Goal: Task Accomplishment & Management: Complete application form

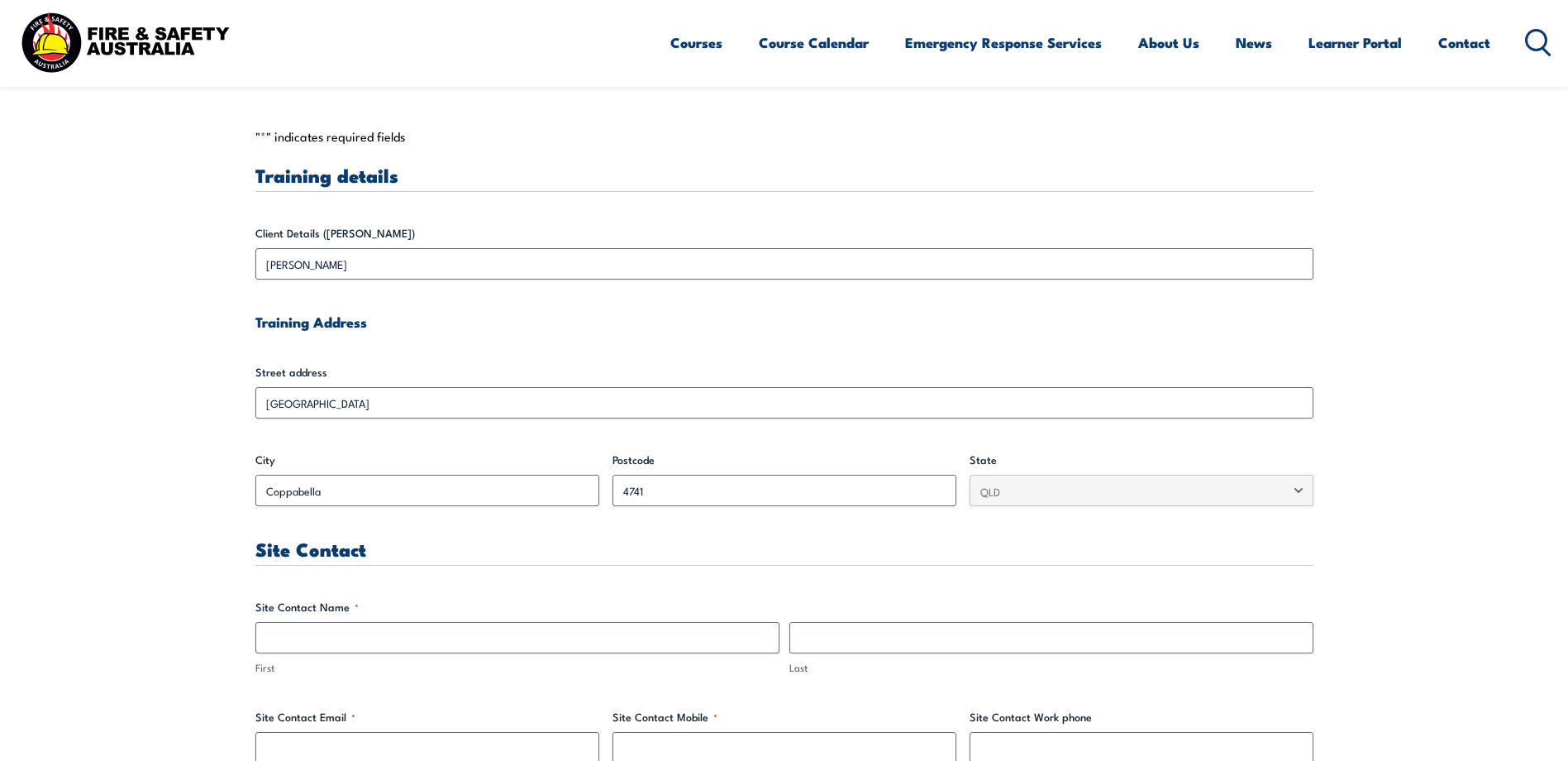
scroll to position [552, 0]
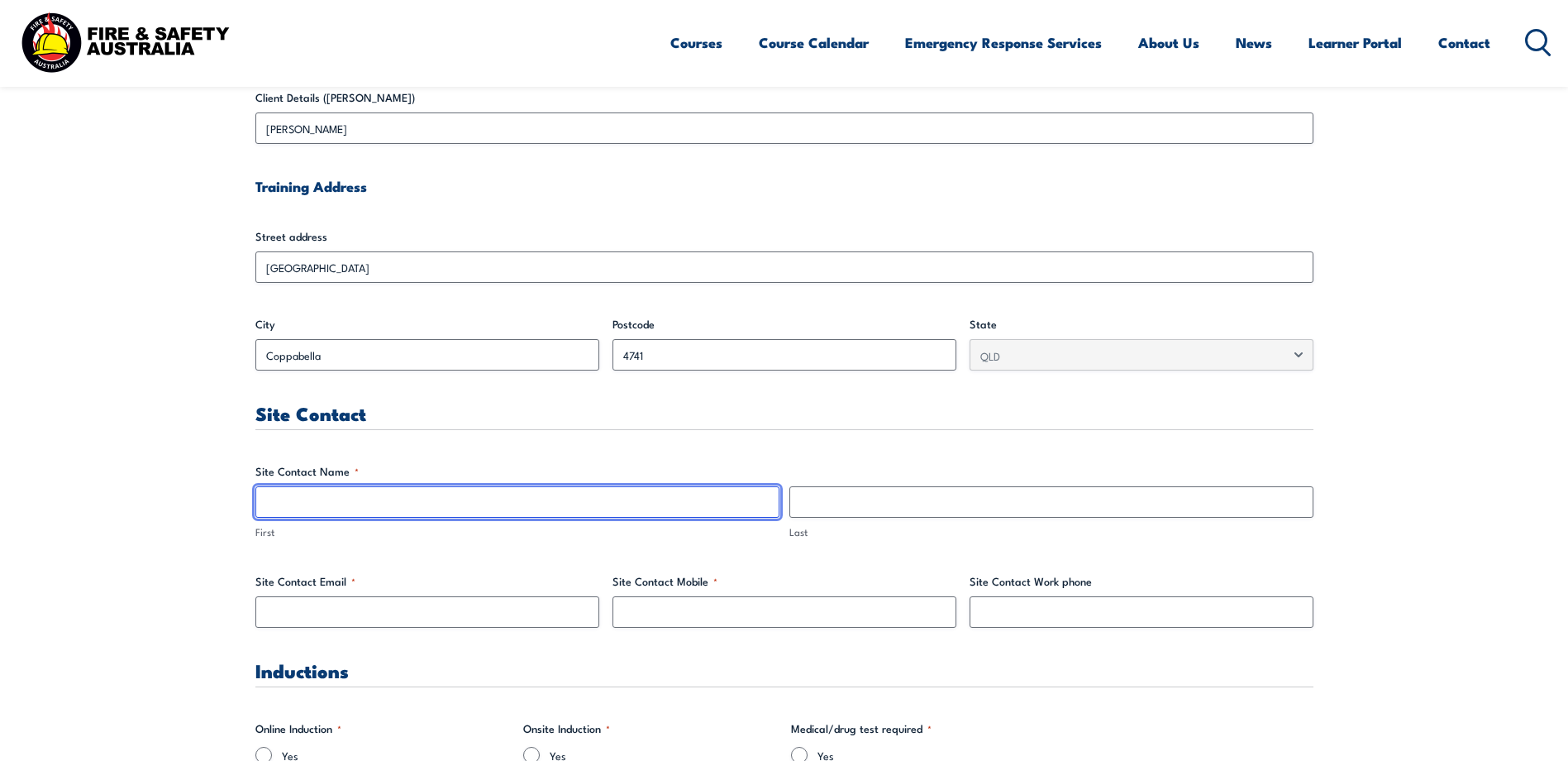
click at [326, 489] on input "First" at bounding box center [517, 501] width 524 height 31
type input "[PERSON_NAME]"
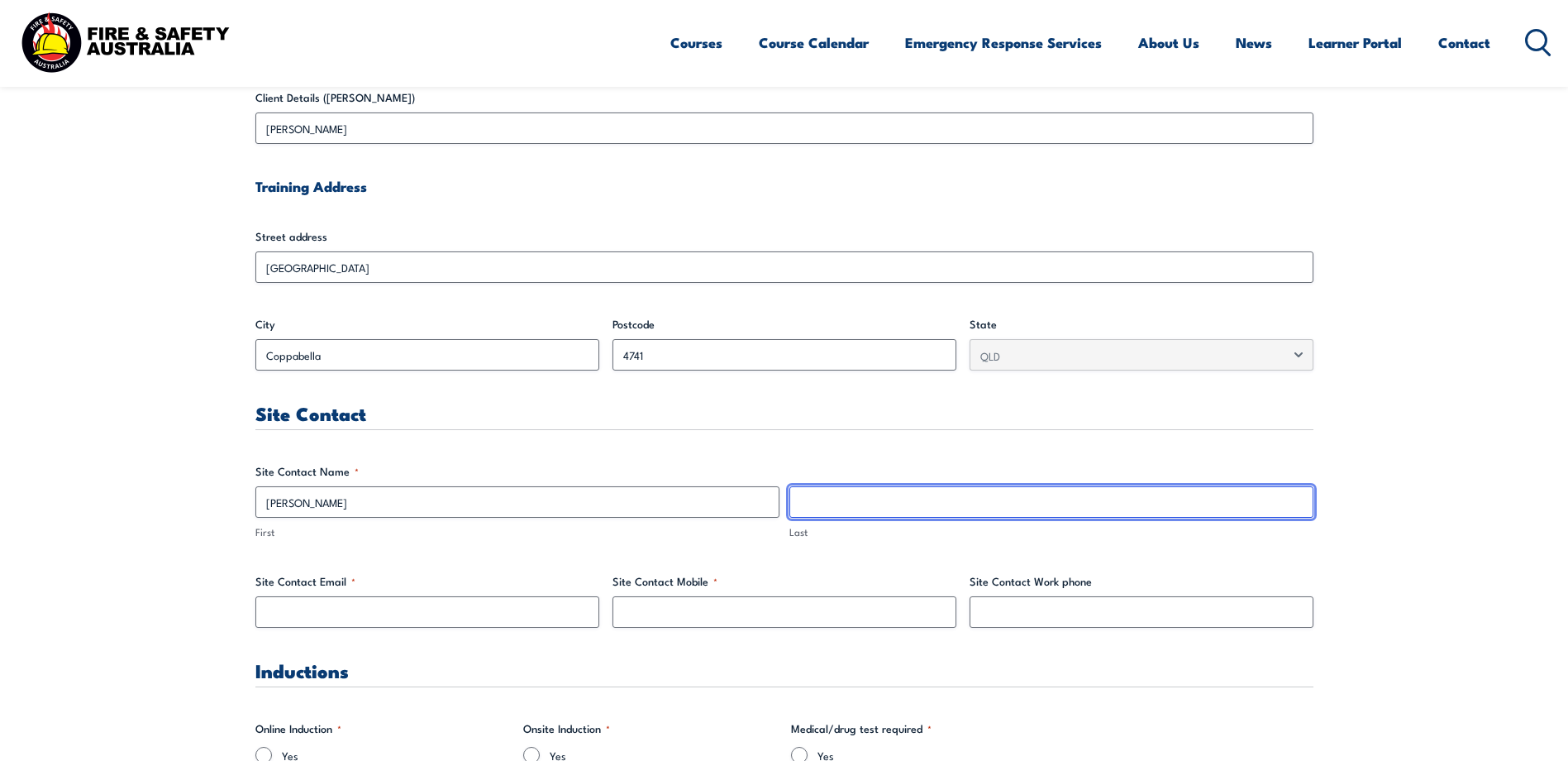
type input "King"
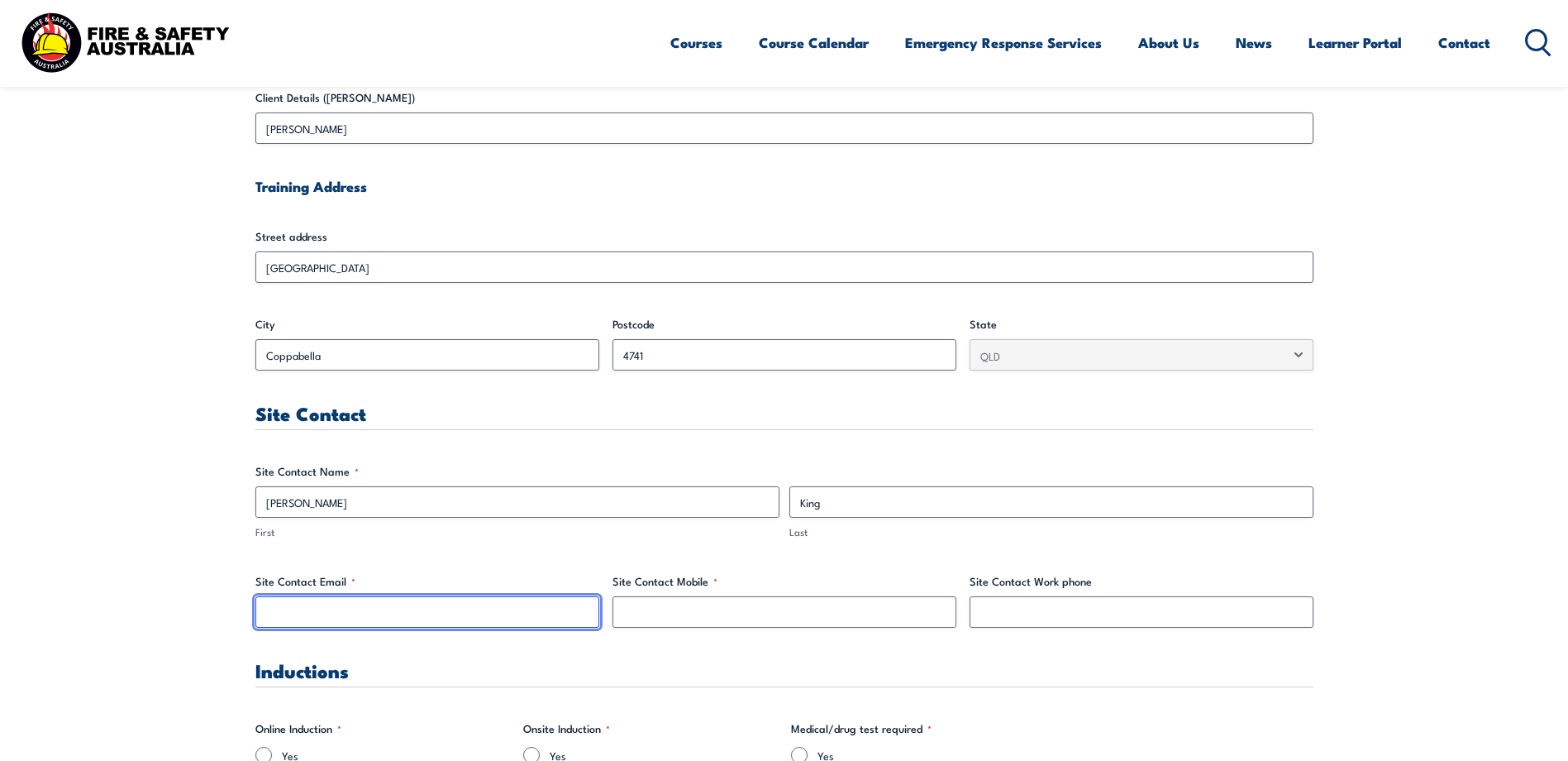
click at [290, 609] on input "Site Contact Email *" at bounding box center [427, 611] width 344 height 31
click at [360, 615] on input "Site Contact Email *" at bounding box center [427, 611] width 344 height 31
click at [360, 608] on input "Site Contact Email *" at bounding box center [427, 611] width 344 height 31
paste input "[EMAIL_ADDRESS][DOMAIN_NAME]"
type input "[EMAIL_ADDRESS][DOMAIN_NAME]"
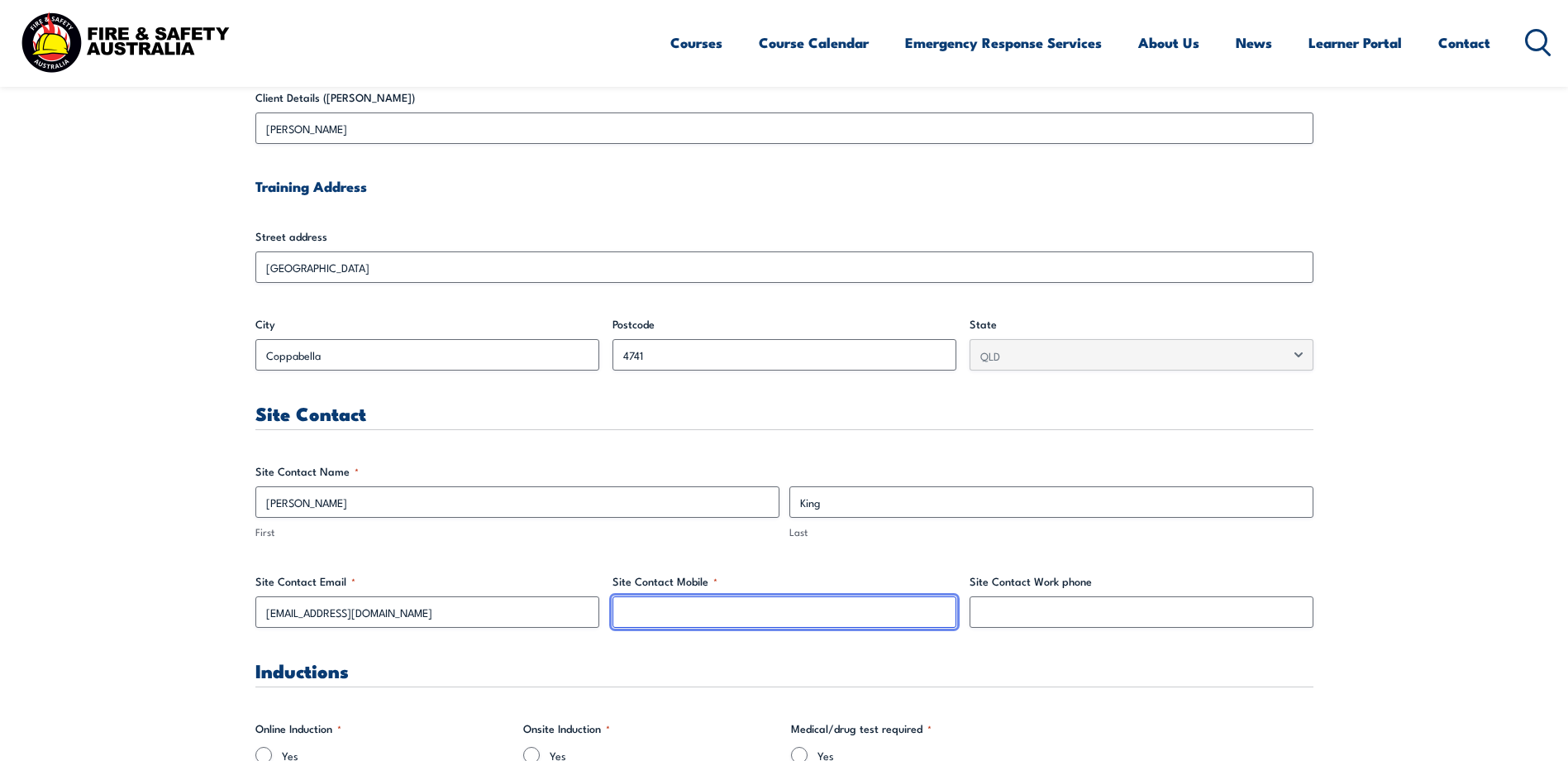
click at [679, 608] on input "Site Contact Mobile *" at bounding box center [784, 611] width 344 height 31
click at [675, 608] on input "Site Contact Mobile *" at bounding box center [784, 611] width 344 height 31
click at [638, 608] on input "Site Contact Mobile *" at bounding box center [784, 611] width 344 height 31
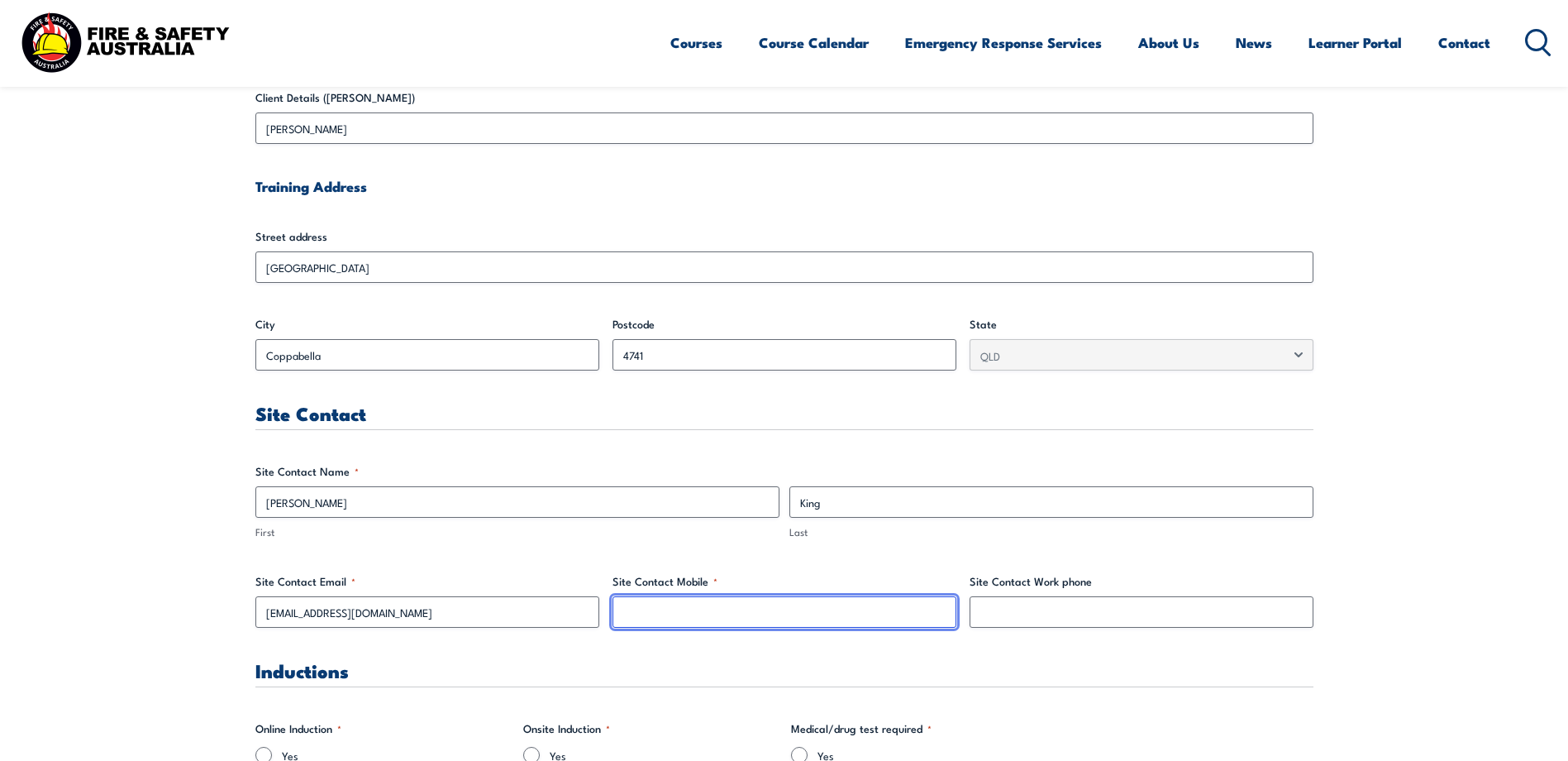
click at [679, 614] on input "Site Contact Mobile *" at bounding box center [784, 611] width 344 height 31
type input "0428 995 845"
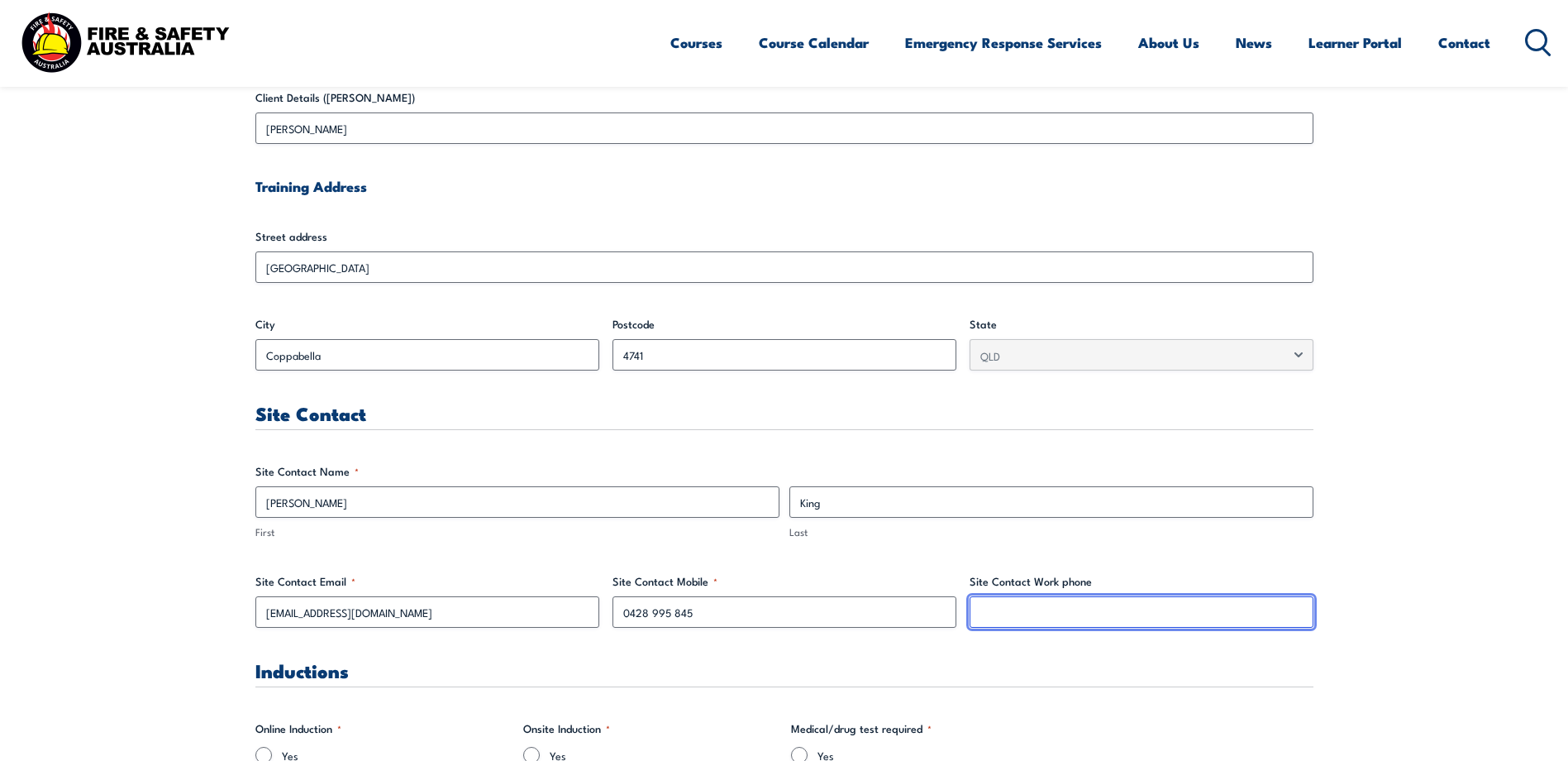
click at [988, 610] on input "Site Contact Work phone" at bounding box center [1142, 611] width 344 height 31
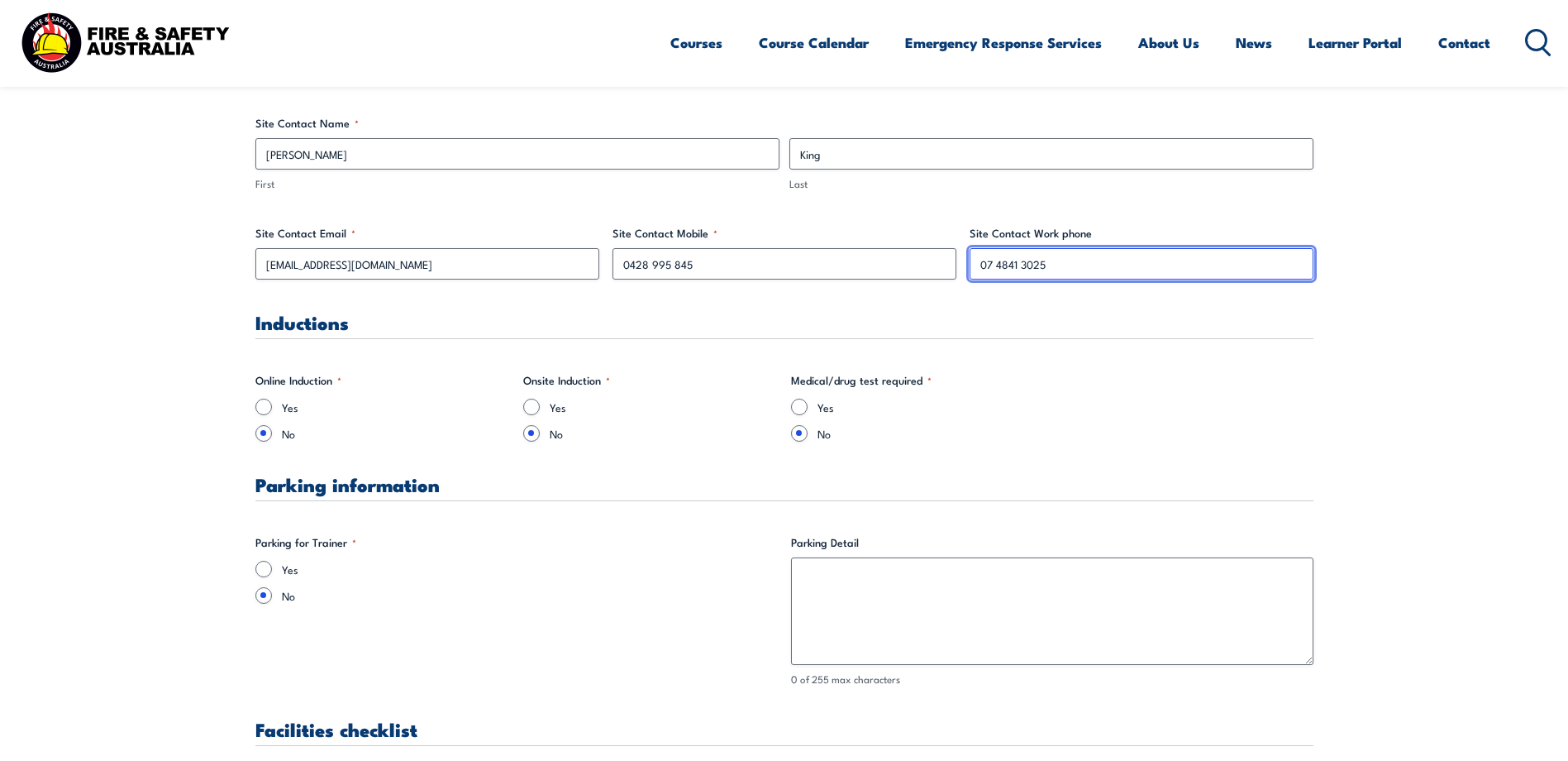
scroll to position [965, 0]
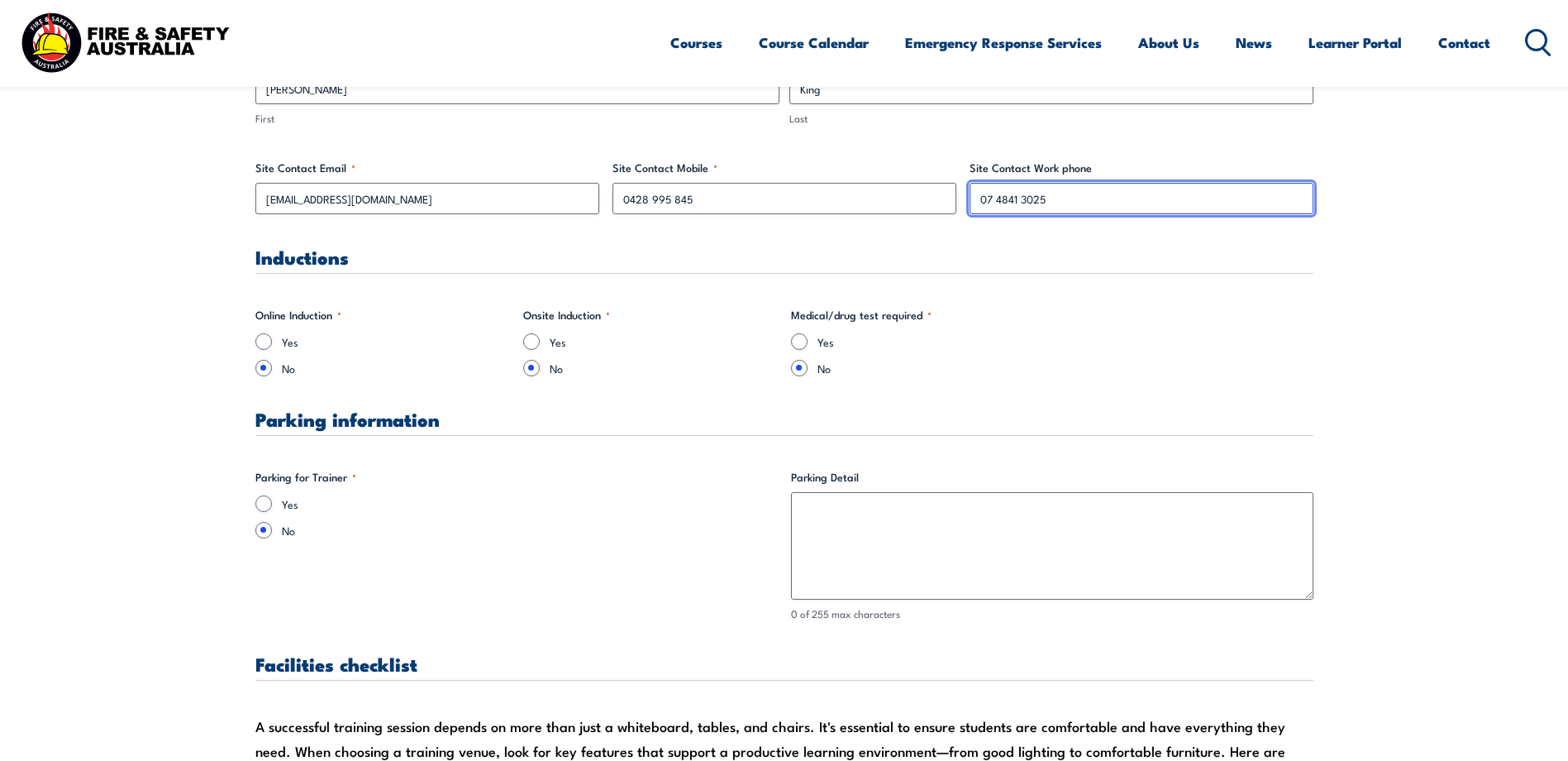
type input "07 4841 3025"
click at [263, 505] on input "Yes" at bounding box center [264, 504] width 17 height 17
radio input "true"
click at [533, 340] on input "Yes" at bounding box center [531, 342] width 17 height 17
radio input "true"
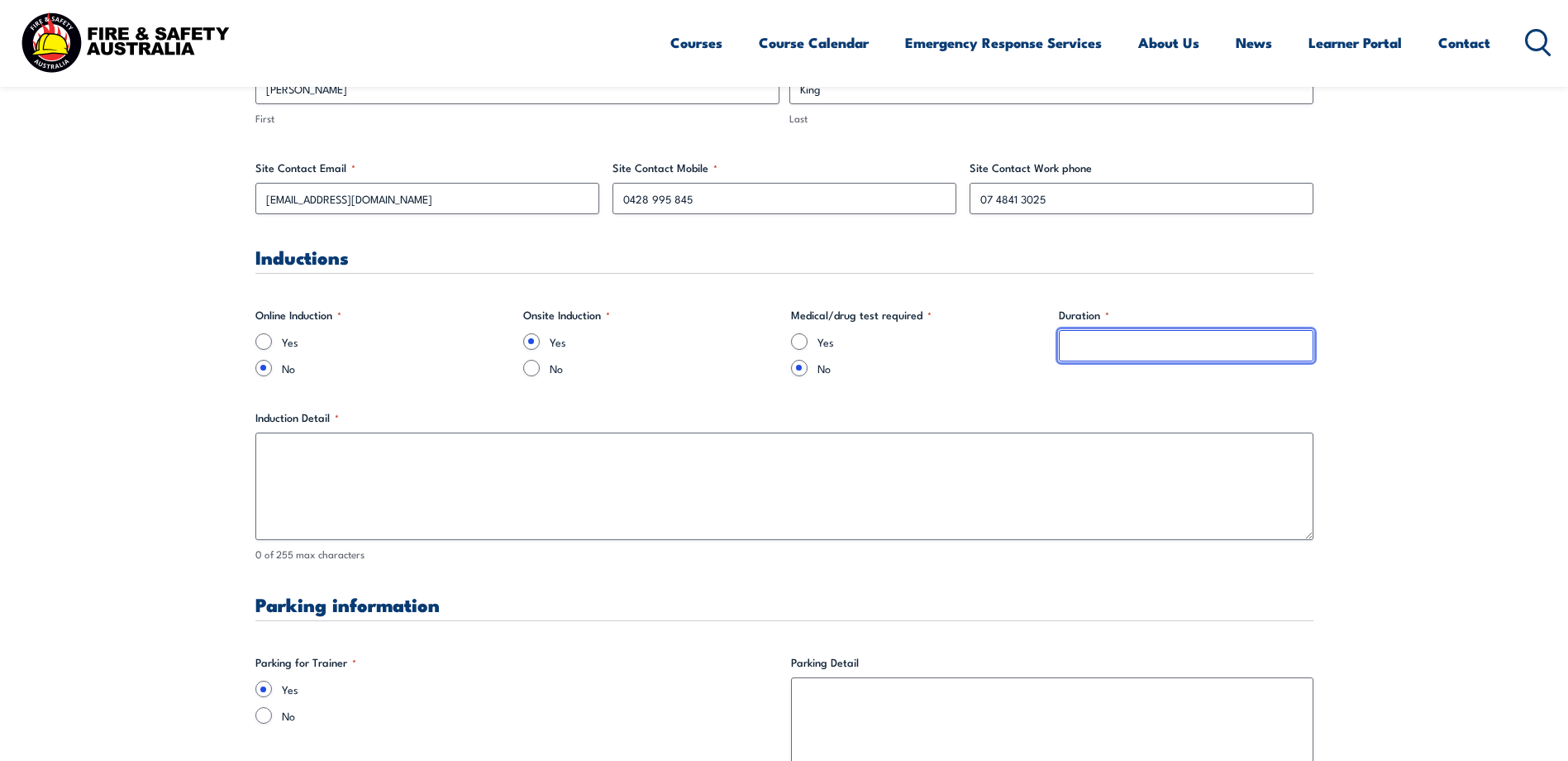
click at [1093, 340] on input "Duration *" at bounding box center [1186, 345] width 255 height 31
drag, startPoint x: 1208, startPoint y: 348, endPoint x: 1037, endPoint y: 344, distance: 171.0
type input "10 min"
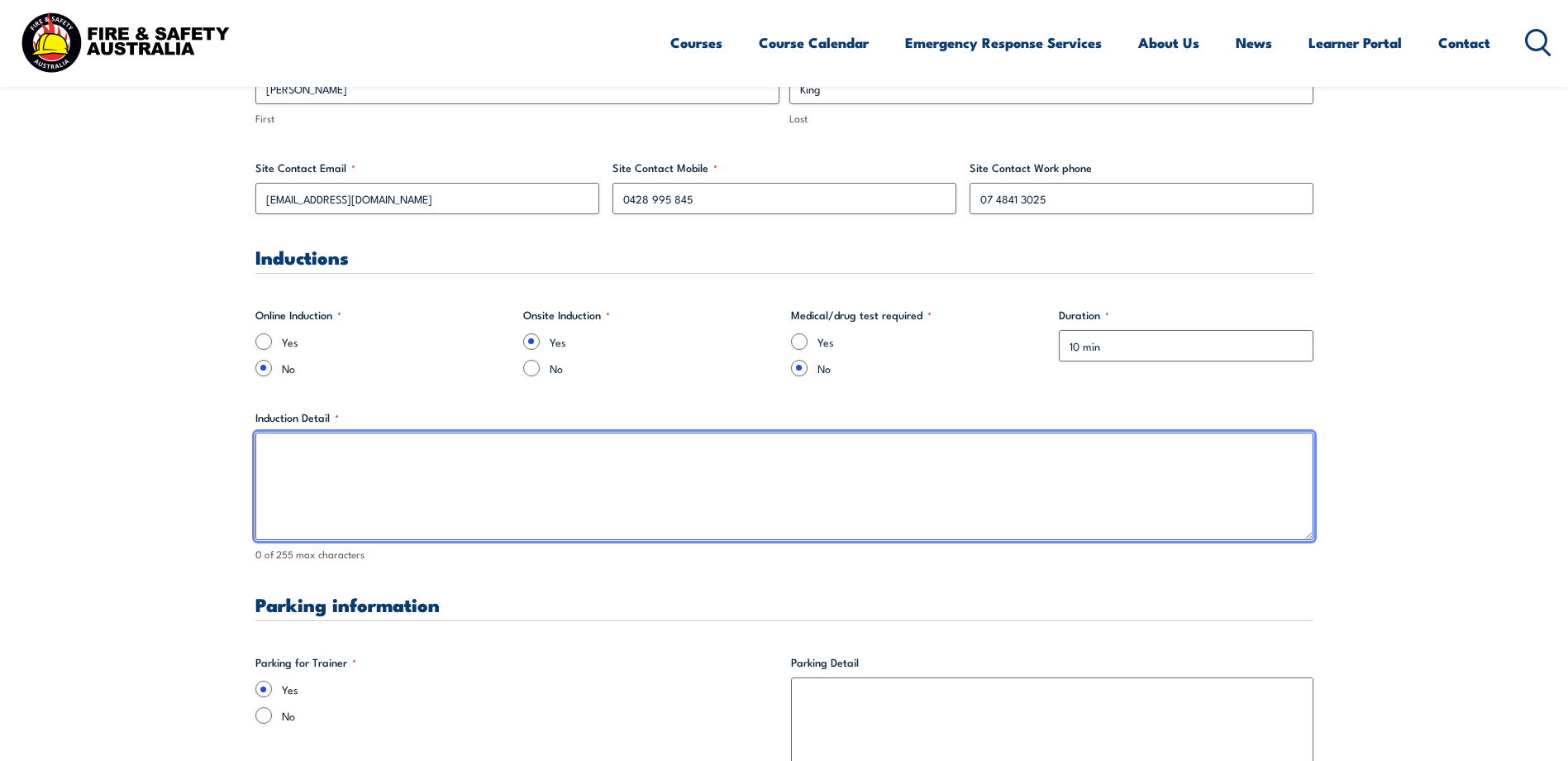
click at [321, 453] on textarea "Induction Detail *" at bounding box center [784, 486] width 1058 height 108
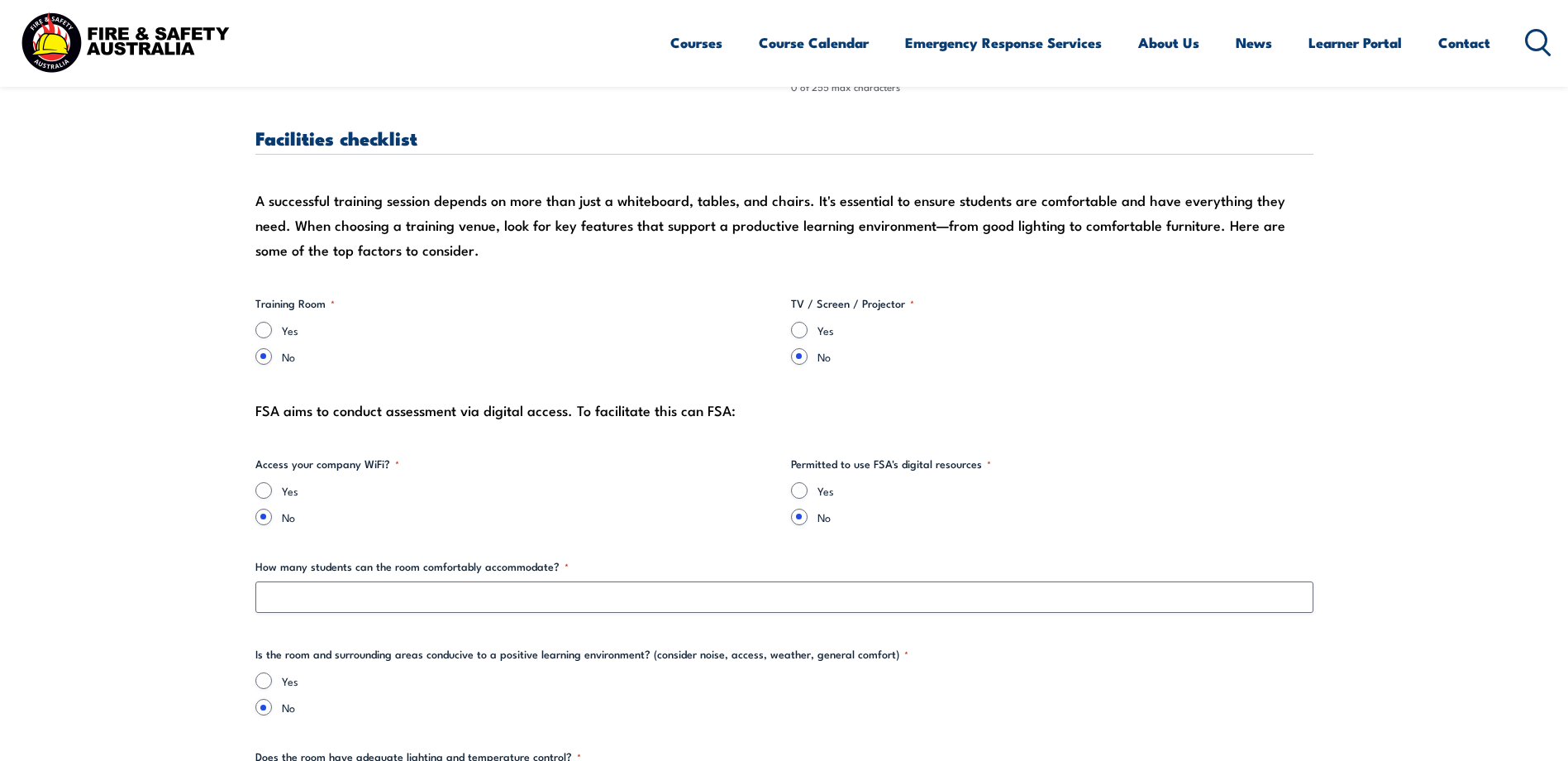
scroll to position [1654, 0]
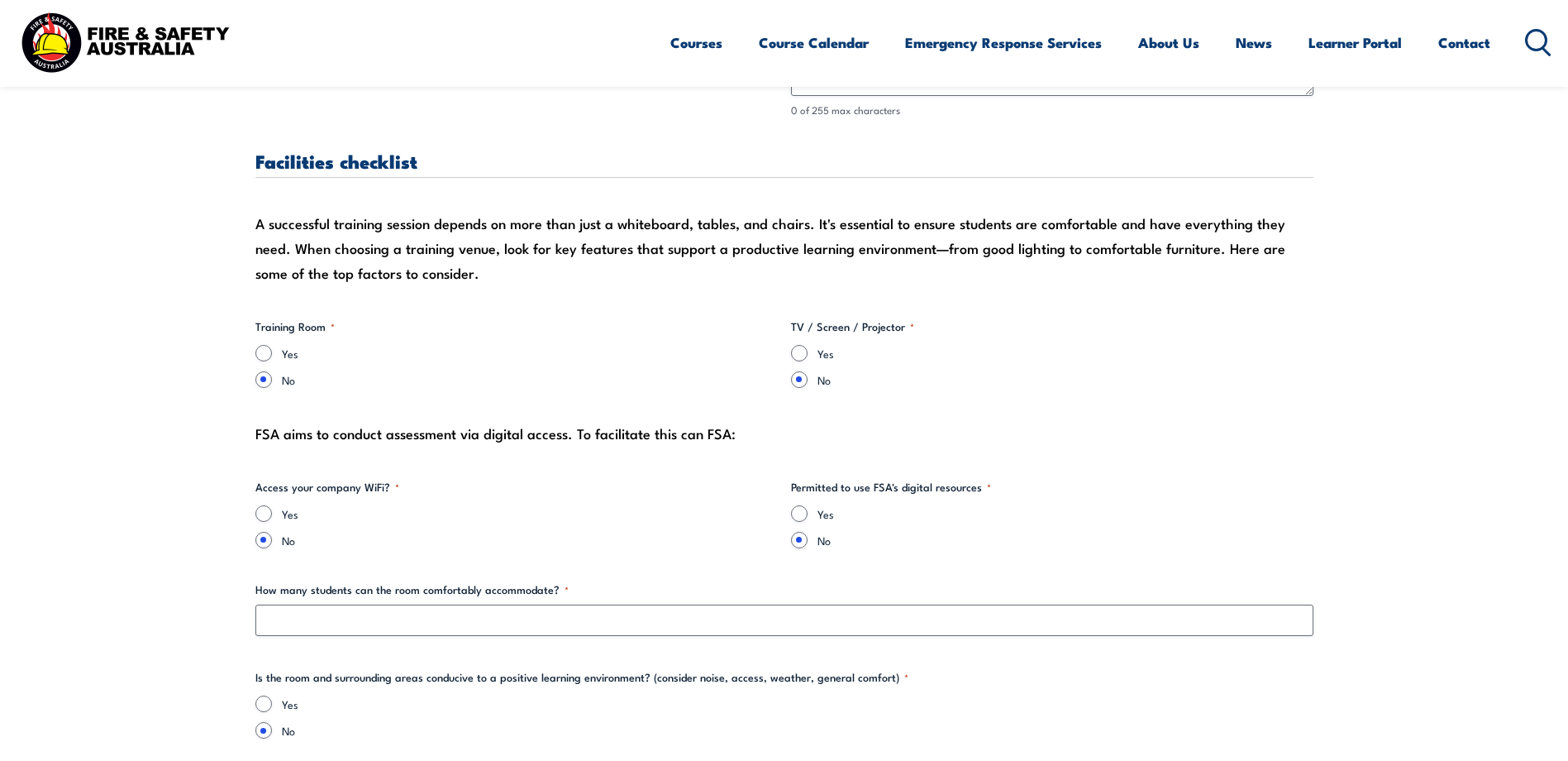
type textarea "short 10 min site induction"
click at [266, 352] on input "Yes" at bounding box center [264, 353] width 17 height 17
radio input "true"
click at [435, 231] on div "A successful training session depends on more than just a whiteboard, tables, a…" at bounding box center [784, 248] width 1058 height 74
click at [465, 223] on div "A successful training session depends on more than just a whiteboard, tables, a…" at bounding box center [784, 248] width 1058 height 74
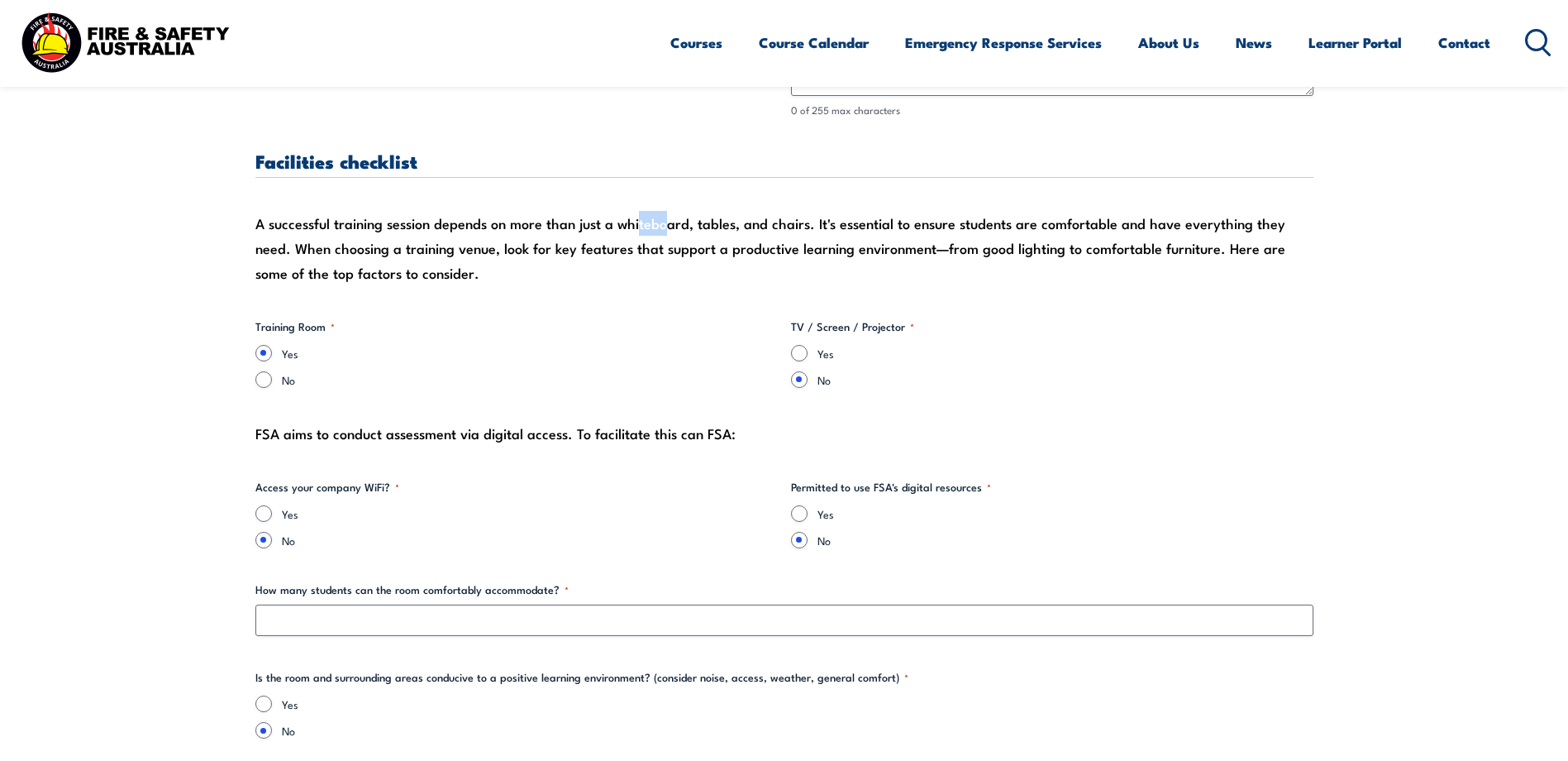
drag, startPoint x: 637, startPoint y: 223, endPoint x: 668, endPoint y: 223, distance: 31.0
click at [668, 223] on div "A successful training session depends on more than just a whiteboard, tables, a…" at bounding box center [784, 248] width 1058 height 74
drag, startPoint x: 774, startPoint y: 249, endPoint x: 787, endPoint y: 249, distance: 13.0
click at [787, 249] on div "A successful training session depends on more than just a whiteboard, tables, a…" at bounding box center [784, 248] width 1058 height 74
drag, startPoint x: 787, startPoint y: 249, endPoint x: 836, endPoint y: 251, distance: 49.0
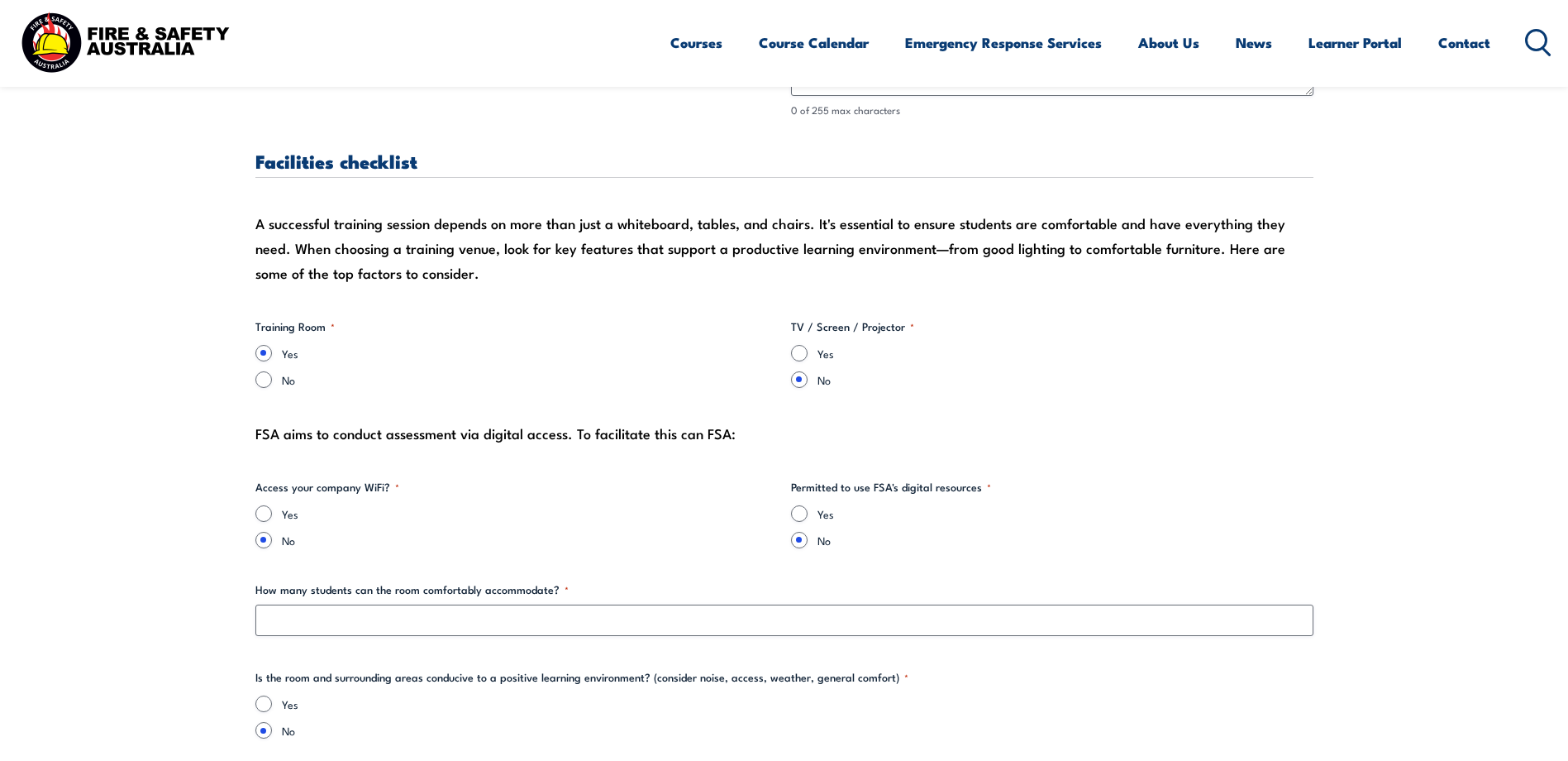
click at [836, 251] on div "A successful training session depends on more than just a whiteboard, tables, a…" at bounding box center [784, 248] width 1058 height 74
drag, startPoint x: 834, startPoint y: 247, endPoint x: 870, endPoint y: 248, distance: 36.0
click at [870, 248] on div "A successful training session depends on more than just a whiteboard, tables, a…" at bounding box center [784, 248] width 1058 height 74
drag, startPoint x: 870, startPoint y: 248, endPoint x: 1073, endPoint y: 258, distance: 203.2
click at [1054, 254] on div "A successful training session depends on more than just a whiteboard, tables, a…" at bounding box center [784, 248] width 1058 height 74
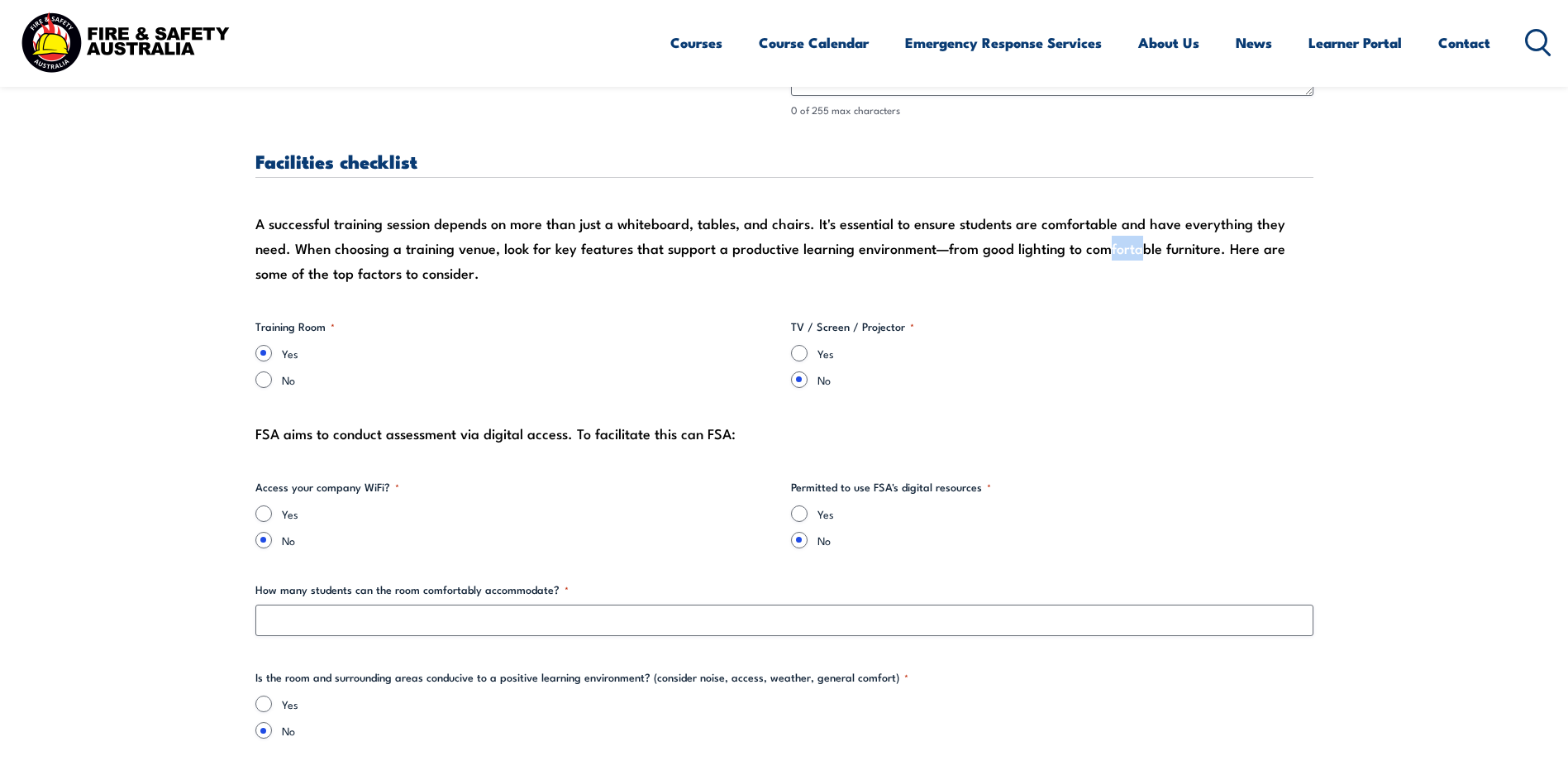
drag, startPoint x: 1065, startPoint y: 247, endPoint x: 1096, endPoint y: 248, distance: 31.0
click at [1096, 248] on div "A successful training session depends on more than just a whiteboard, tables, a…" at bounding box center [784, 248] width 1058 height 74
drag, startPoint x: 834, startPoint y: 247, endPoint x: 869, endPoint y: 249, distance: 35.1
click at [869, 249] on div "A successful training session depends on more than just a whiteboard, tables, a…" at bounding box center [784, 248] width 1058 height 74
drag, startPoint x: 556, startPoint y: 248, endPoint x: 571, endPoint y: 248, distance: 15.0
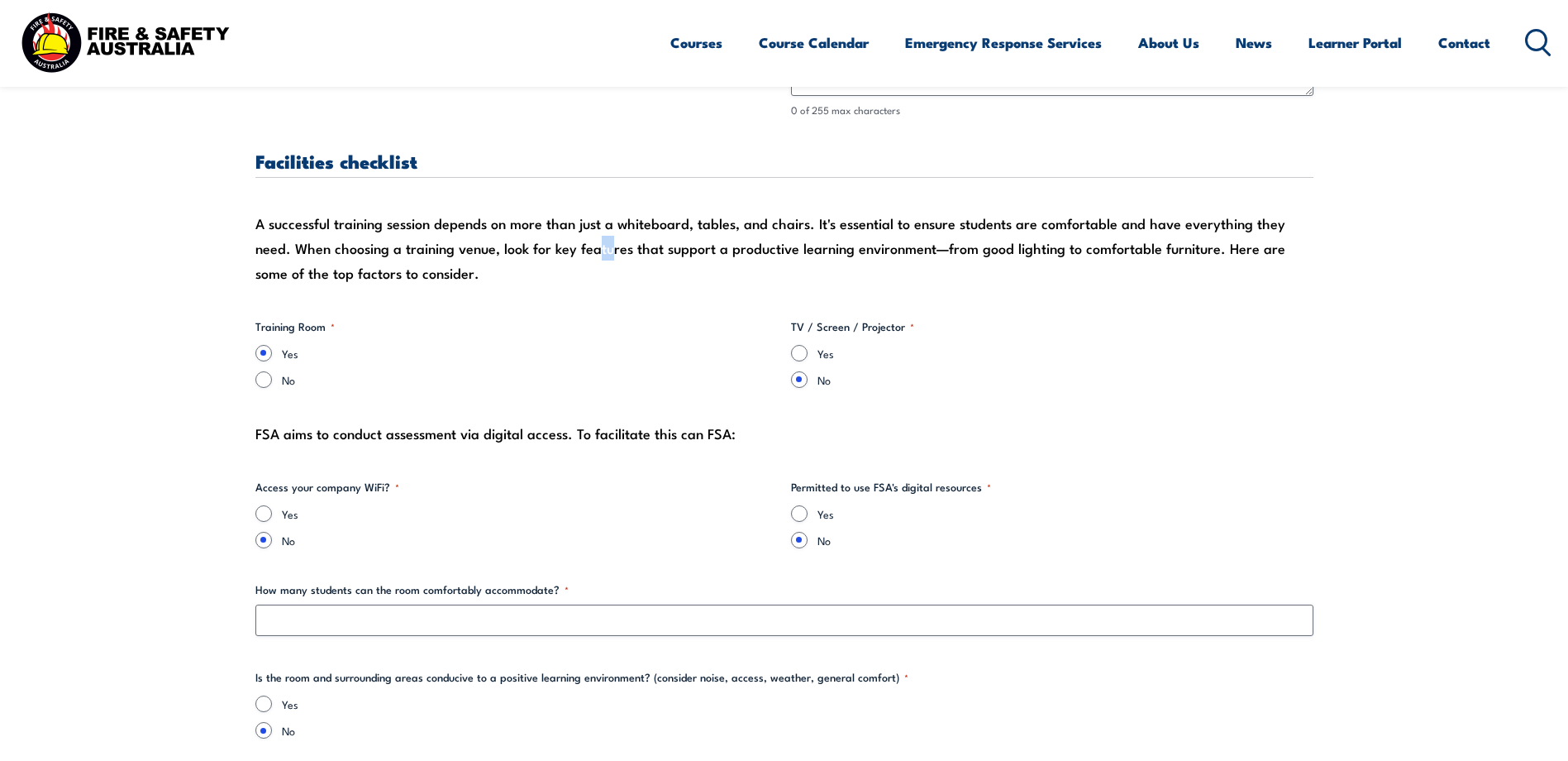
click at [571, 248] on div "A successful training session depends on more than just a whiteboard, tables, a…" at bounding box center [784, 248] width 1058 height 74
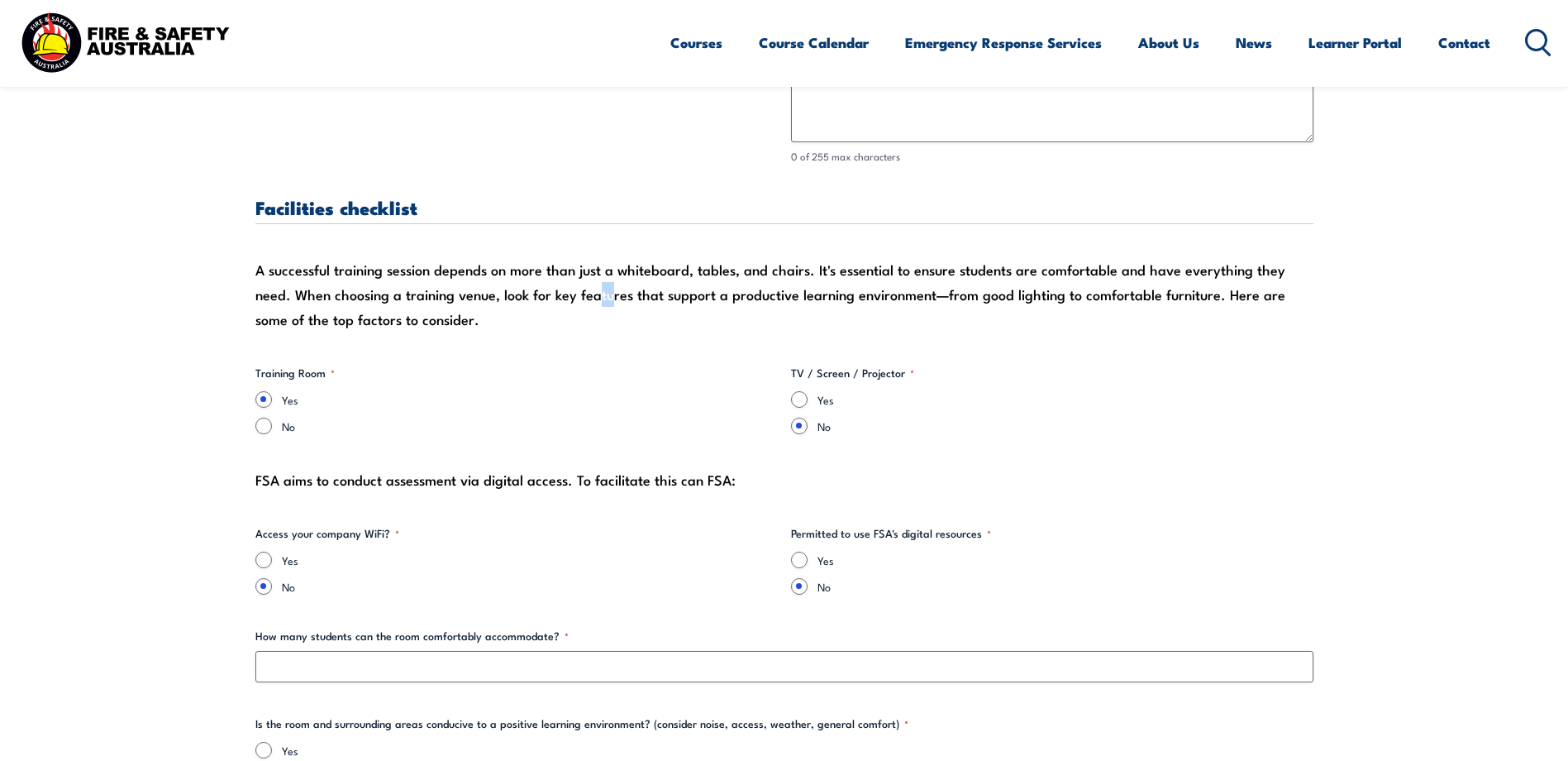
scroll to position [1515, 0]
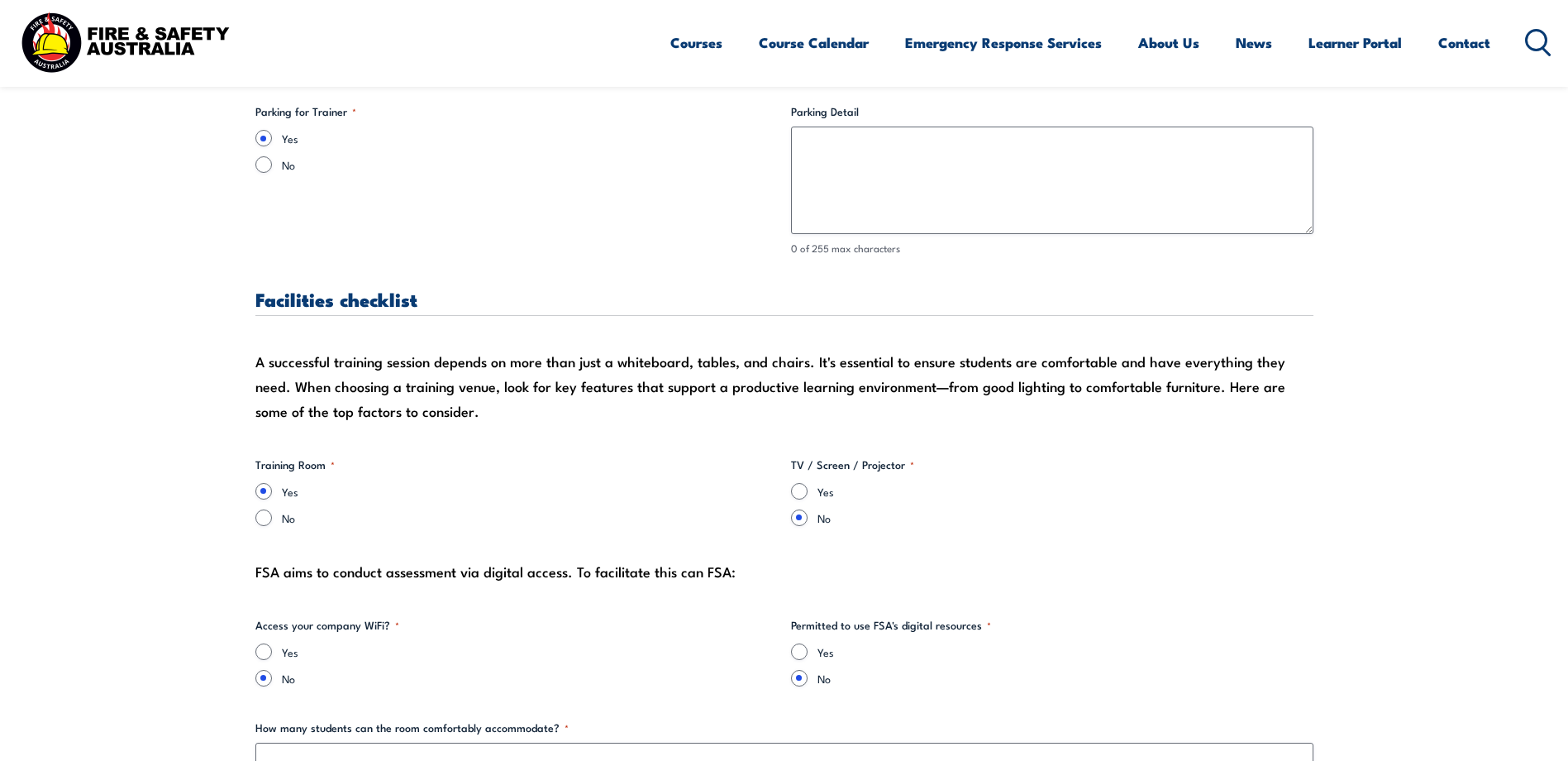
click at [322, 382] on div "A successful training session depends on more than just a whiteboard, tables, a…" at bounding box center [784, 386] width 1058 height 74
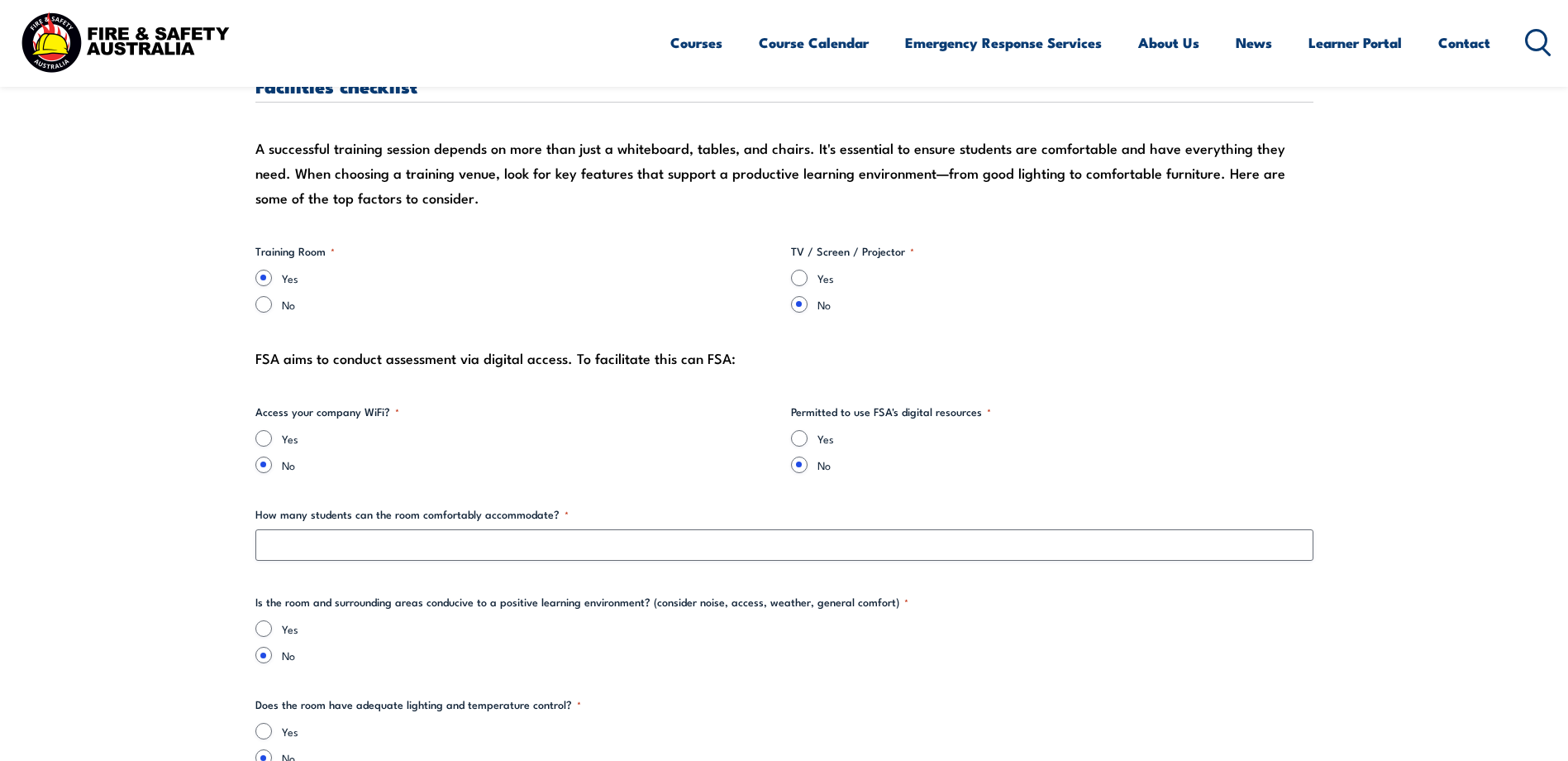
scroll to position [1792, 0]
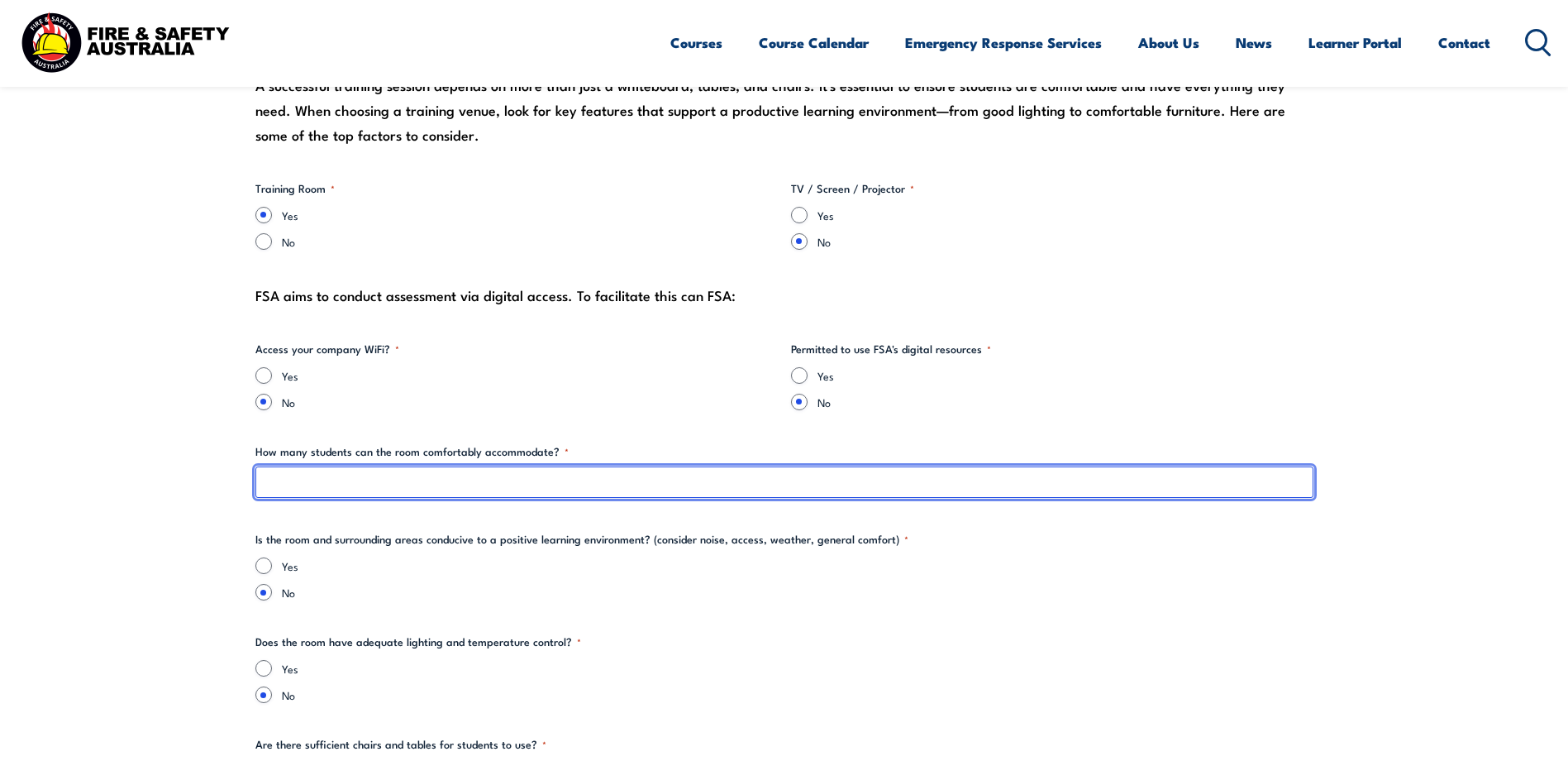
click at [309, 482] on input "How many students can the room comfortably accommodate? *" at bounding box center [784, 482] width 1058 height 31
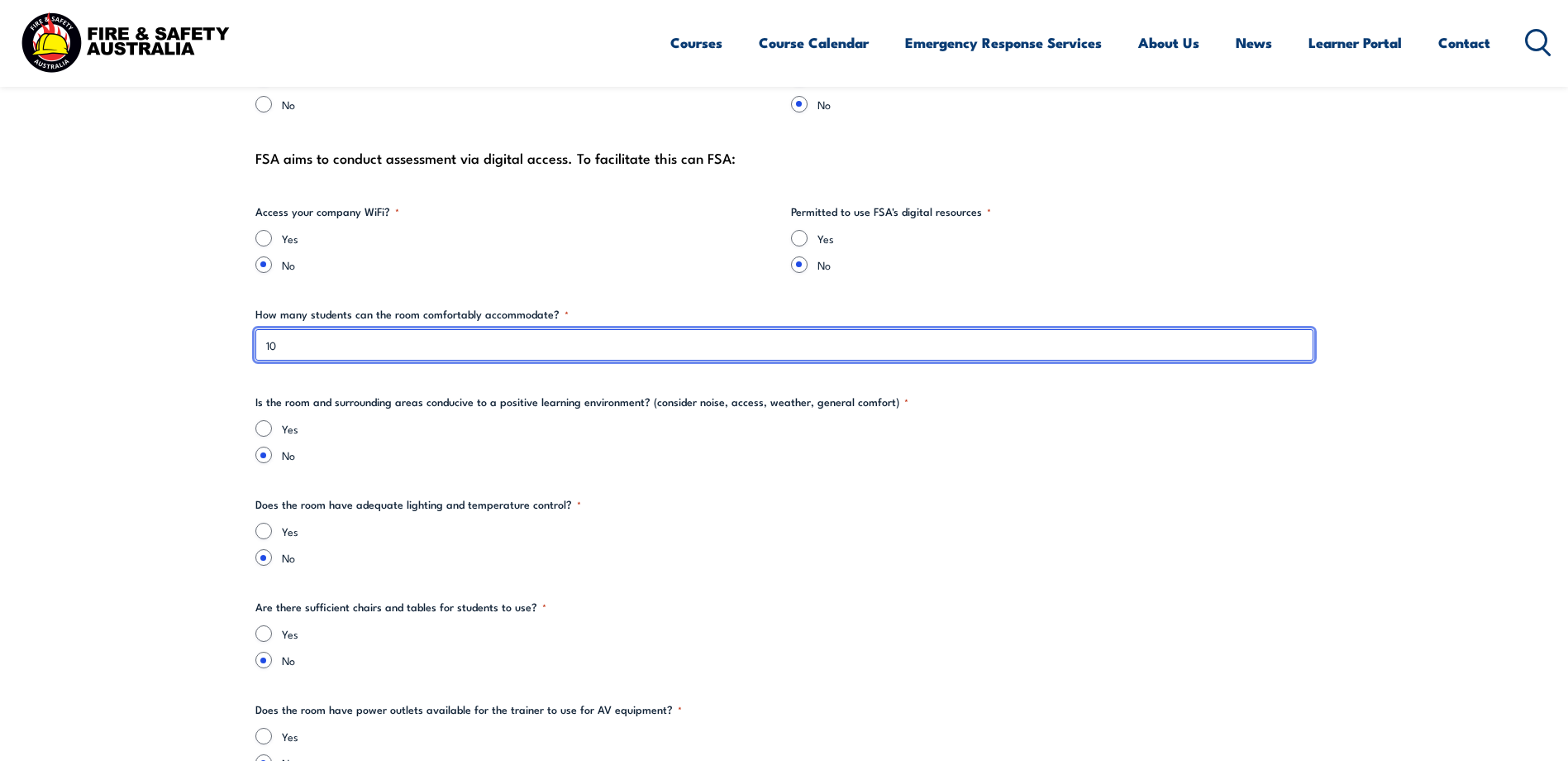
type input "10"
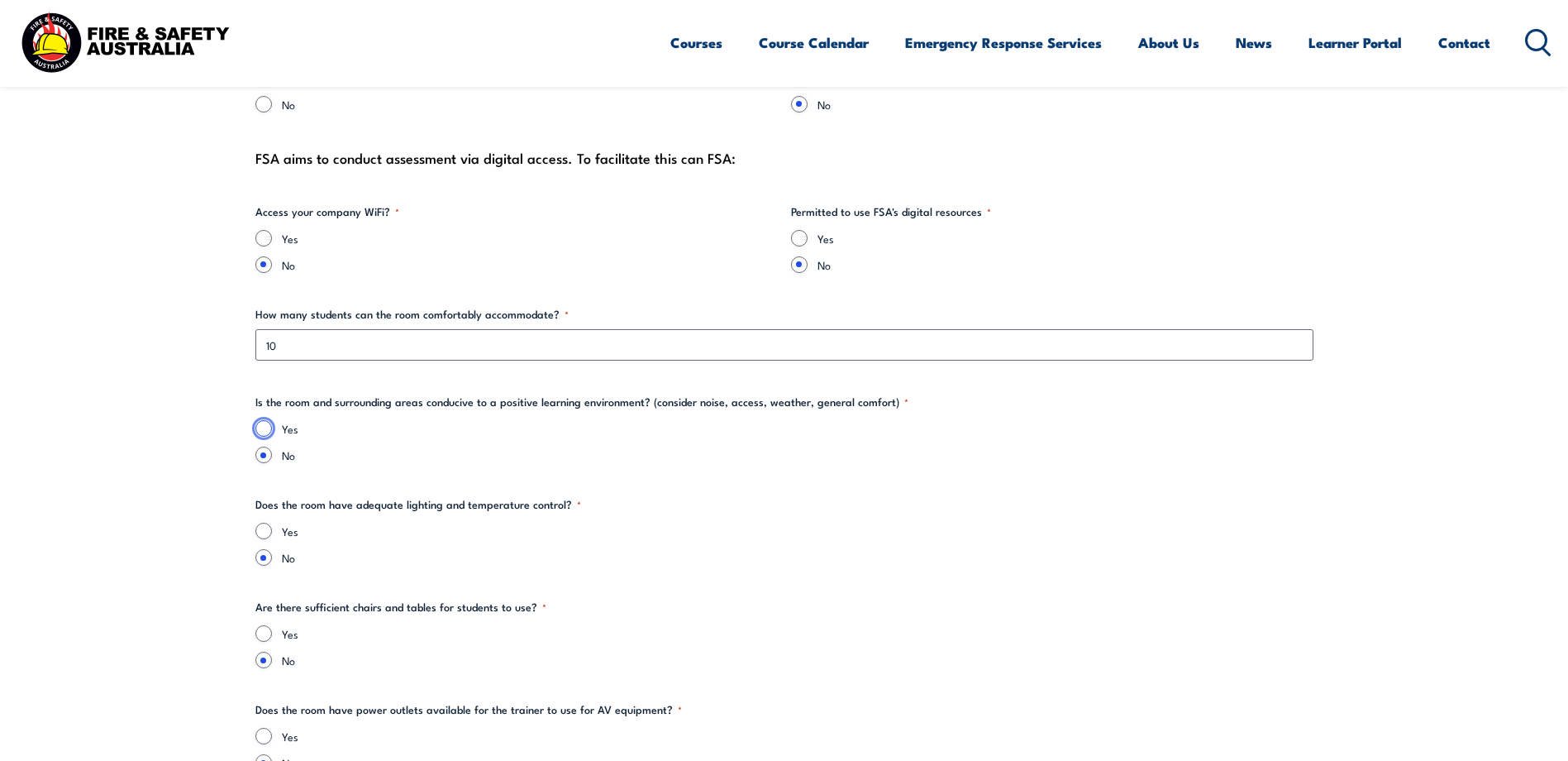
click at [263, 427] on input "Yes" at bounding box center [264, 428] width 17 height 17
radio input "true"
click at [265, 528] on input "Yes" at bounding box center [264, 531] width 17 height 17
radio input "true"
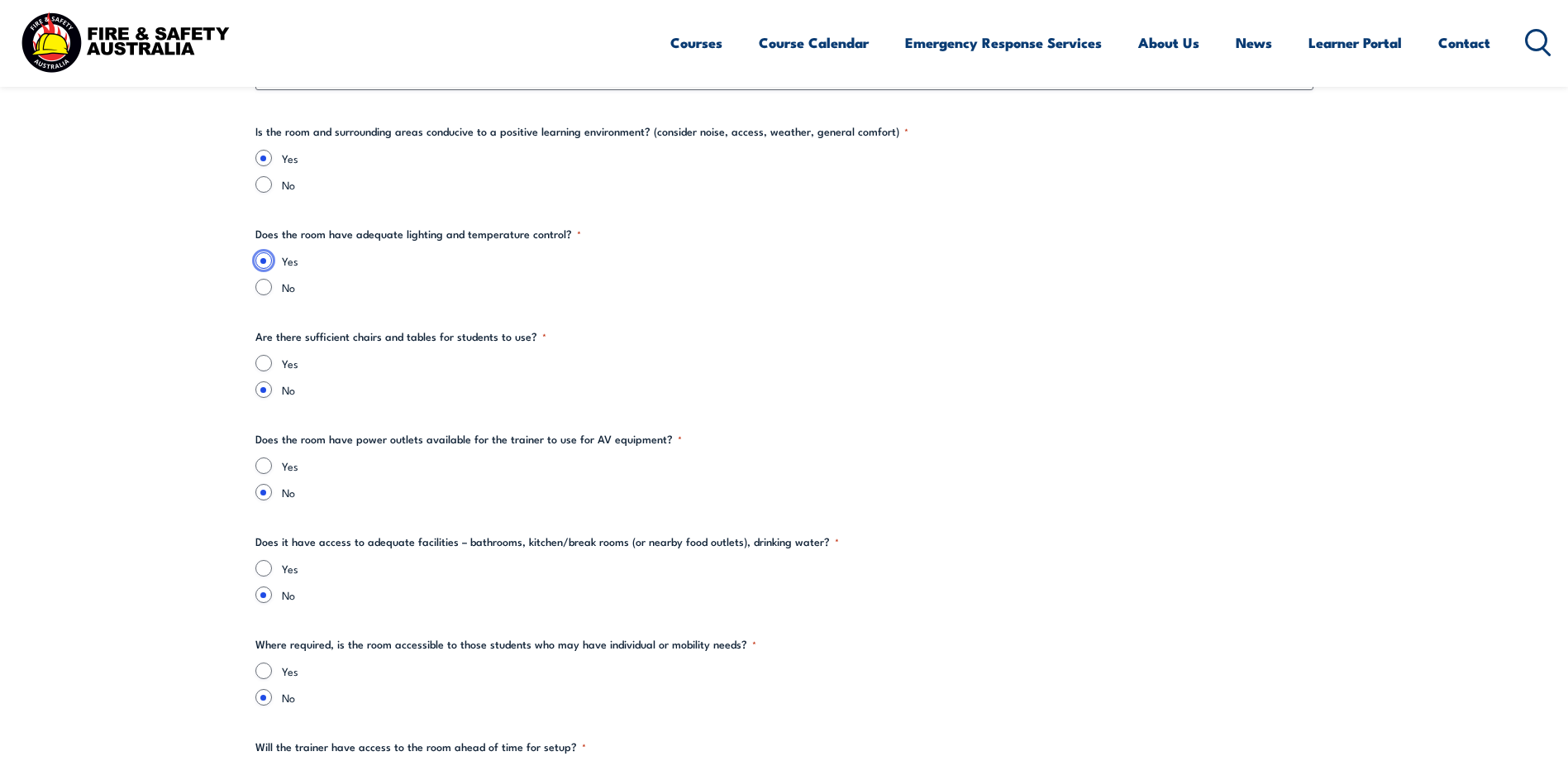
scroll to position [2205, 0]
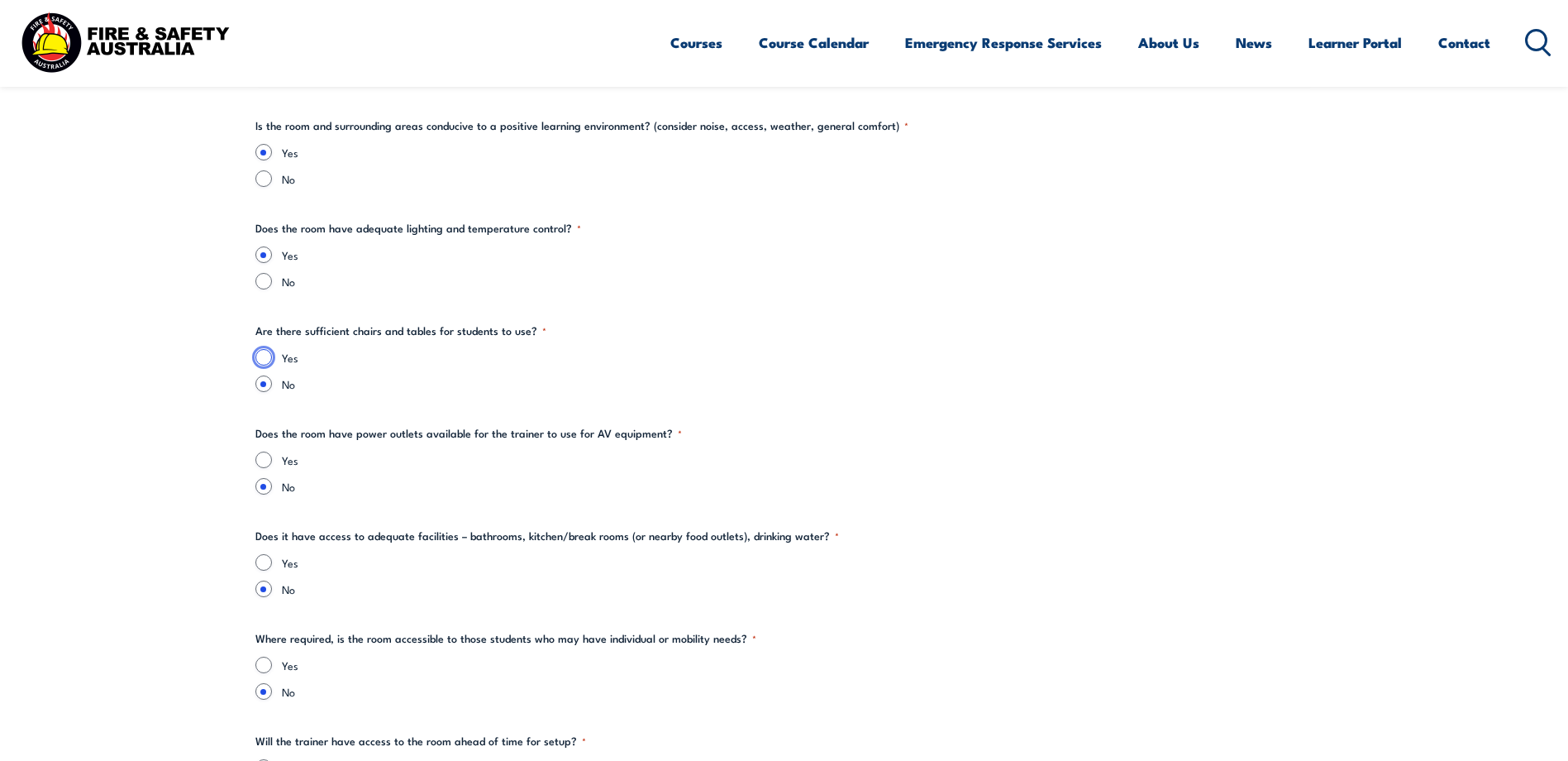
click at [265, 354] on input "Yes" at bounding box center [264, 357] width 17 height 17
radio input "true"
click at [266, 457] on input "Yes" at bounding box center [264, 460] width 17 height 17
radio input "true"
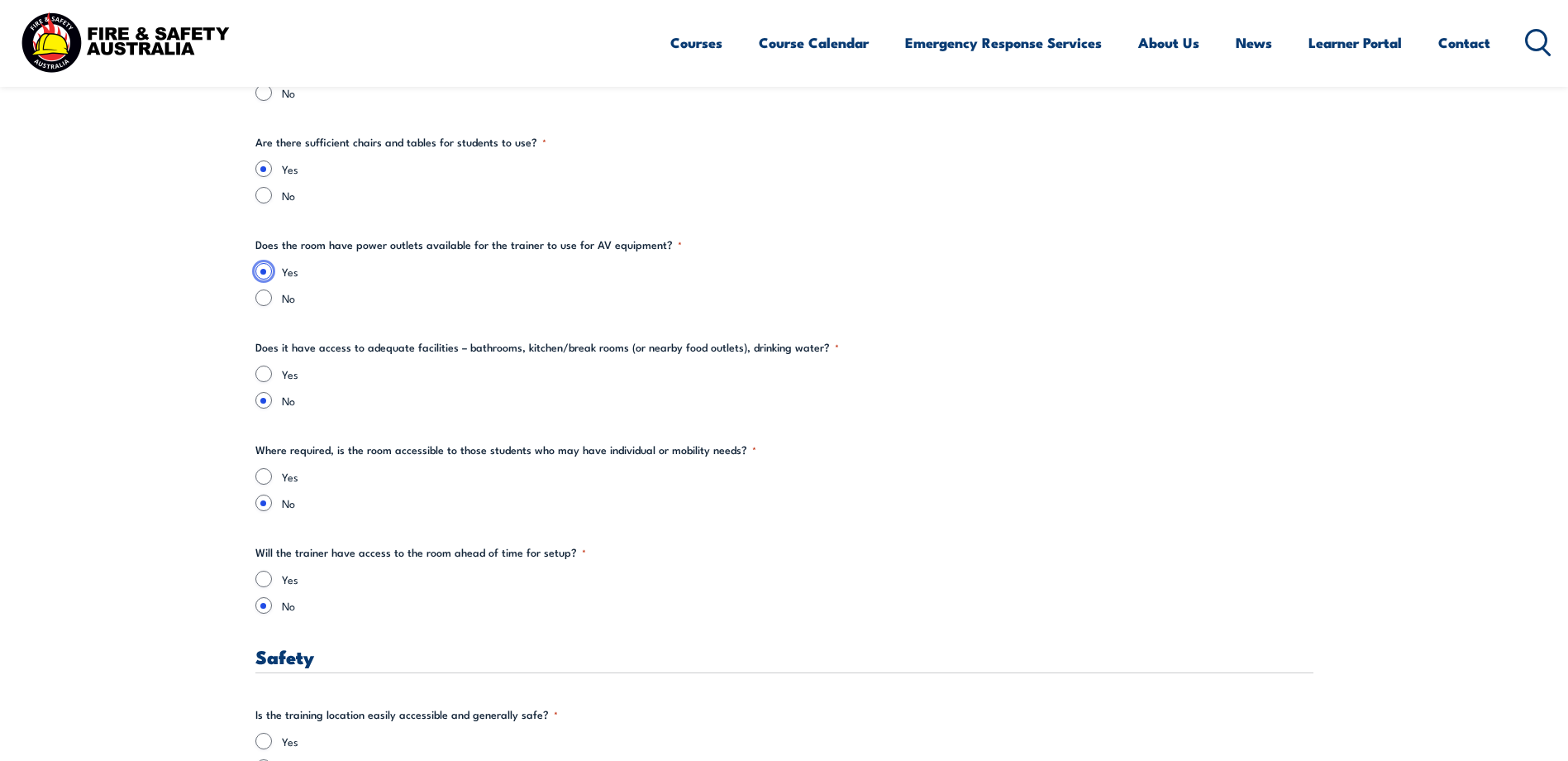
scroll to position [2480, 0]
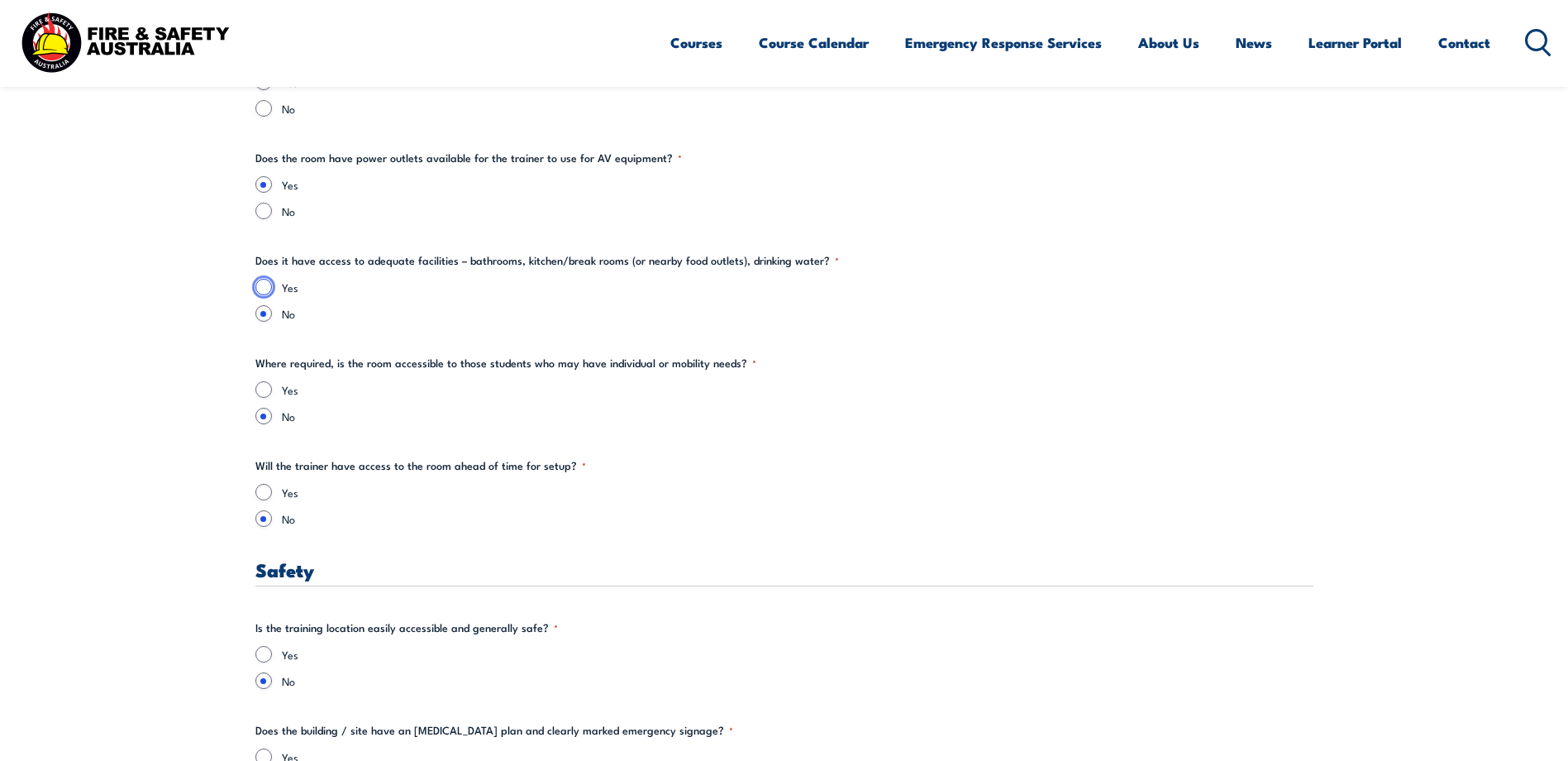
click at [267, 284] on input "Yes" at bounding box center [264, 287] width 17 height 17
radio input "true"
click at [266, 388] on input "Yes" at bounding box center [264, 389] width 17 height 17
radio input "true"
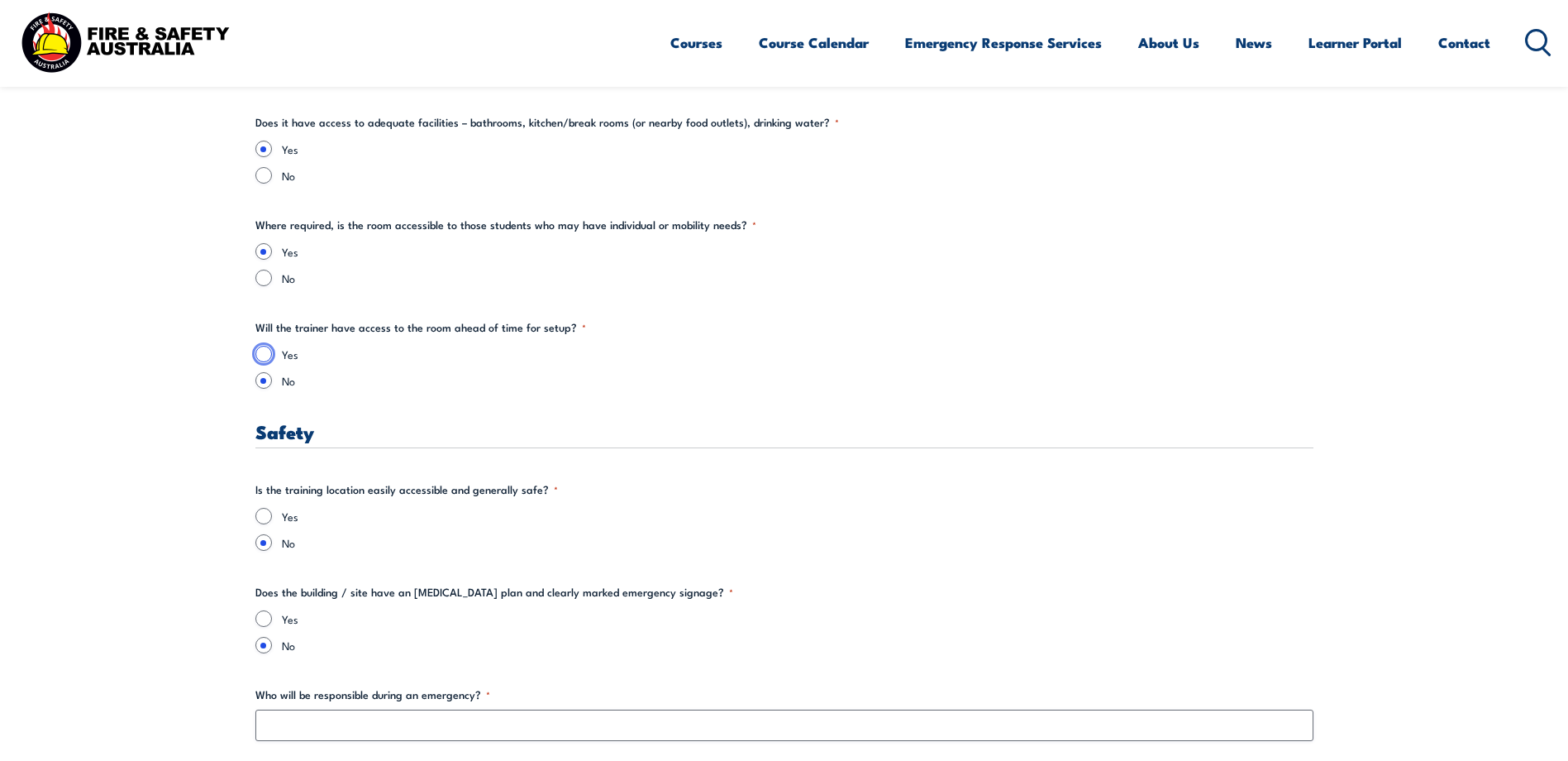
click at [265, 354] on input "Yes" at bounding box center [264, 354] width 17 height 17
radio input "true"
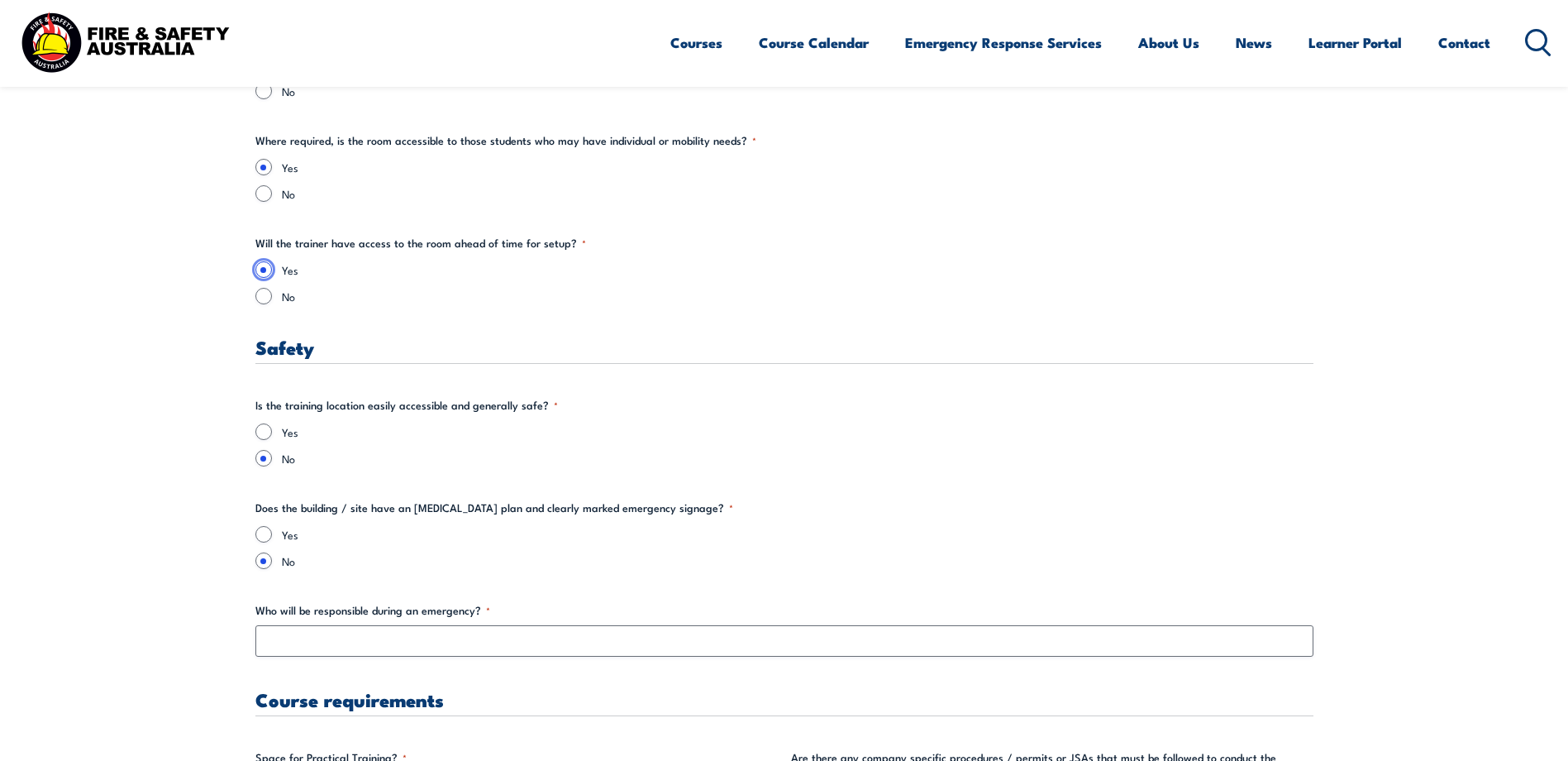
scroll to position [2756, 0]
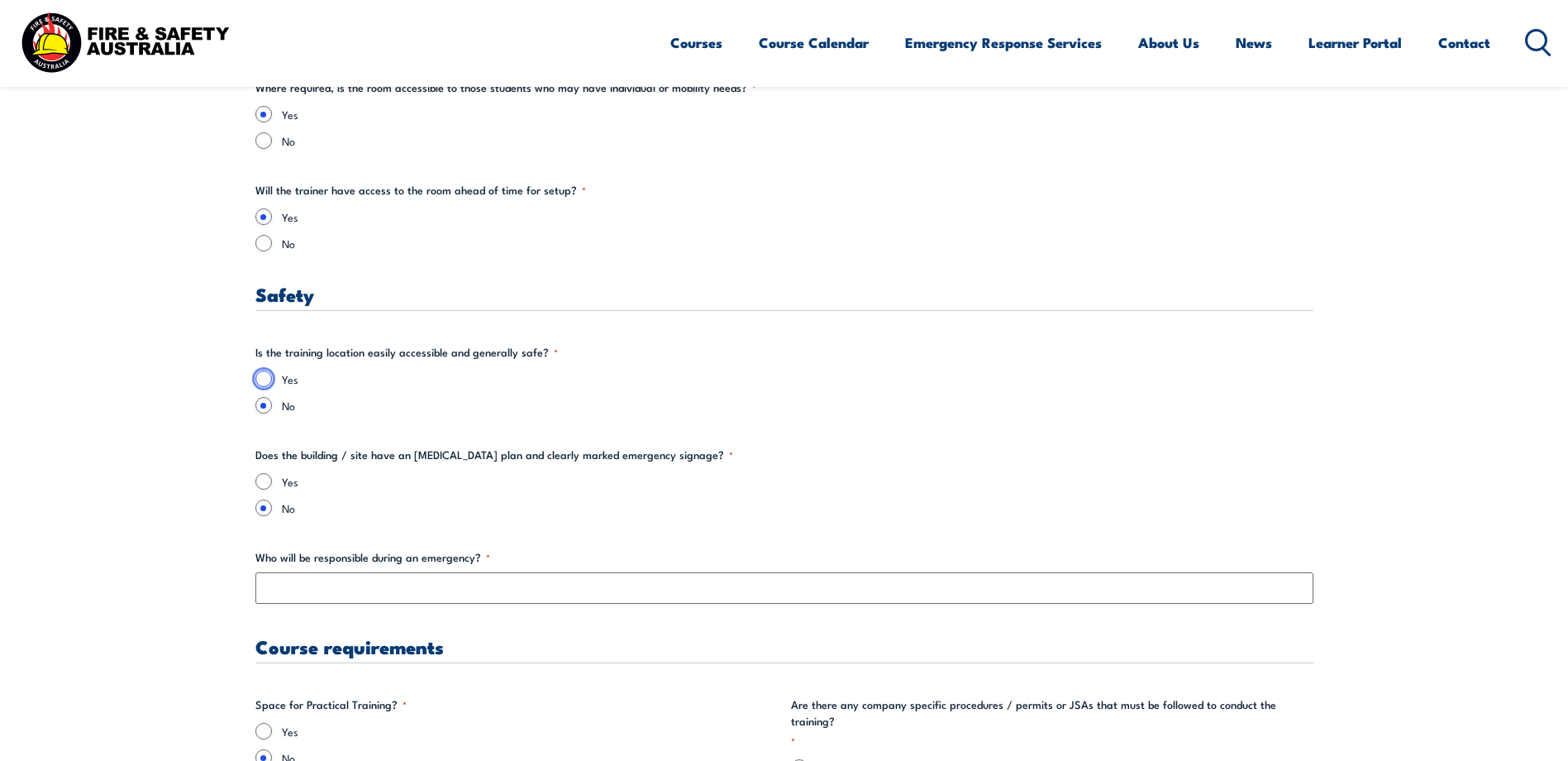
click at [266, 373] on input "Yes" at bounding box center [264, 379] width 17 height 17
radio input "true"
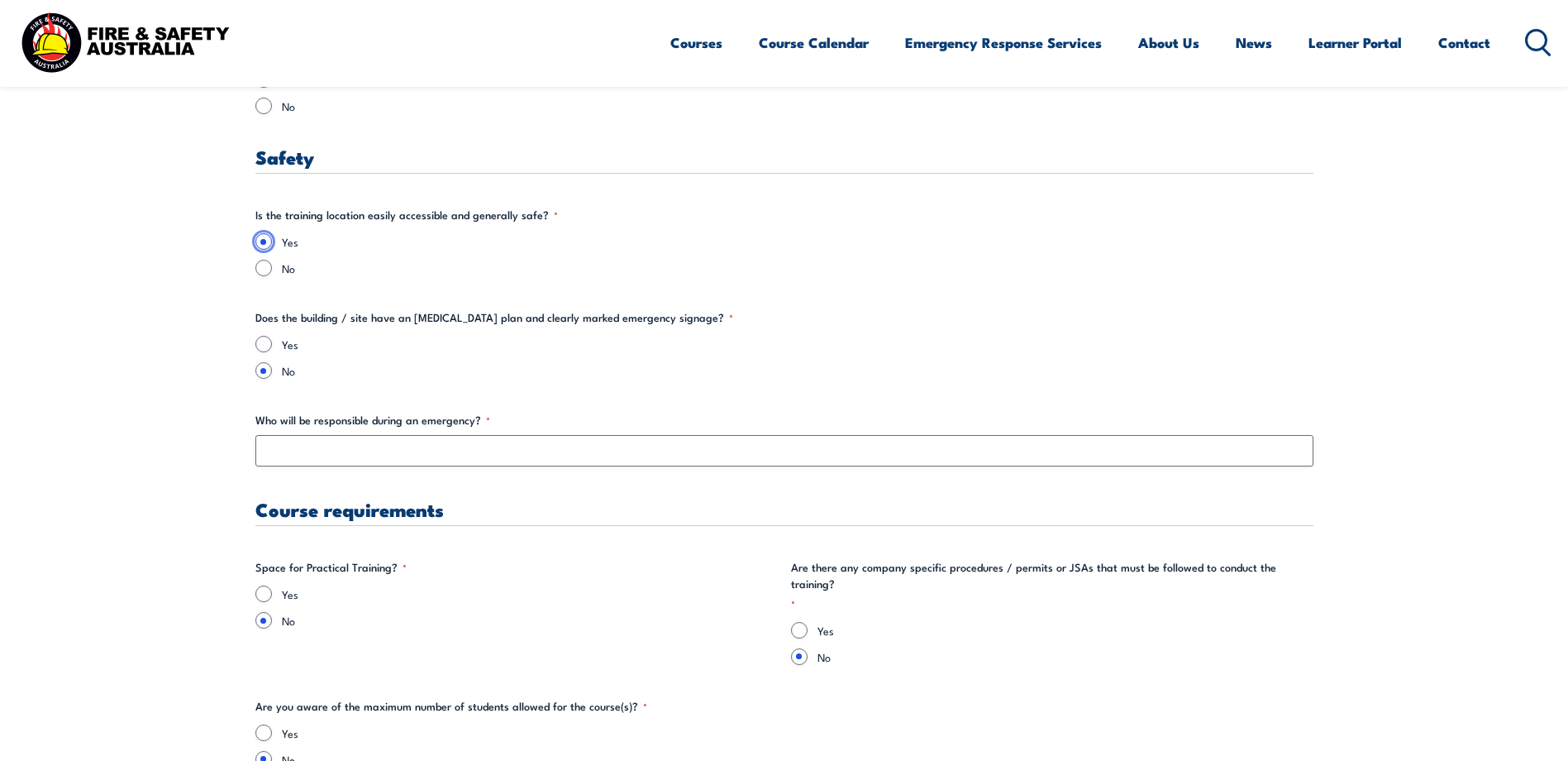
scroll to position [2894, 0]
click at [264, 344] on input "Yes" at bounding box center [264, 344] width 17 height 17
radio input "true"
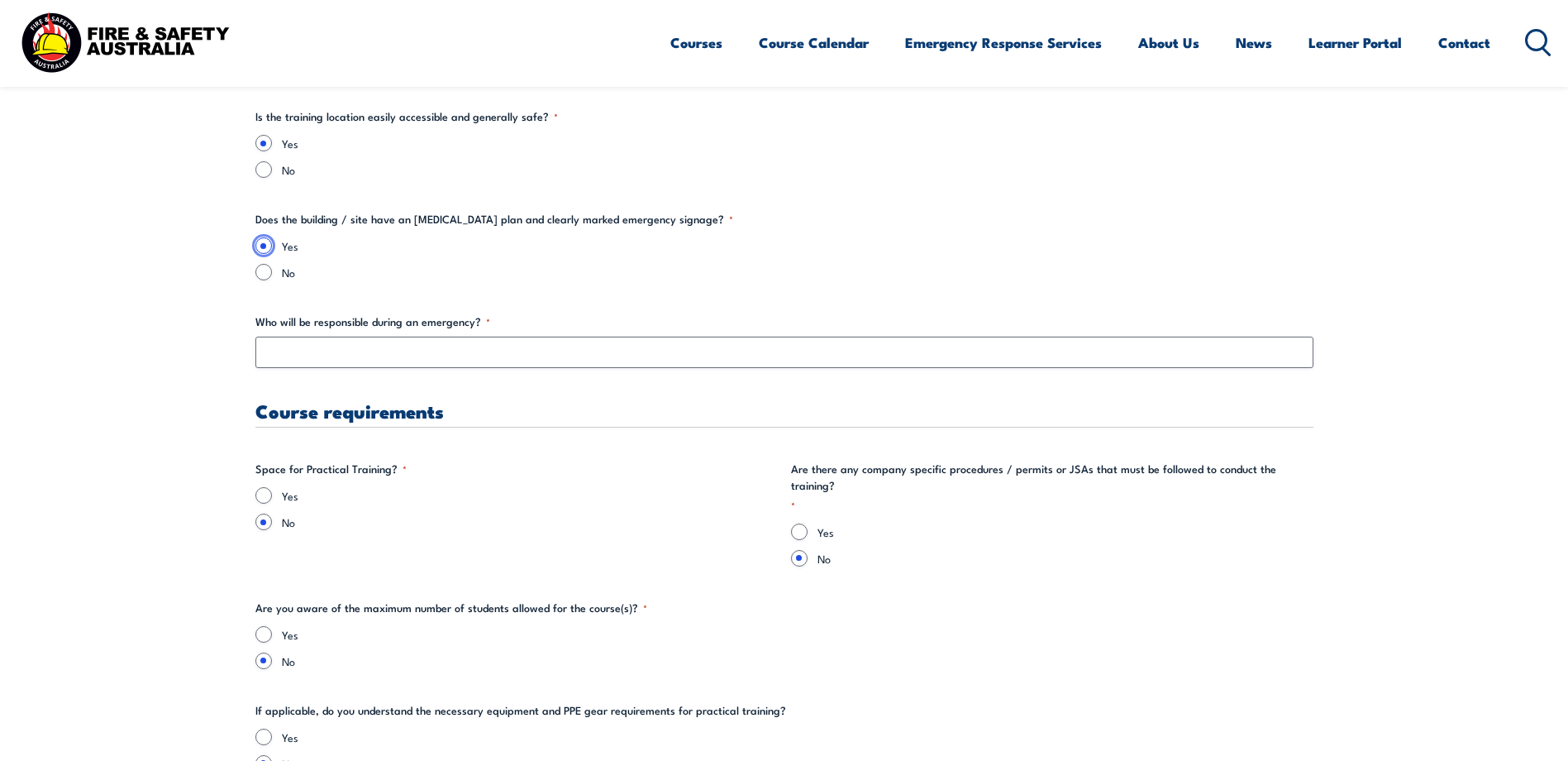
scroll to position [3032, 0]
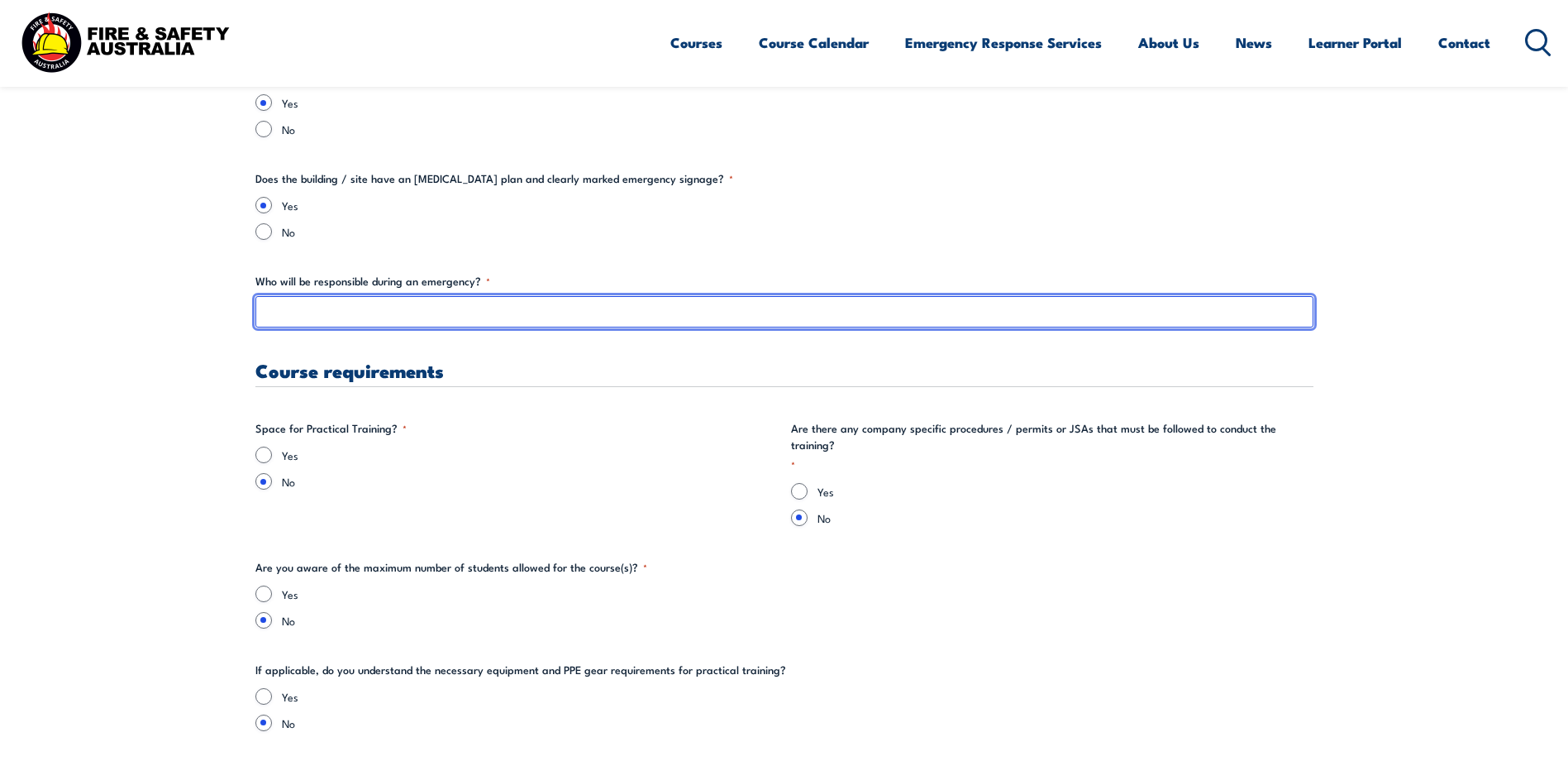
click at [278, 317] on input "Who will be responsible during an emergency? *" at bounding box center [784, 312] width 1058 height 31
type input "site personel"
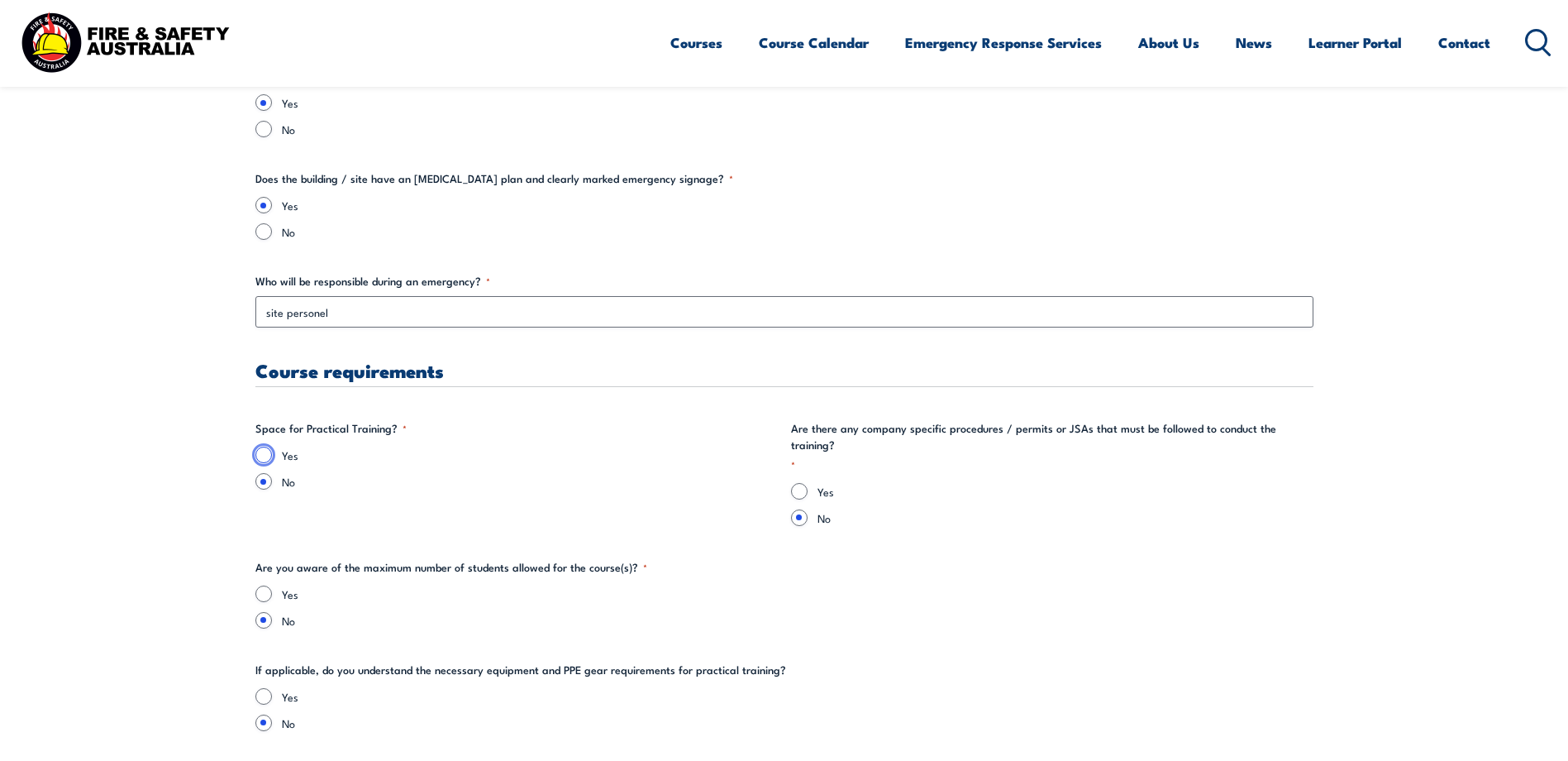
click at [264, 454] on input "Yes" at bounding box center [264, 455] width 17 height 17
radio input "true"
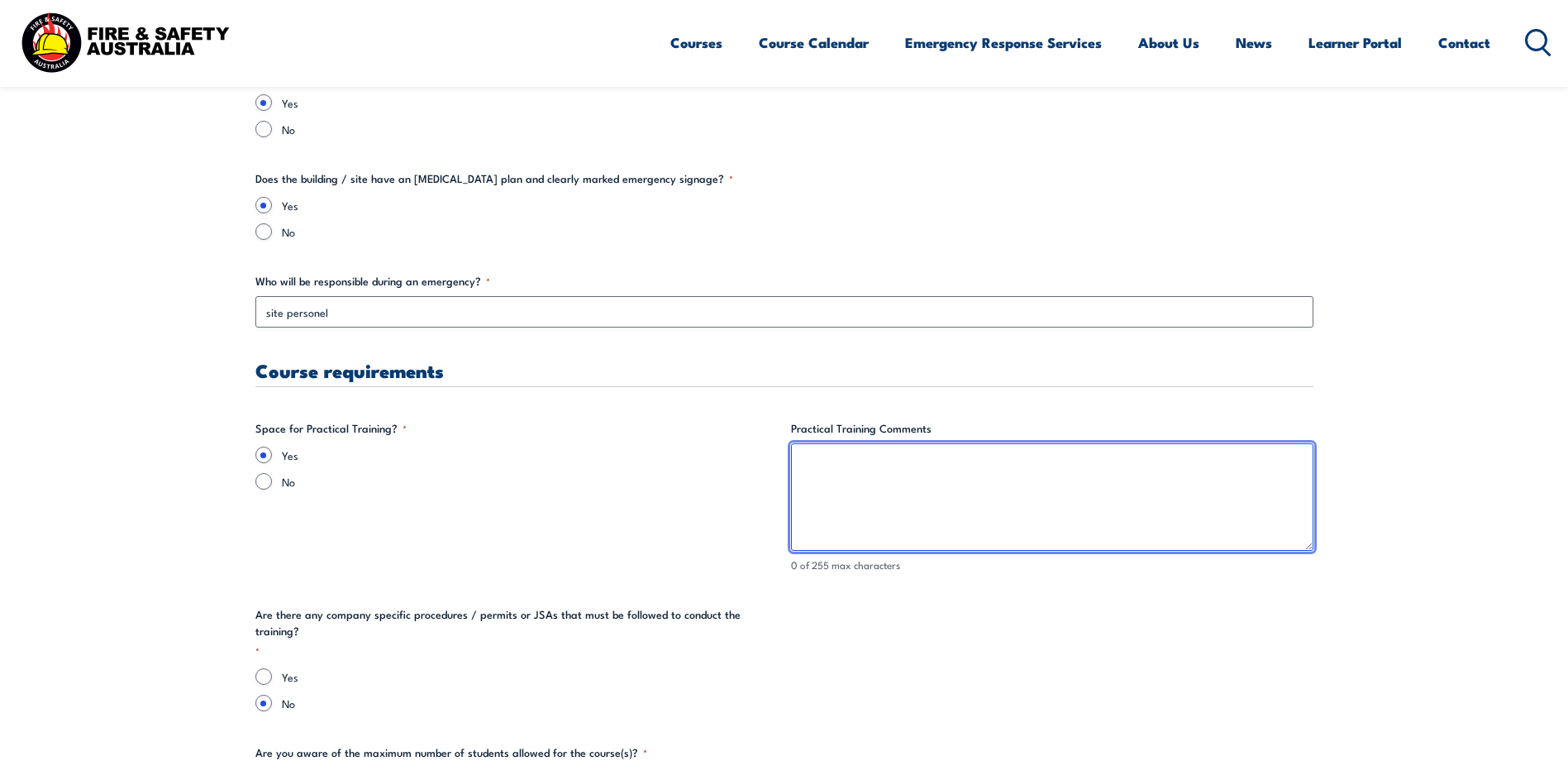
click at [848, 474] on textarea "Practical Training Comments" at bounding box center [1052, 497] width 522 height 108
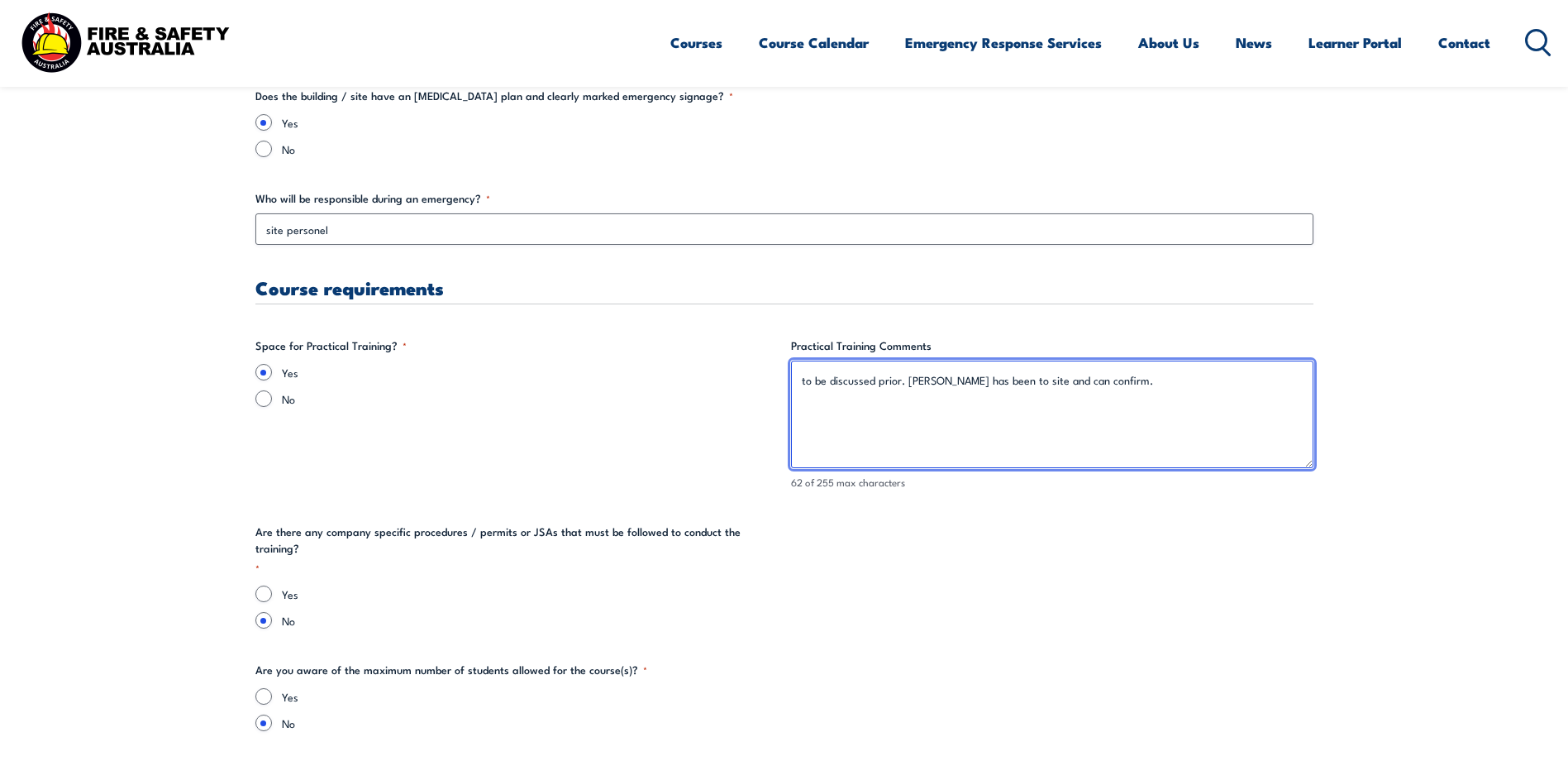
scroll to position [3169, 0]
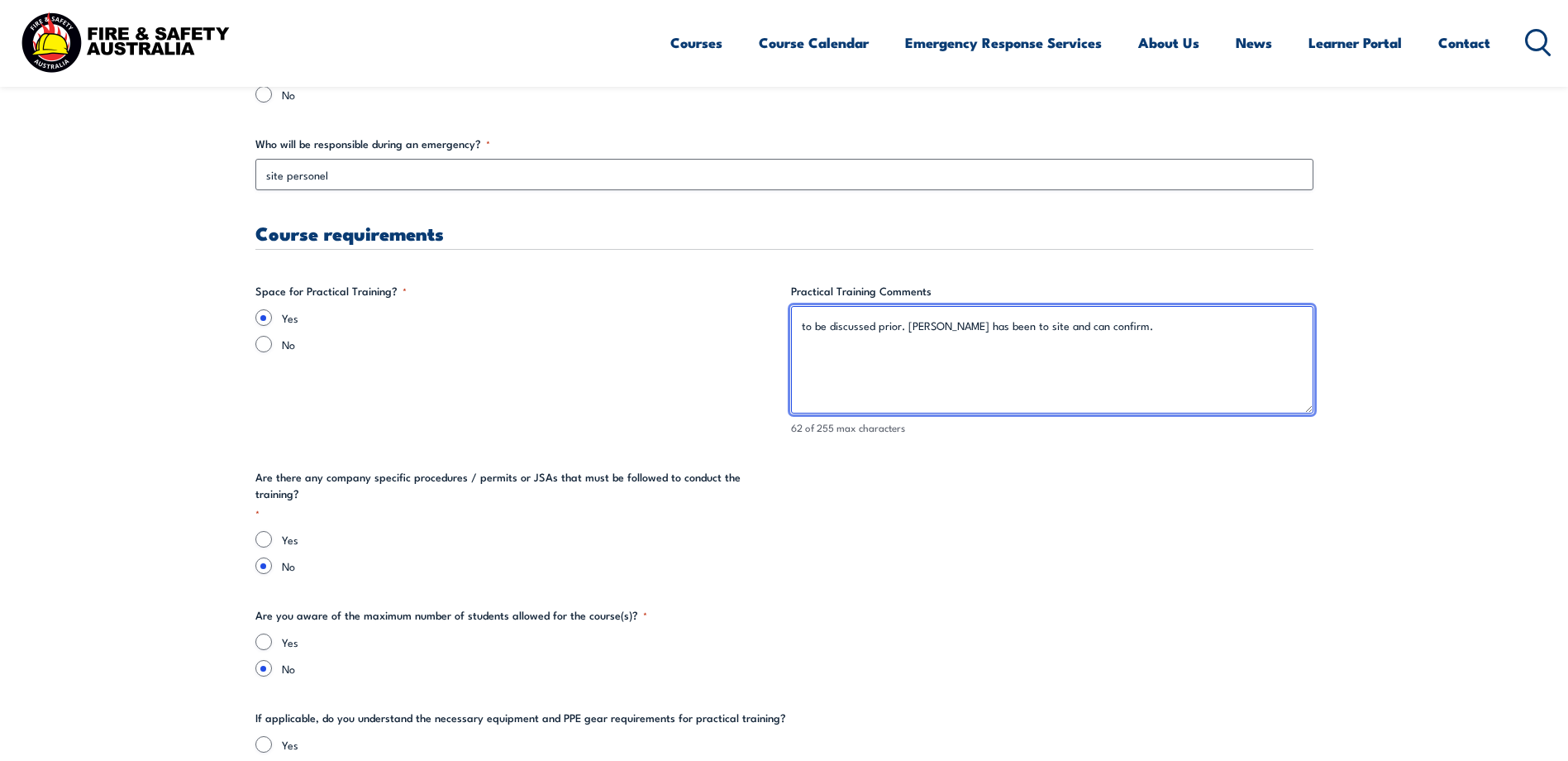
type textarea "to be discussed prior. [PERSON_NAME] has been to site and can confirm."
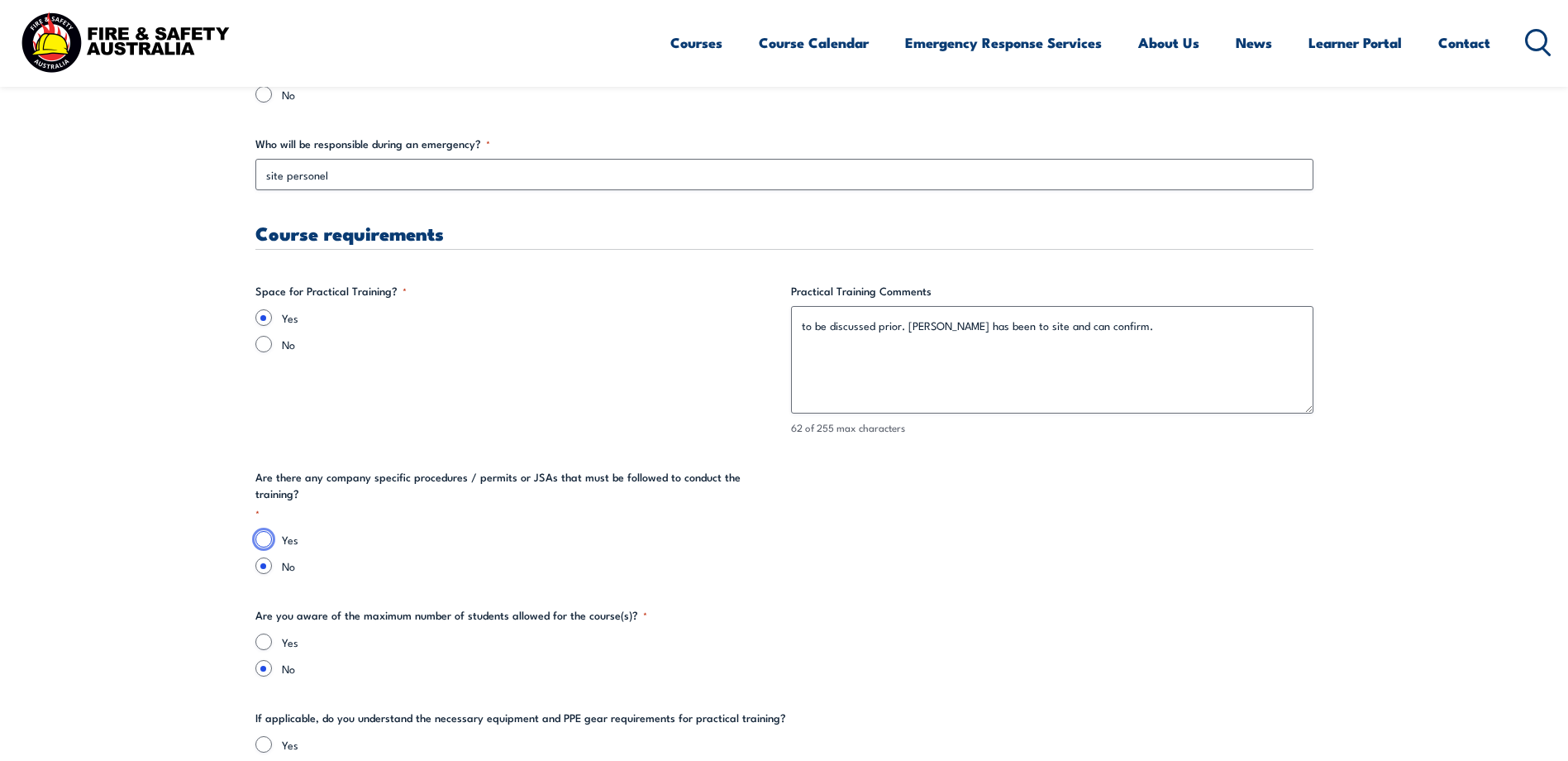
click at [263, 531] on input "Yes" at bounding box center [264, 539] width 17 height 17
radio input "true"
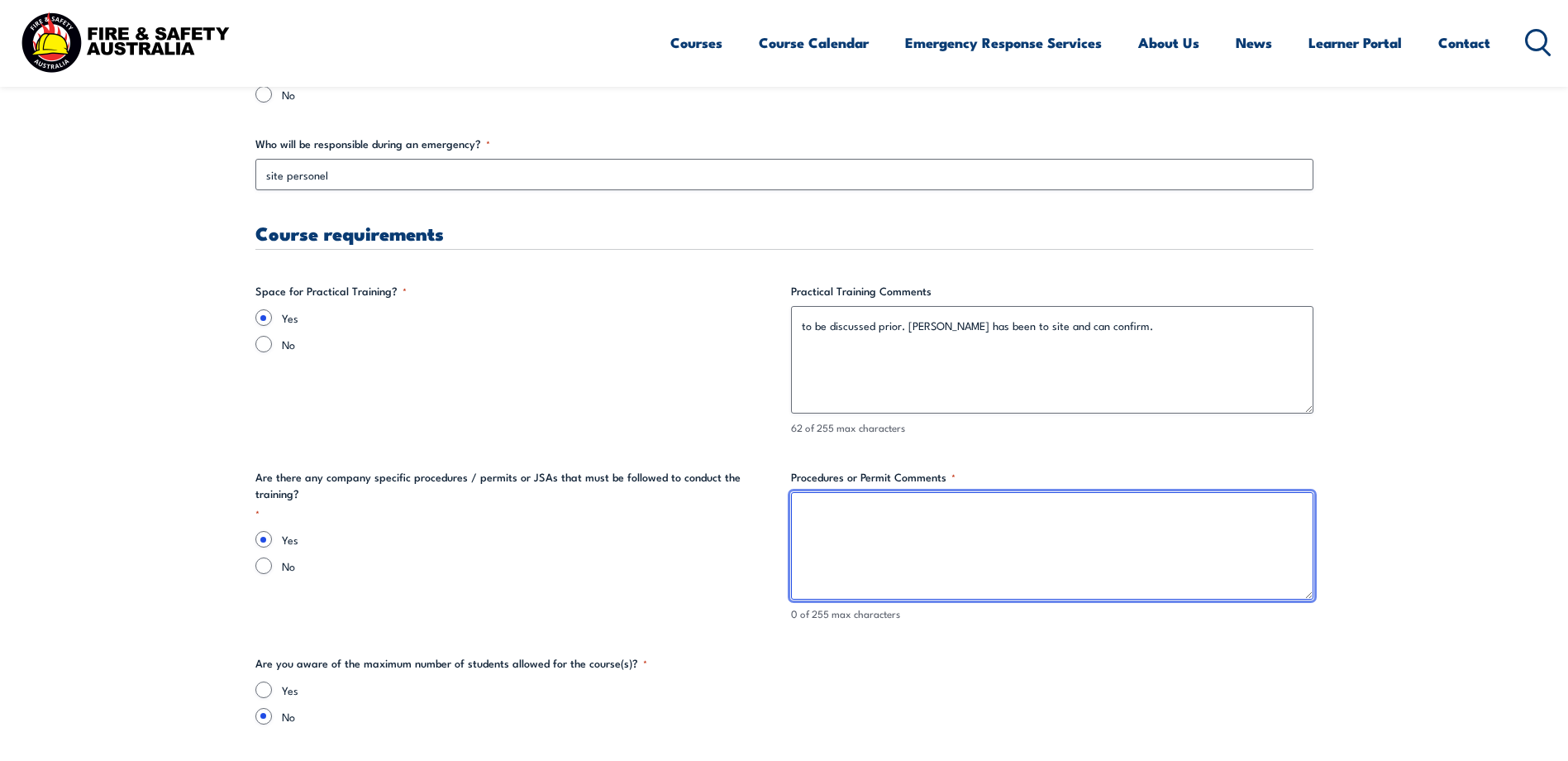
click at [839, 520] on textarea "Procedures or Permit Comments *" at bounding box center [1052, 545] width 522 height 108
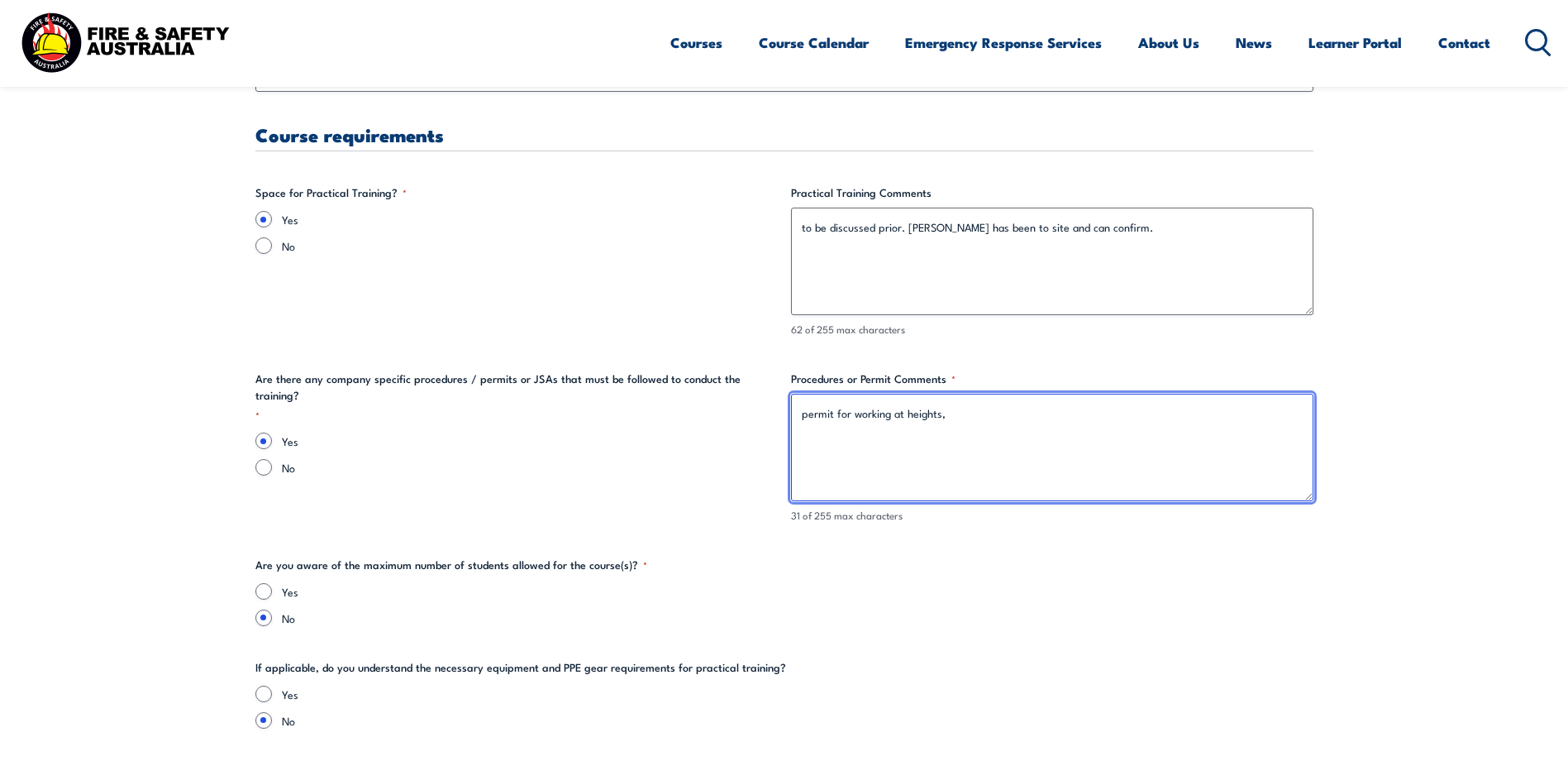
scroll to position [3307, 0]
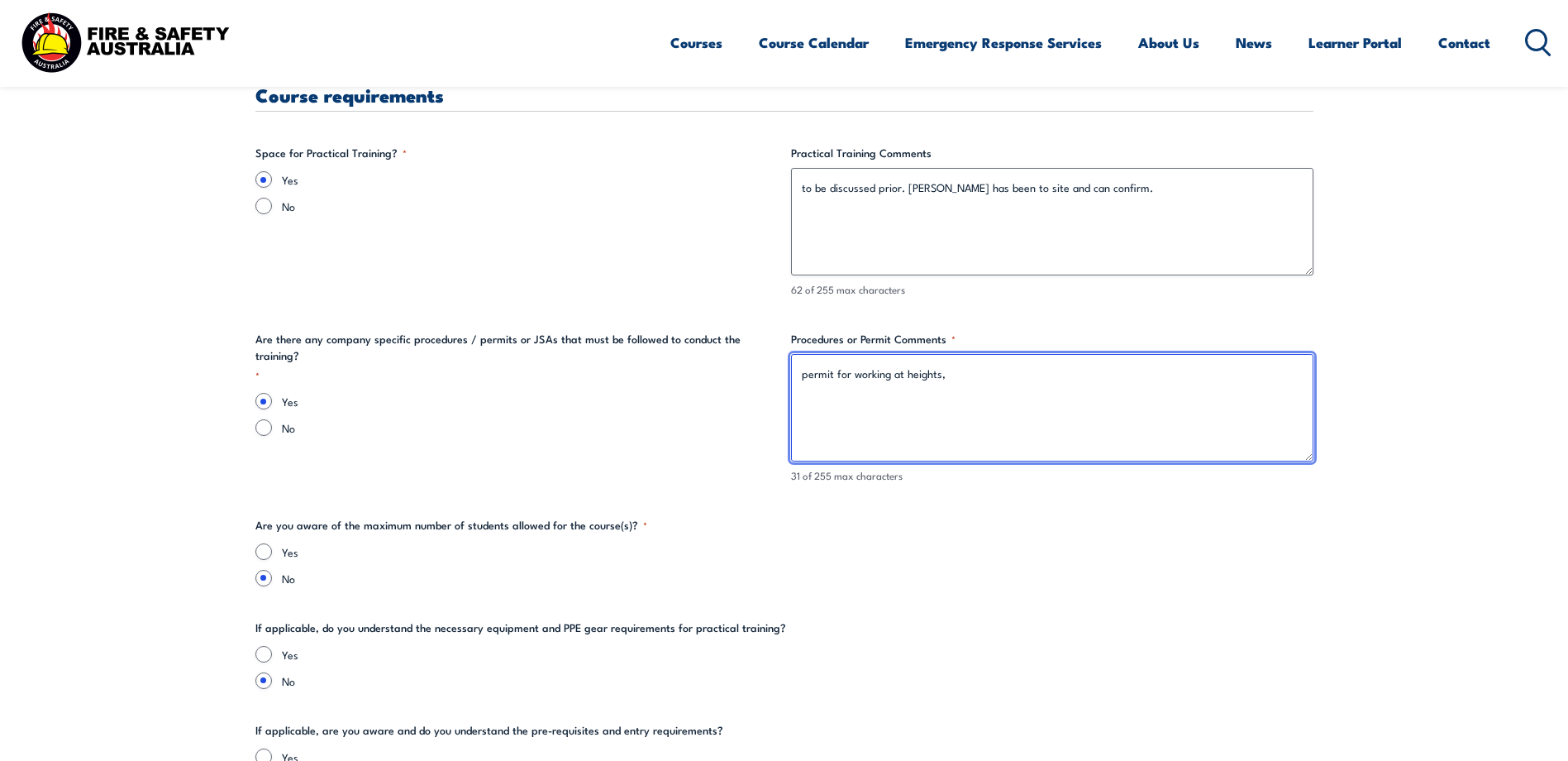
type textarea "permit for working at heights,"
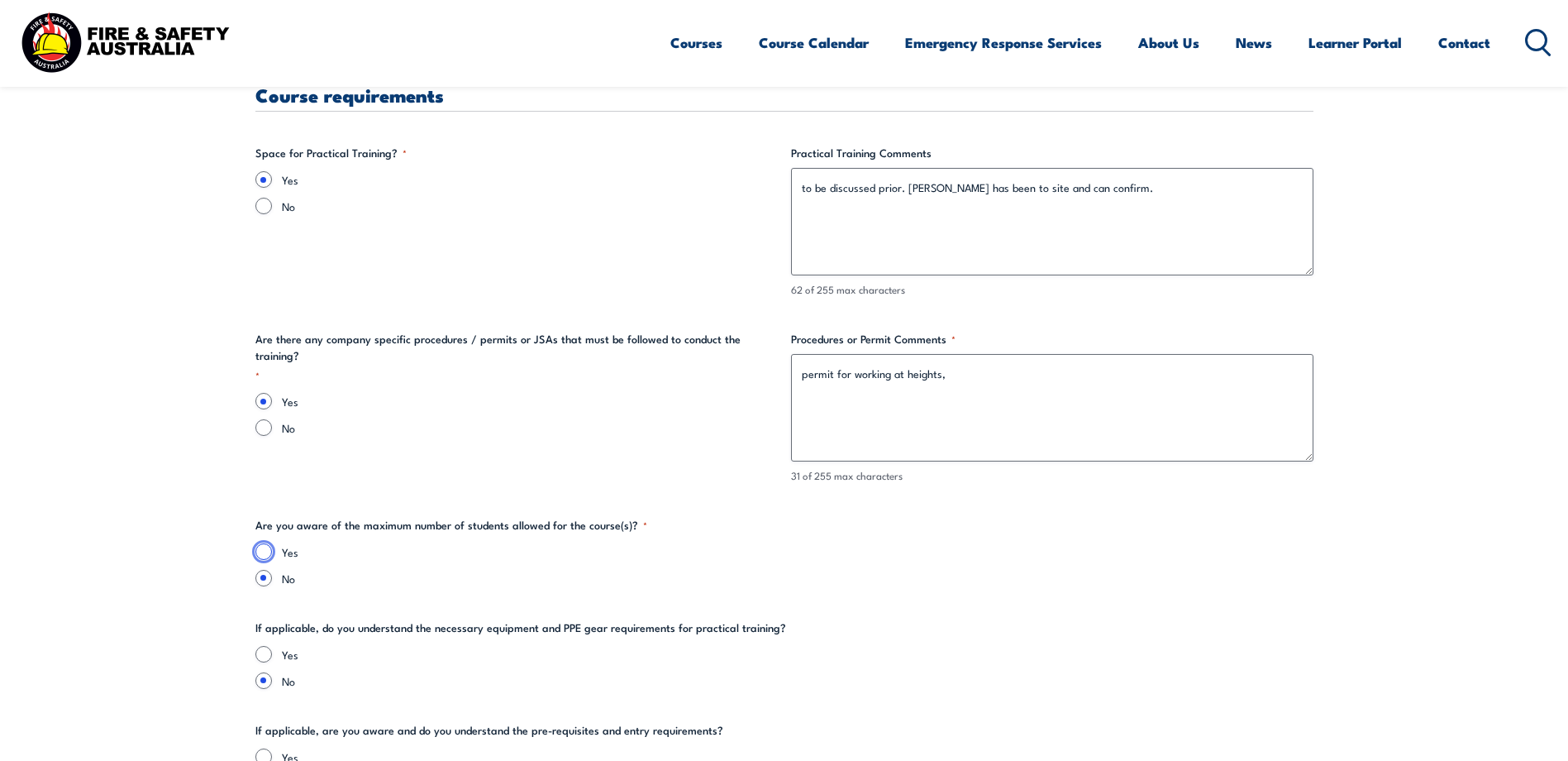
click at [263, 549] on input "Yes" at bounding box center [264, 552] width 17 height 17
radio input "true"
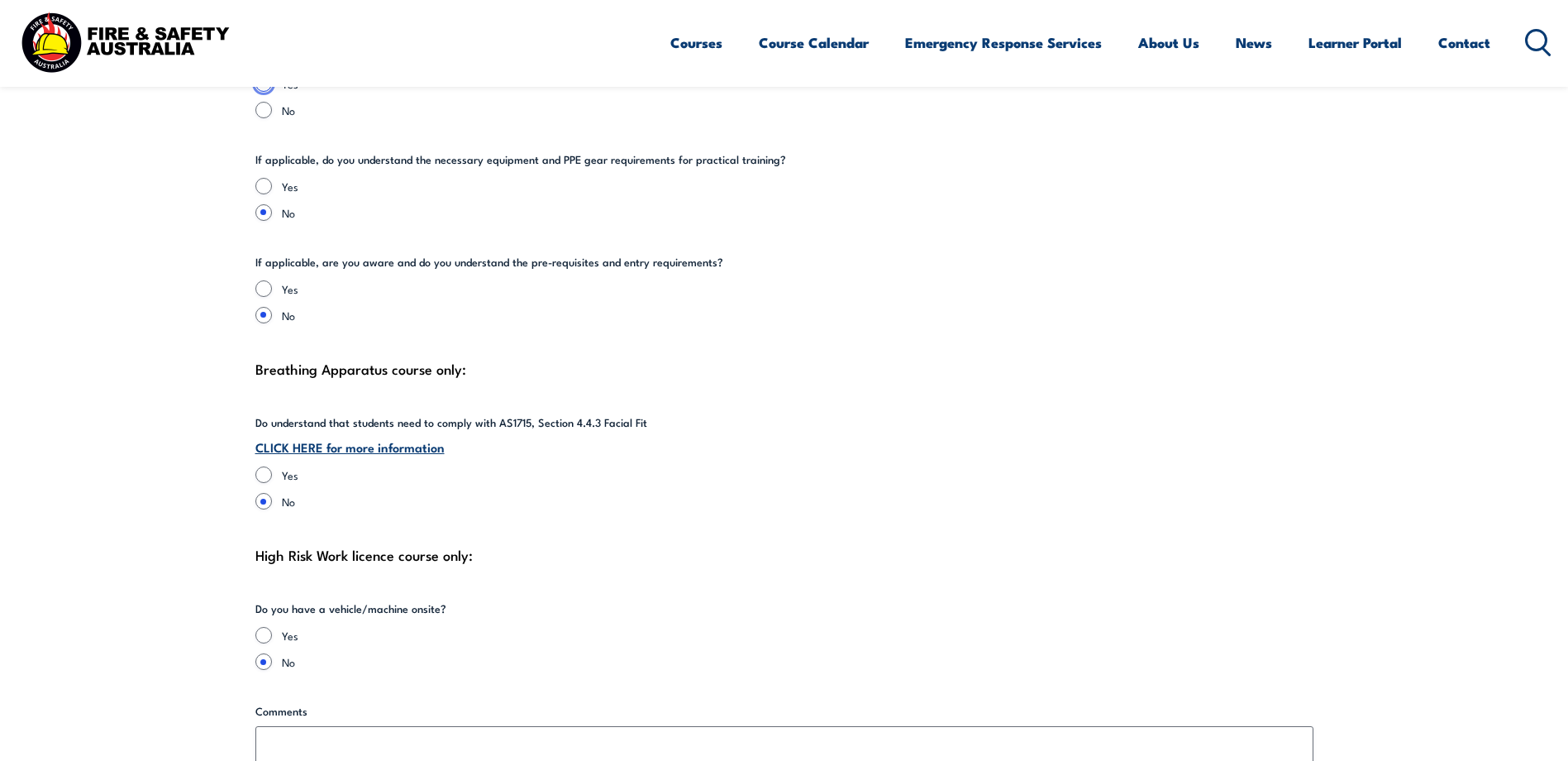
scroll to position [3720, 0]
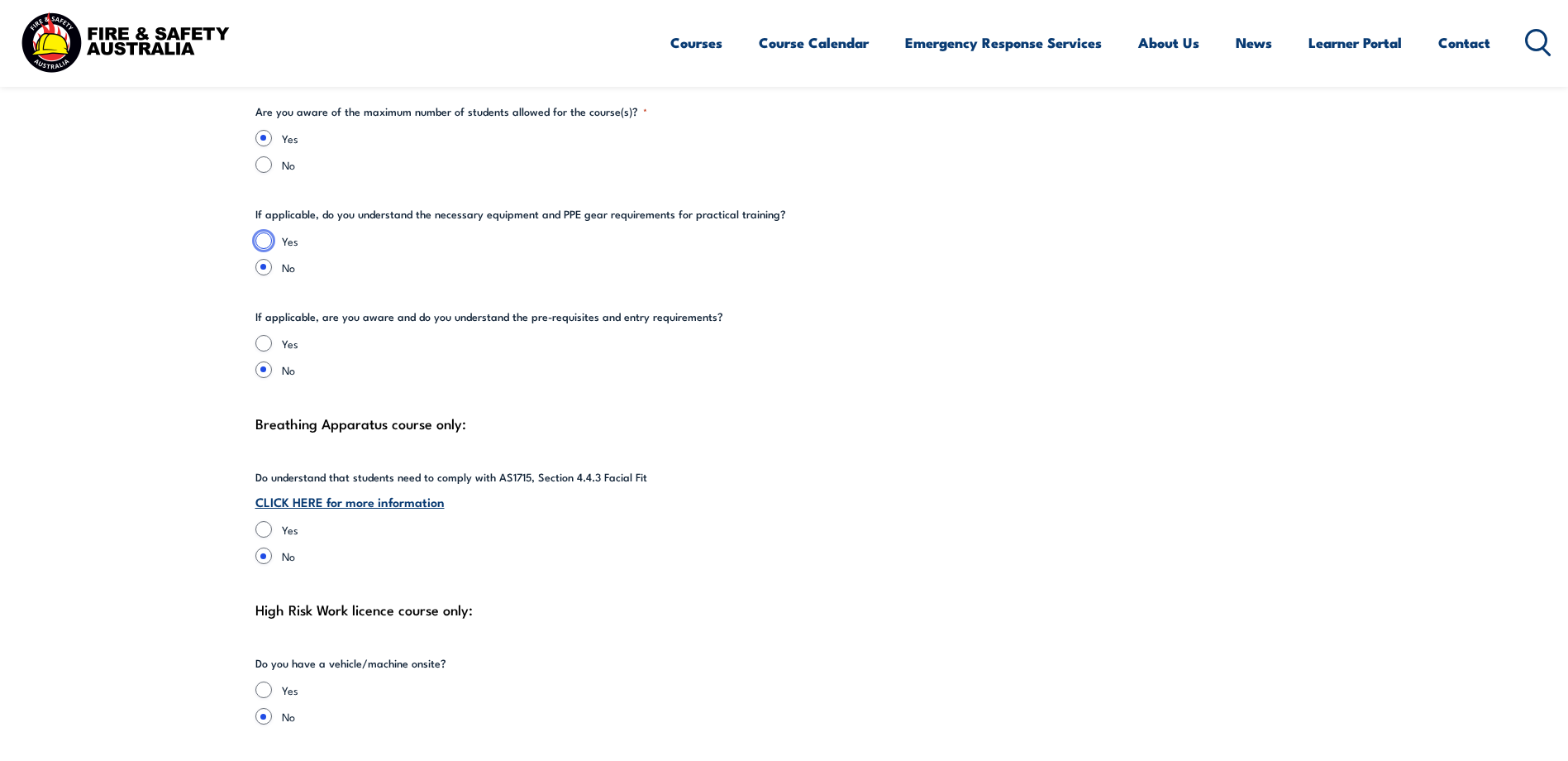
click at [265, 240] on input "Yes" at bounding box center [264, 240] width 17 height 17
radio input "true"
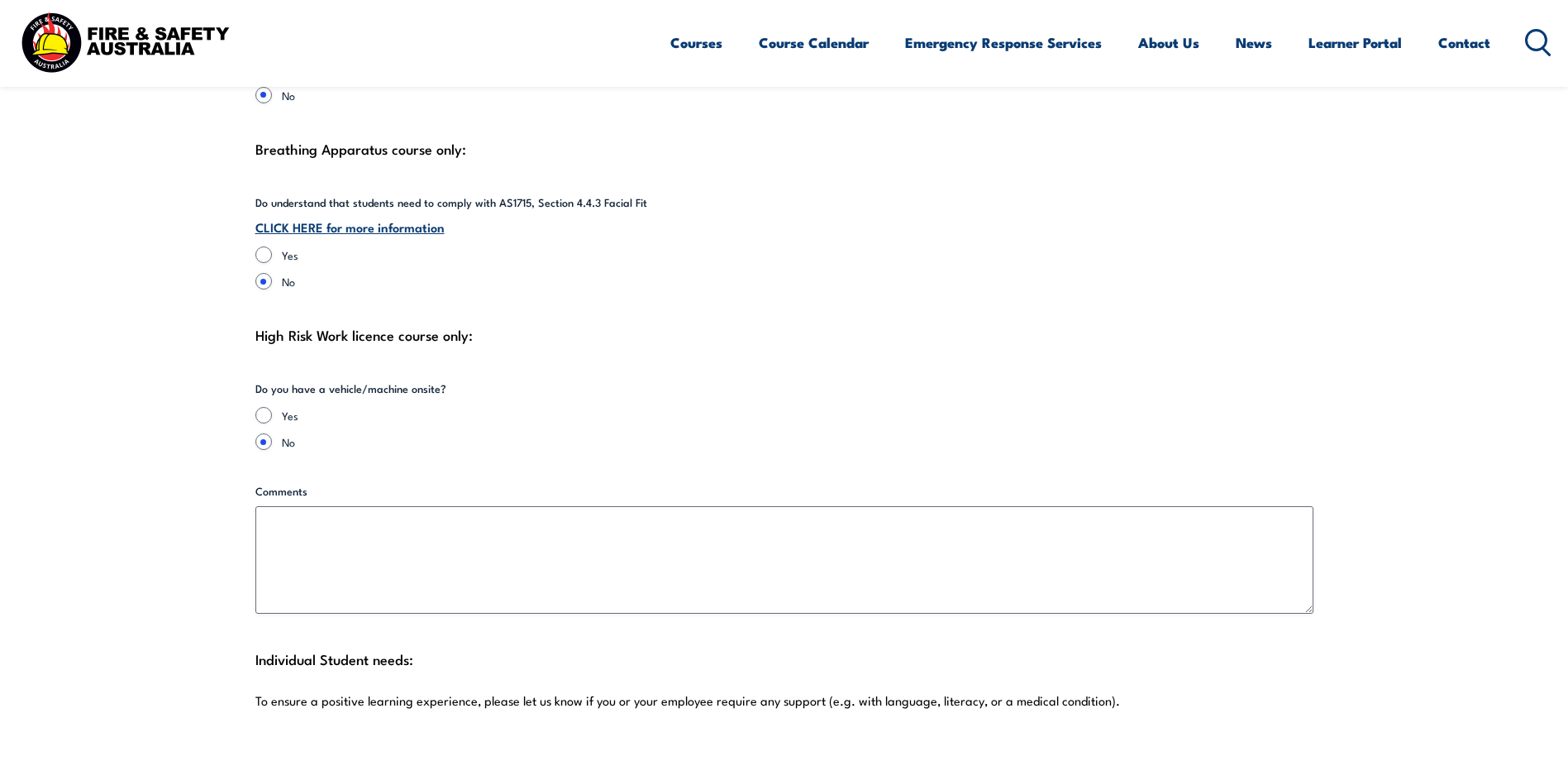
scroll to position [4134, 0]
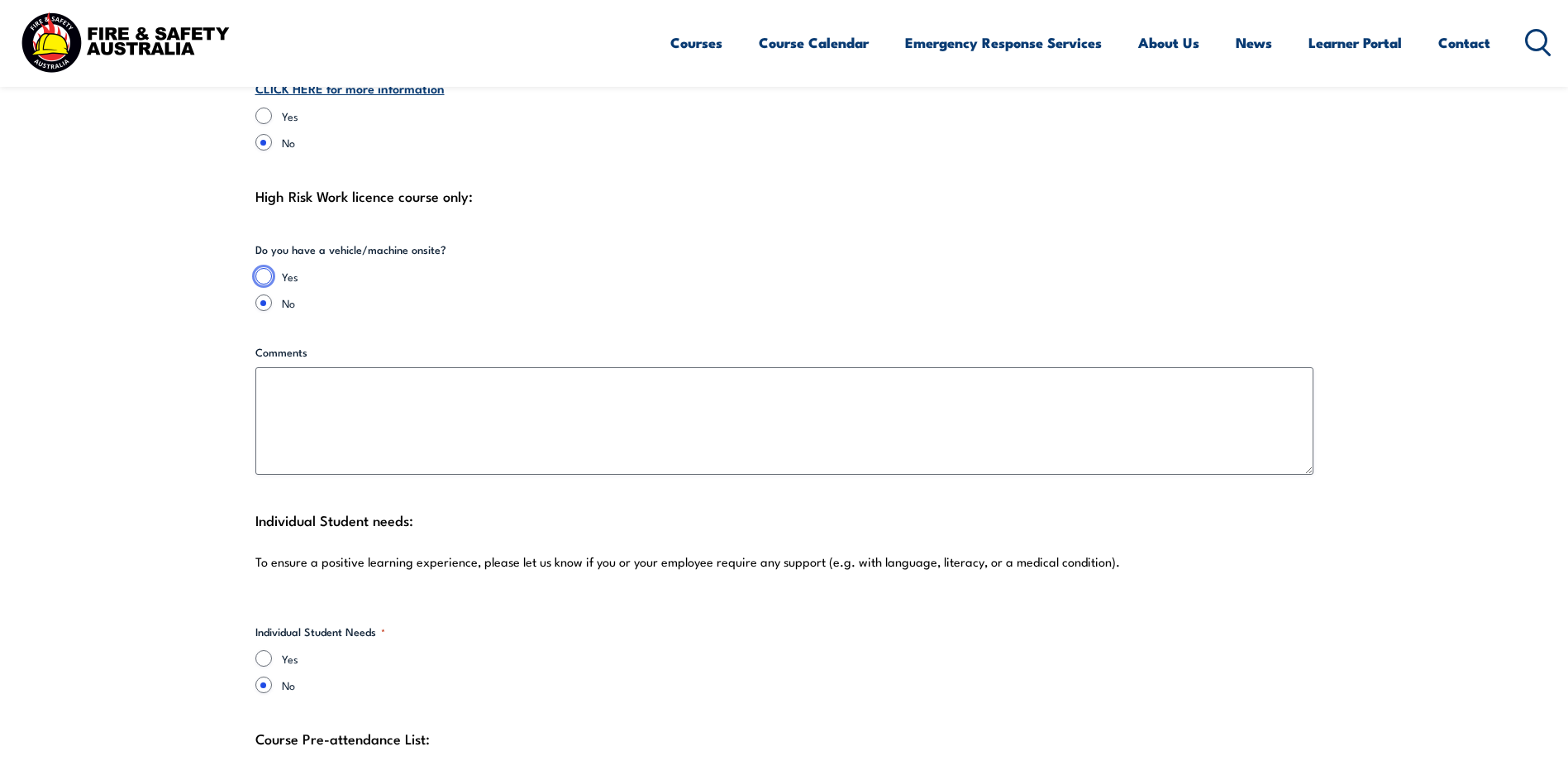
click at [265, 276] on input "Yes" at bounding box center [264, 276] width 17 height 17
radio input "true"
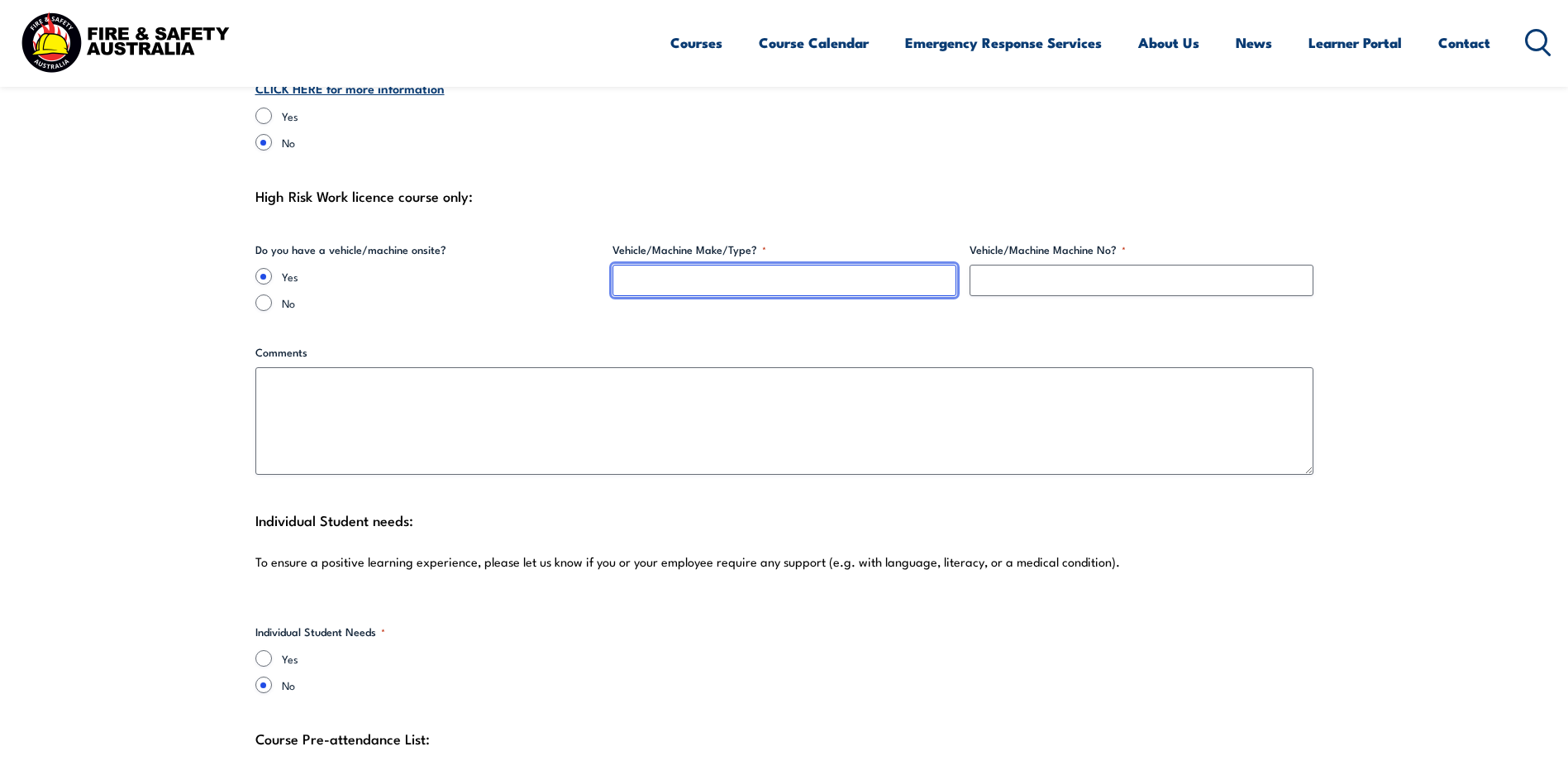
click at [659, 276] on input "Vehicle/Machine Make/Type? *" at bounding box center [784, 280] width 344 height 31
type input "R"
type input "ford ranger mounted EWP"
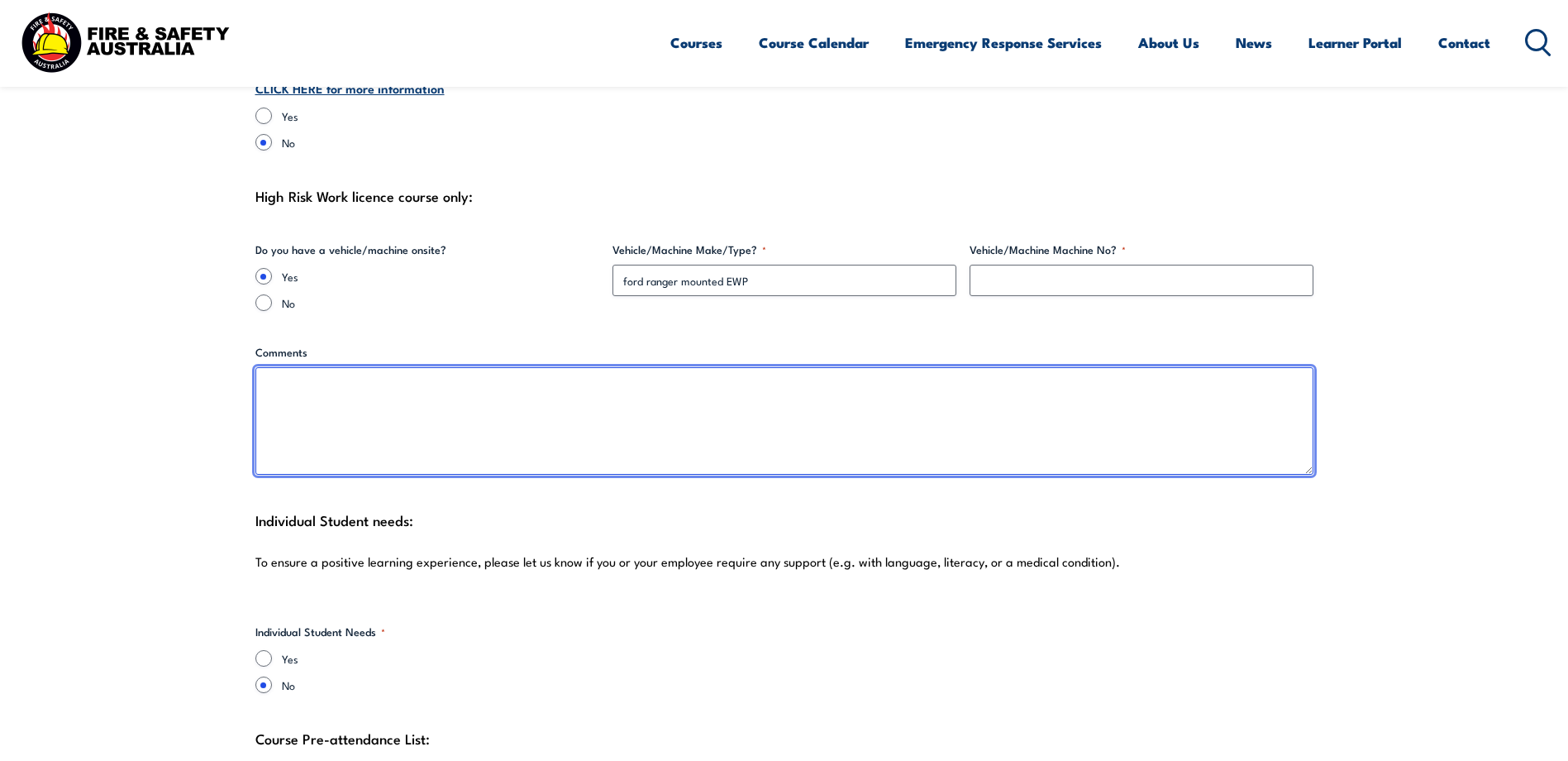
click at [288, 393] on textarea "Comments" at bounding box center [784, 421] width 1058 height 108
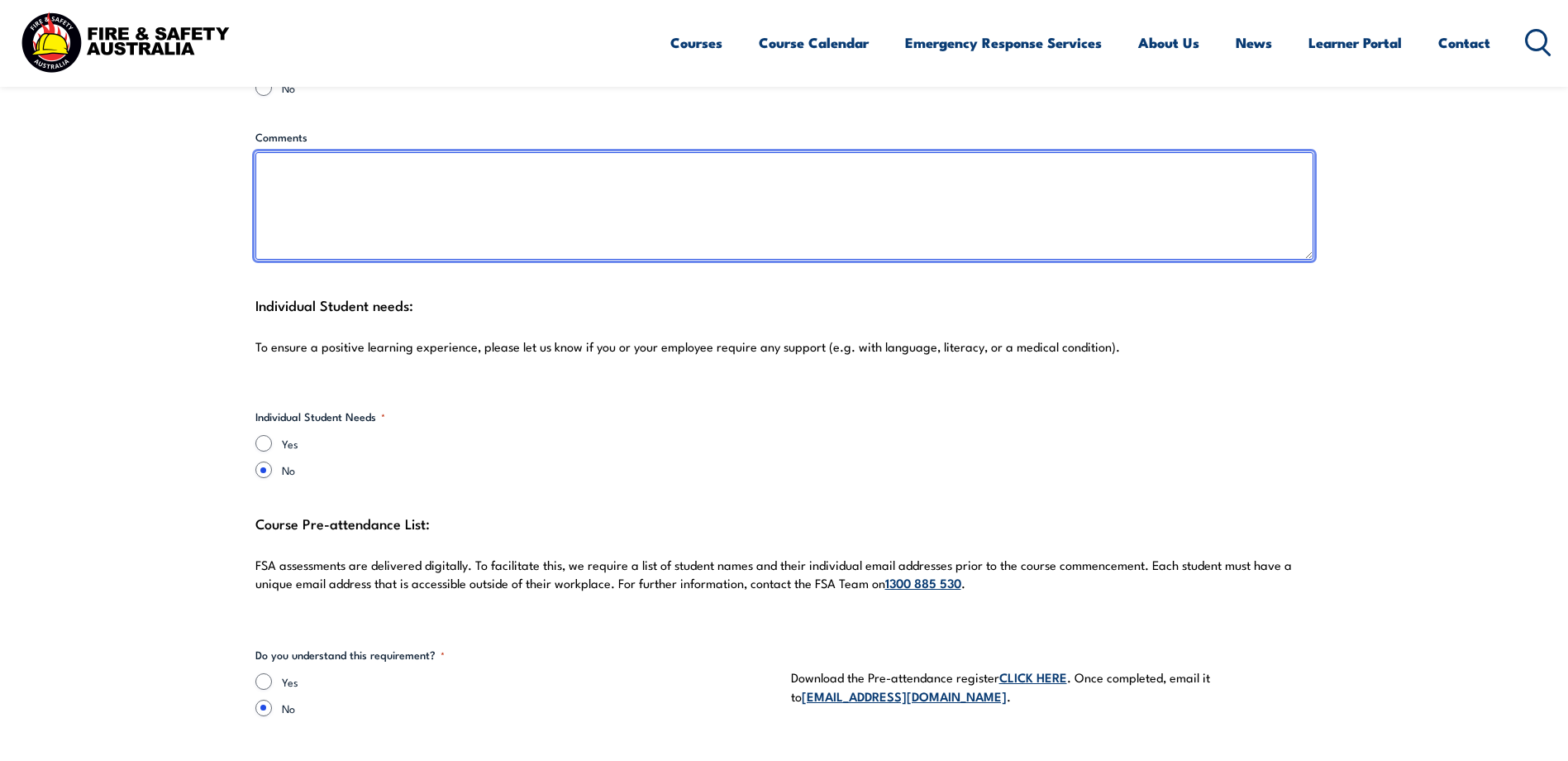
scroll to position [4409, 0]
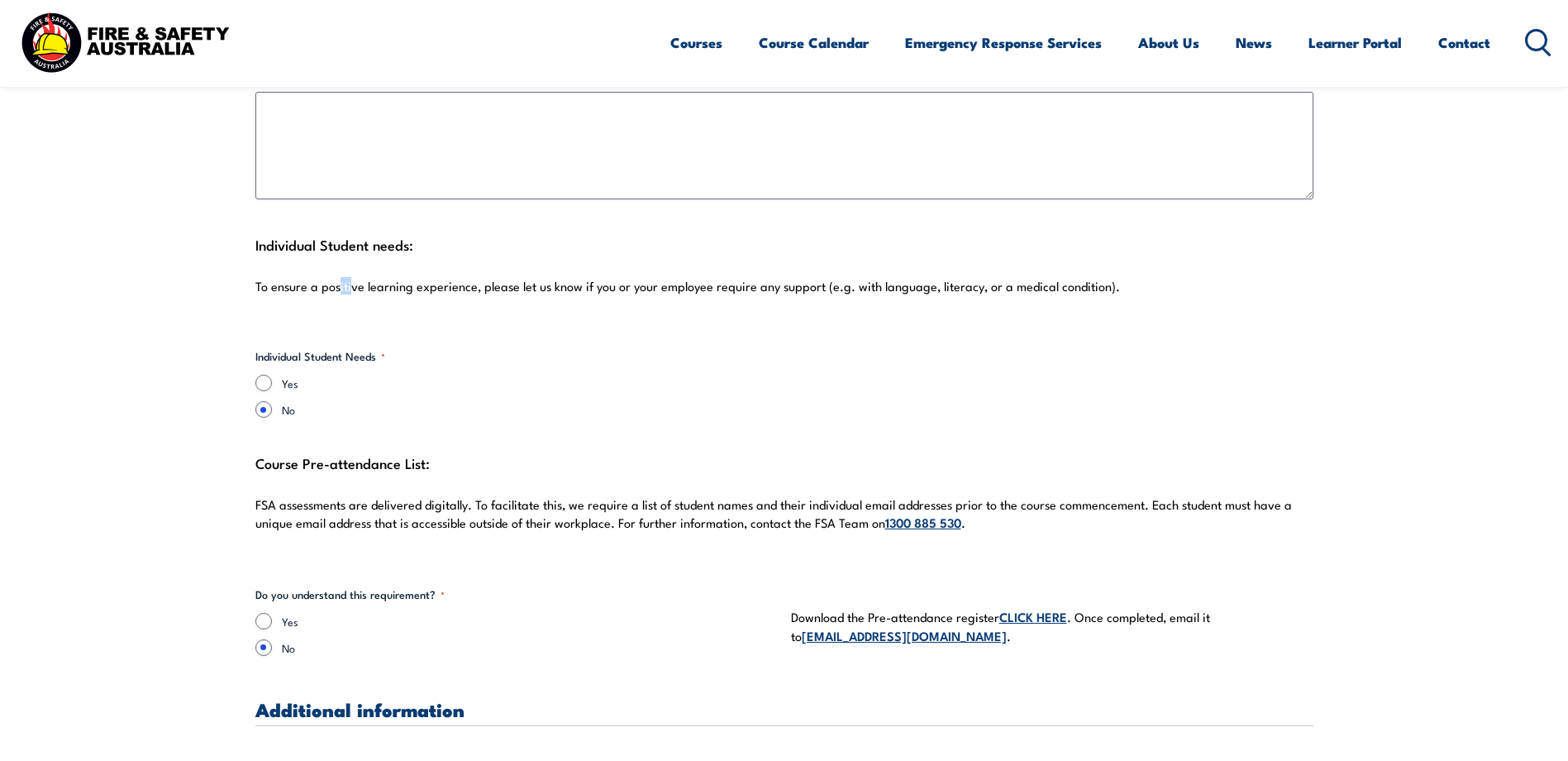
drag, startPoint x: 338, startPoint y: 288, endPoint x: 349, endPoint y: 286, distance: 11.2
click at [349, 286] on p "To ensure a positive learning experience, please let us know if you or your emp…" at bounding box center [784, 286] width 1058 height 17
drag, startPoint x: 349, startPoint y: 286, endPoint x: 388, endPoint y: 290, distance: 39.2
click at [388, 290] on p "To ensure a positive learning experience, please let us know if you or your emp…" at bounding box center [784, 286] width 1058 height 17
drag, startPoint x: 382, startPoint y: 286, endPoint x: 392, endPoint y: 286, distance: 10.0
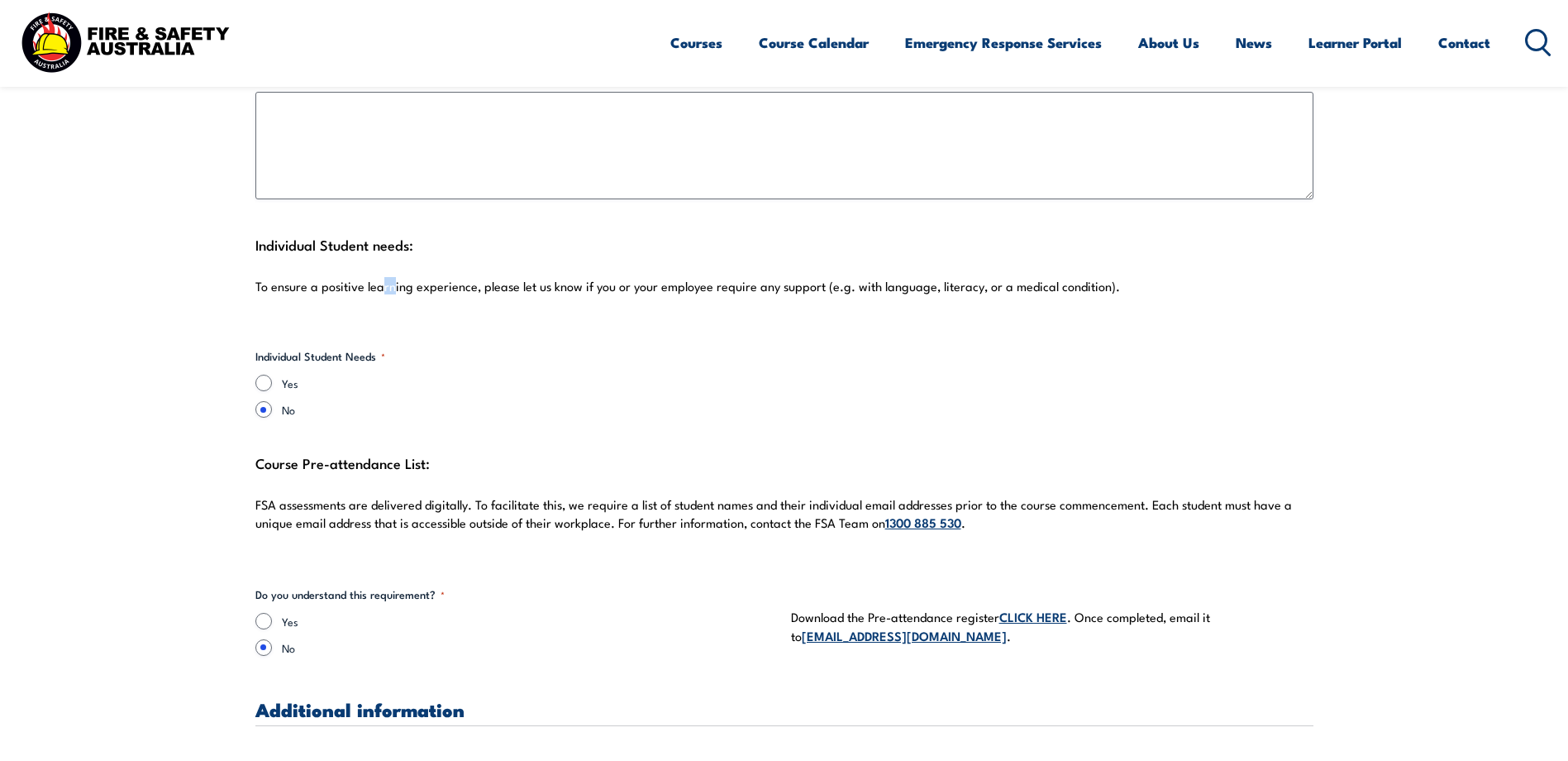
click at [392, 286] on p "To ensure a positive learning experience, please let us know if you or your emp…" at bounding box center [784, 286] width 1058 height 17
drag, startPoint x: 392, startPoint y: 286, endPoint x: 435, endPoint y: 288, distance: 43.0
click at [435, 288] on p "To ensure a positive learning experience, please let us know if you or your emp…" at bounding box center [784, 286] width 1058 height 17
drag, startPoint x: 432, startPoint y: 287, endPoint x: 451, endPoint y: 287, distance: 19.0
click at [451, 287] on p "To ensure a positive learning experience, please let us know if you or your emp…" at bounding box center [784, 286] width 1058 height 17
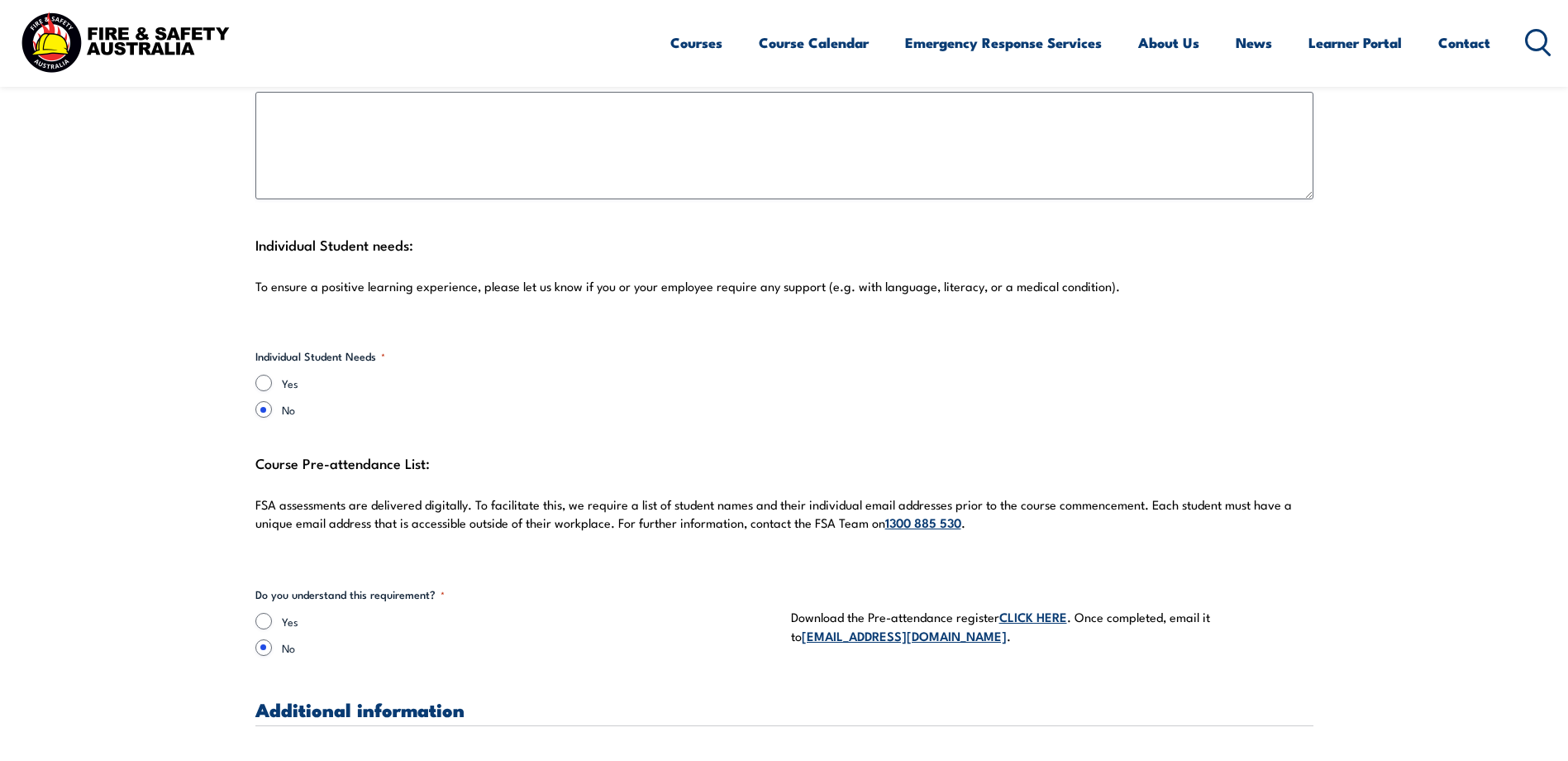
drag, startPoint x: 451, startPoint y: 287, endPoint x: 533, endPoint y: 284, distance: 82.1
click at [533, 284] on p "To ensure a positive learning experience, please let us know if you or your emp…" at bounding box center [784, 286] width 1058 height 17
click at [494, 288] on p "To ensure a positive learning experience, please let us know if you or your emp…" at bounding box center [784, 286] width 1058 height 17
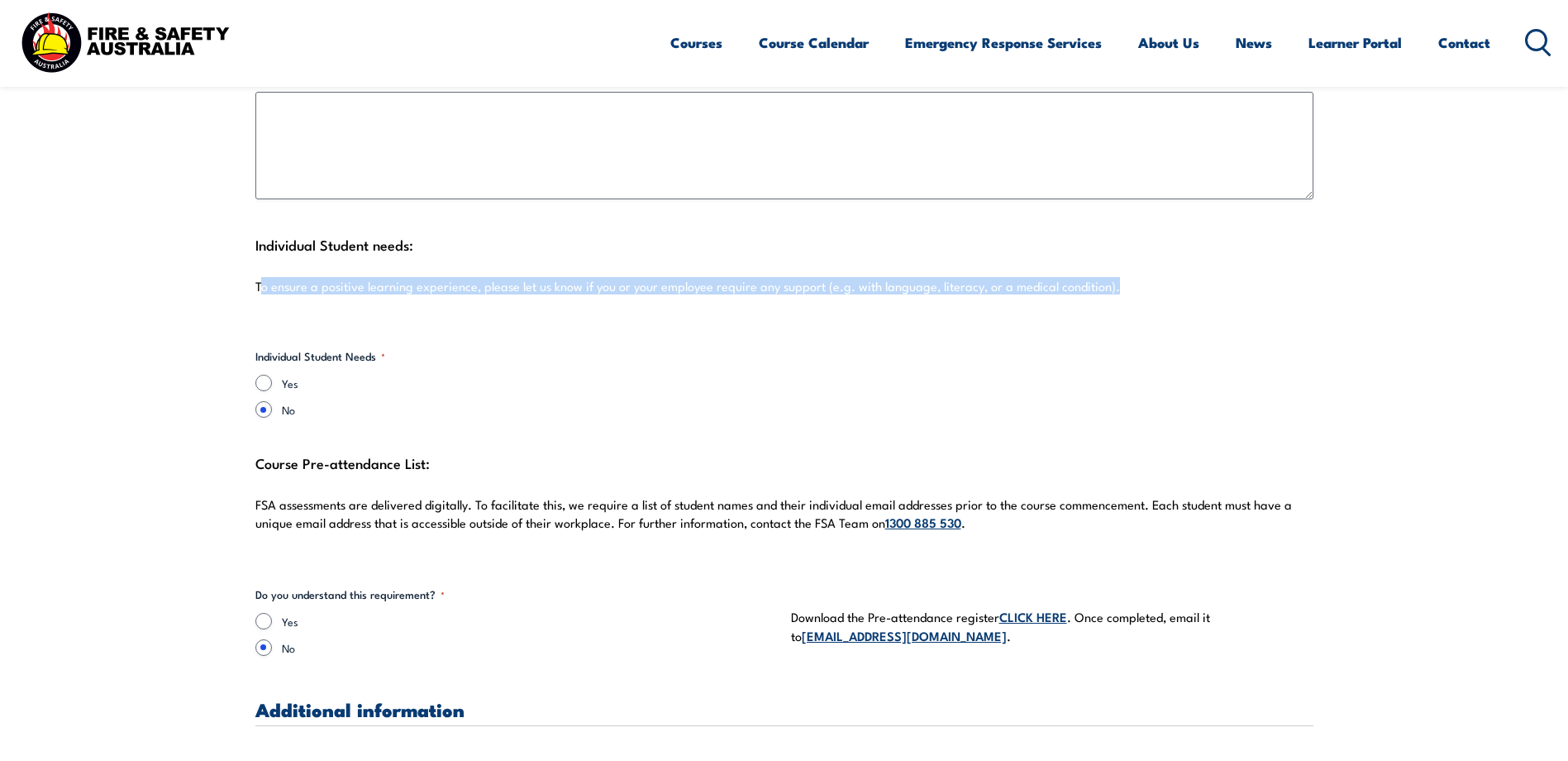
drag, startPoint x: 258, startPoint y: 285, endPoint x: 1140, endPoint y: 294, distance: 882.0
click at [1140, 294] on p "To ensure a positive learning experience, please let us know if you or your emp…" at bounding box center [784, 286] width 1058 height 17
drag, startPoint x: 1140, startPoint y: 294, endPoint x: 767, endPoint y: 311, distance: 373.4
click at [774, 310] on div "Individual Student needs: To ensure a positive learning experience, please let …" at bounding box center [784, 273] width 1058 height 83
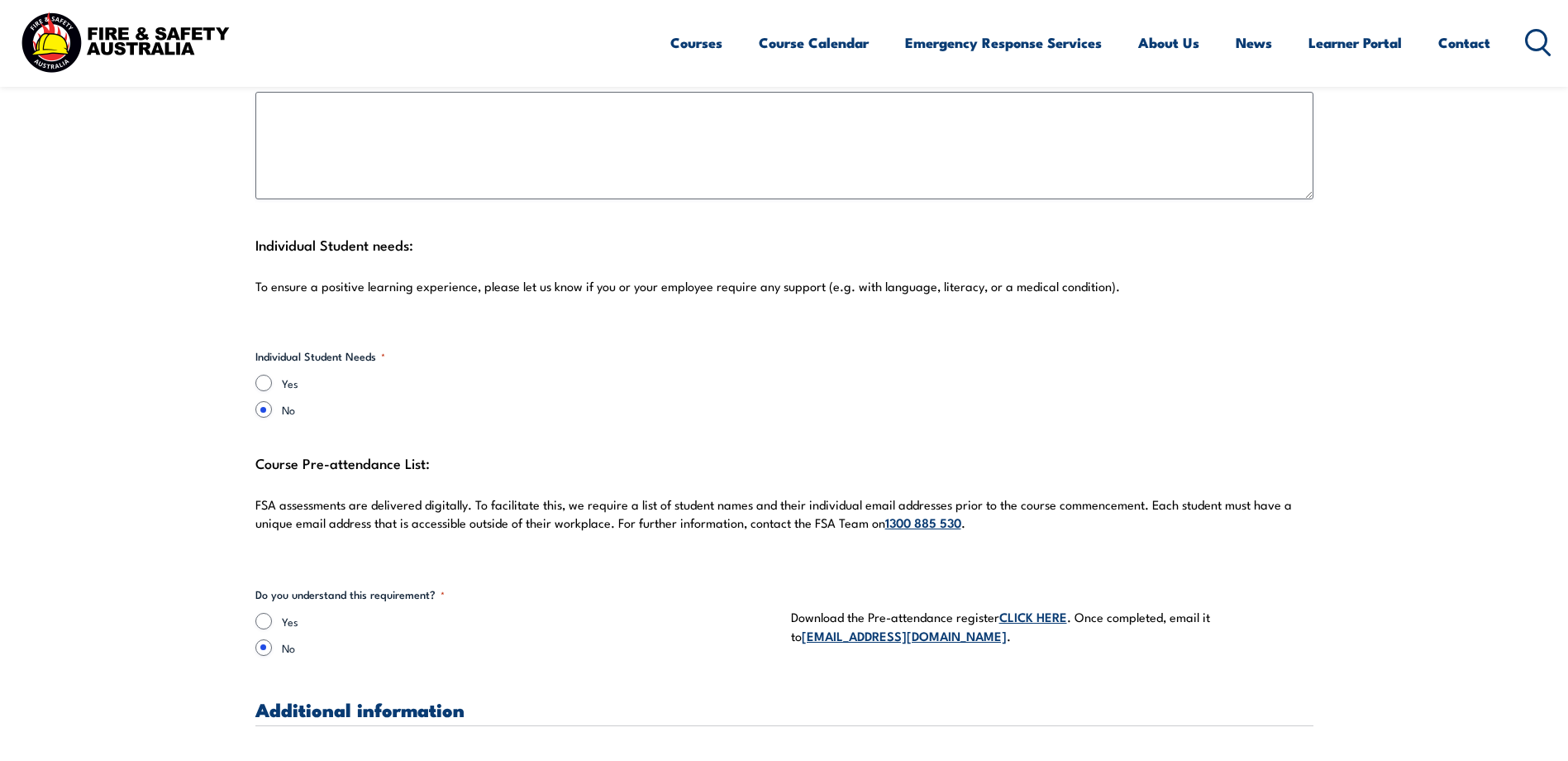
click at [289, 285] on p "To ensure a positive learning experience, please let us know if you or your emp…" at bounding box center [784, 286] width 1058 height 17
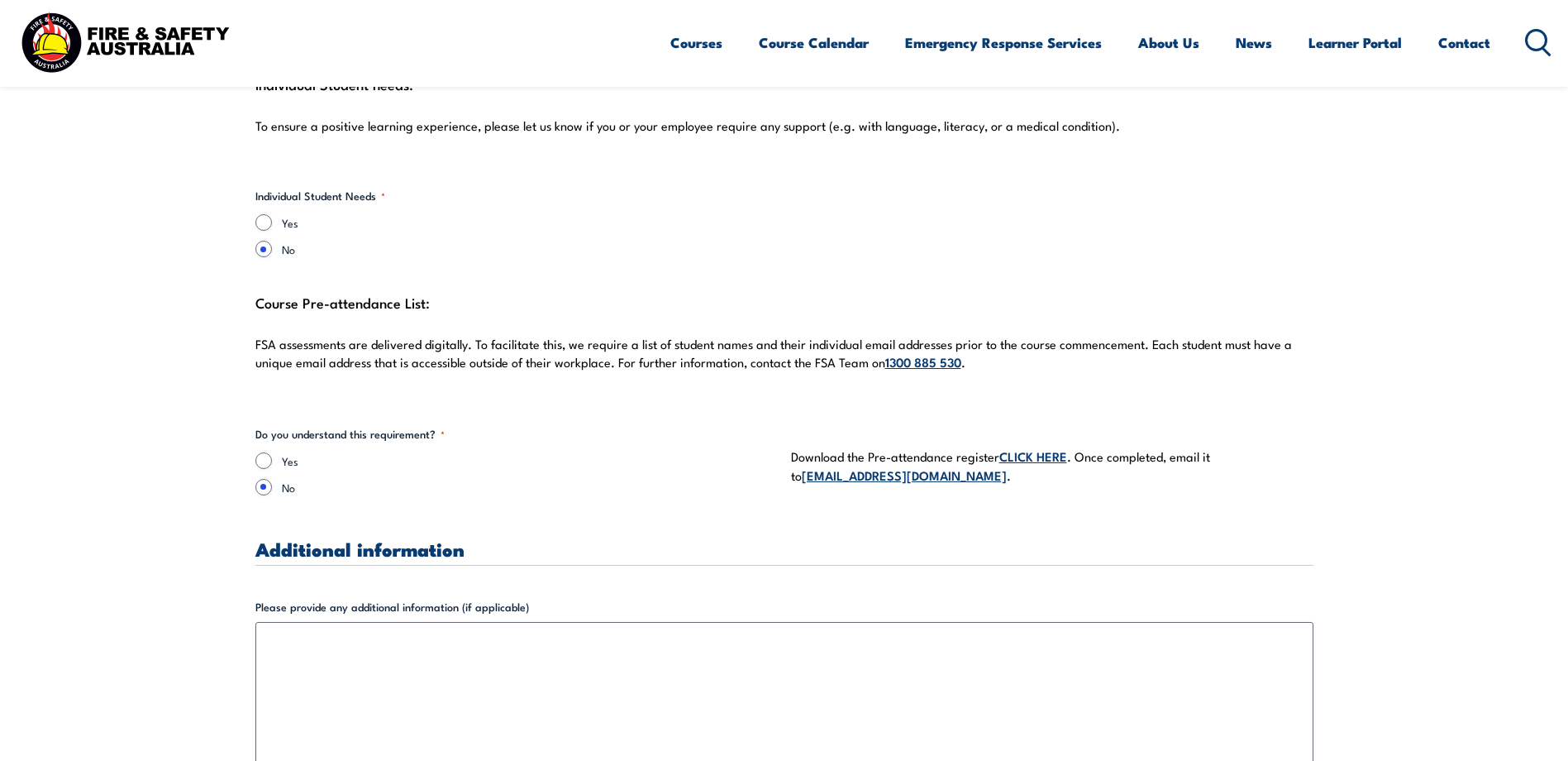
scroll to position [4685, 0]
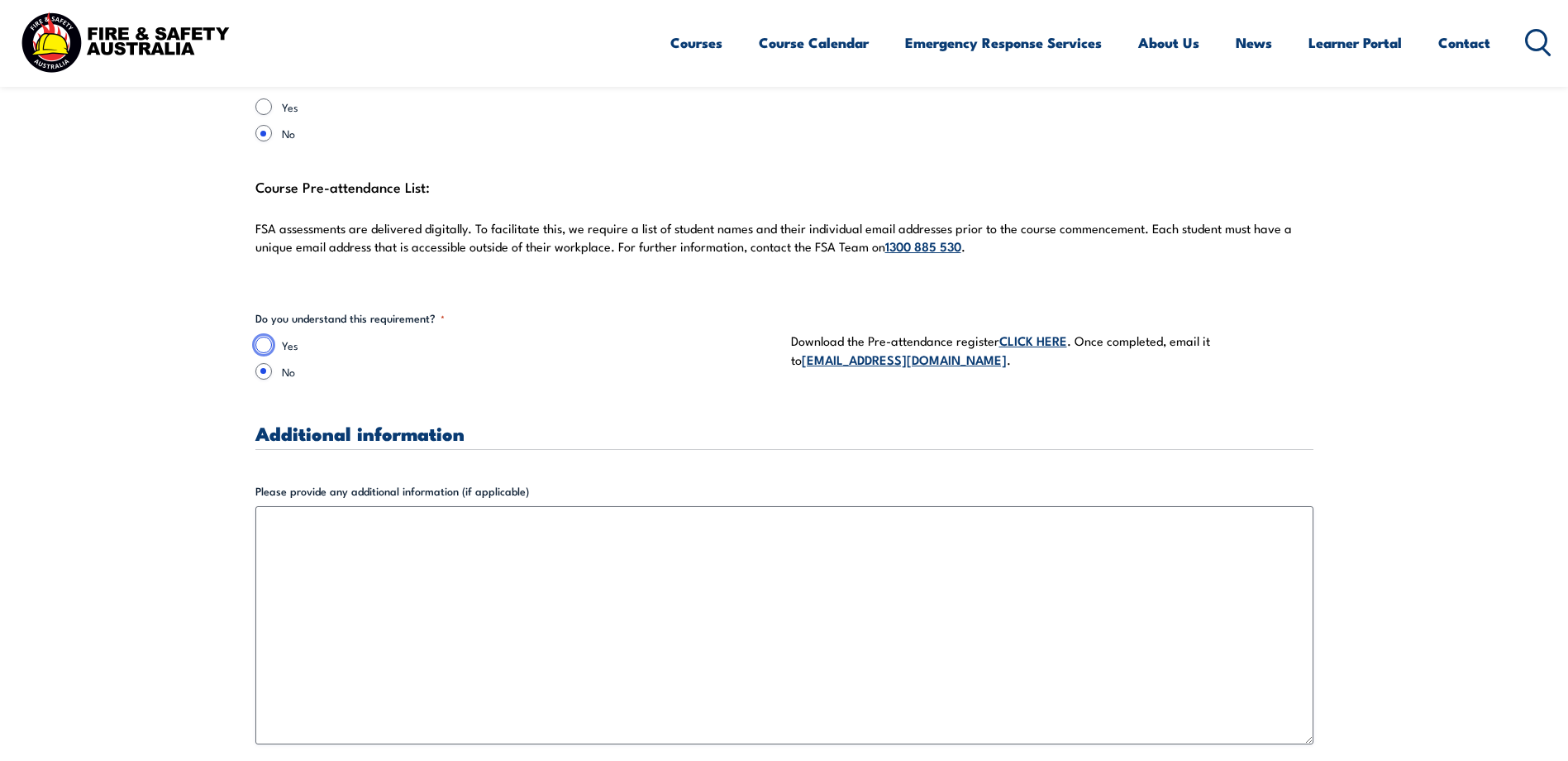
click at [264, 345] on input "Yes" at bounding box center [264, 345] width 17 height 17
radio input "true"
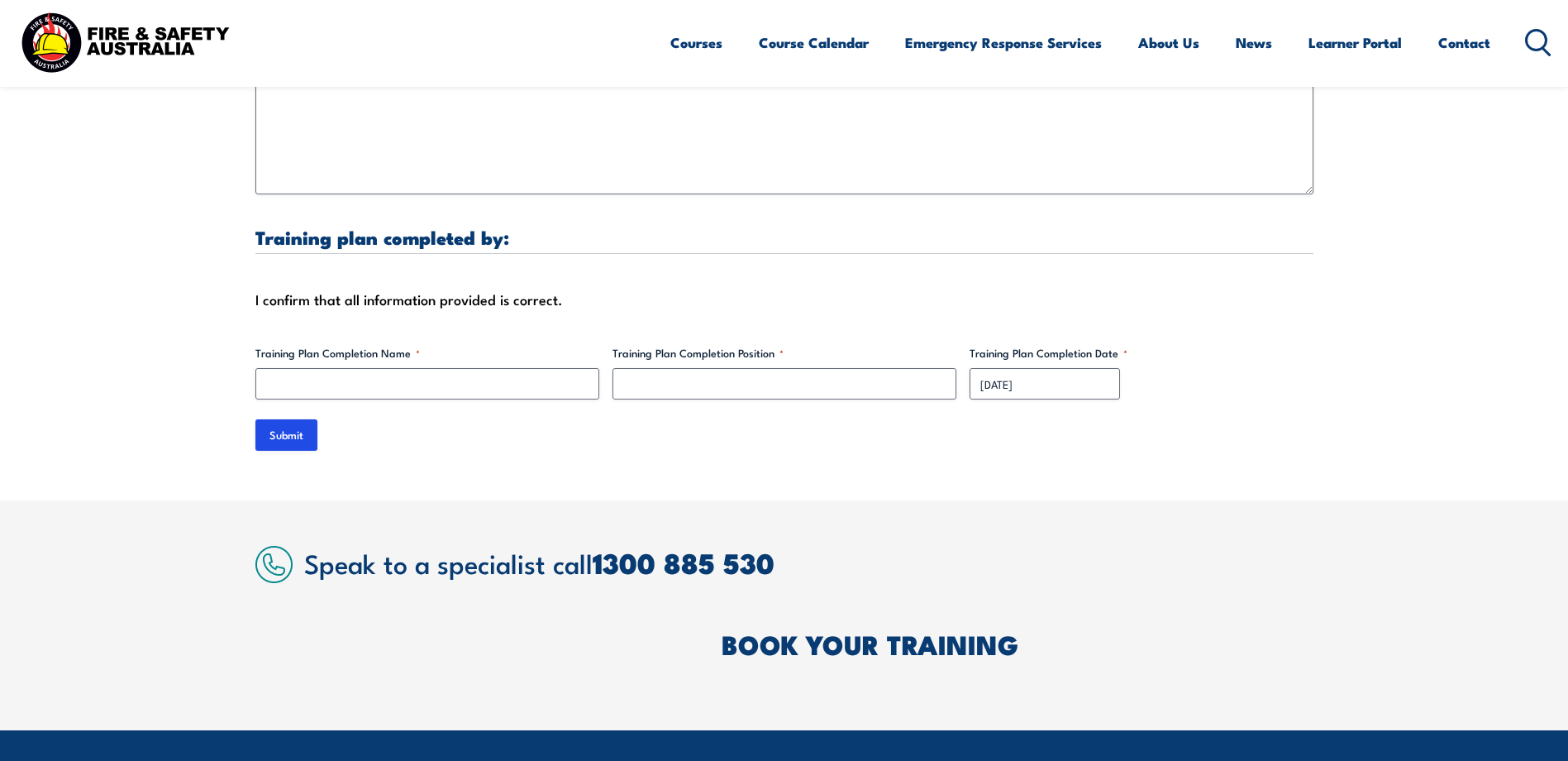
scroll to position [5236, 0]
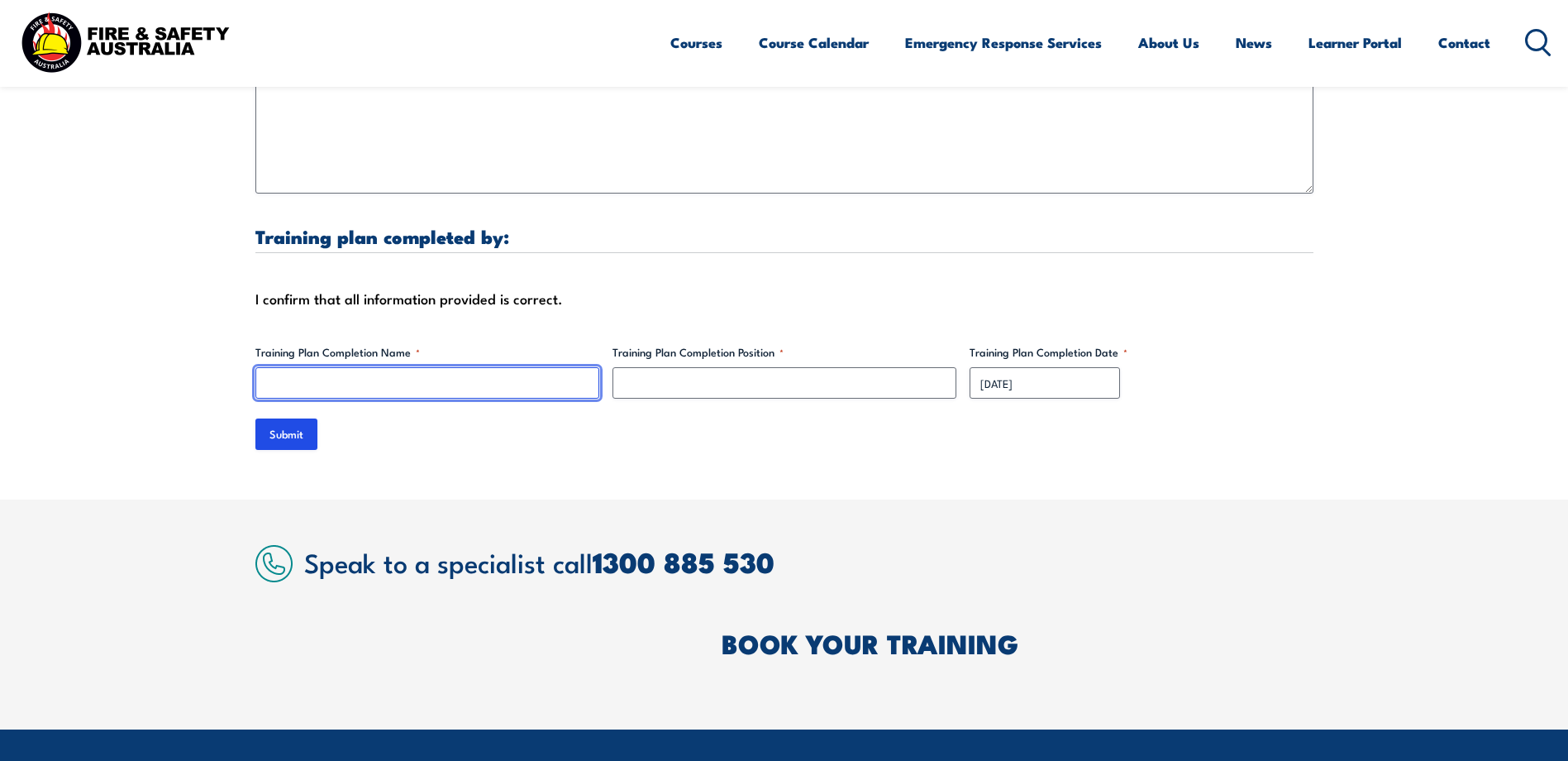
click at [289, 383] on input "Training Plan Completion Name *" at bounding box center [427, 383] width 344 height 31
drag, startPoint x: 290, startPoint y: 383, endPoint x: 270, endPoint y: 380, distance: 20.2
click at [270, 380] on input "Training Plan Completion Name *" at bounding box center [427, 383] width 344 height 31
type input "[PERSON_NAME]"
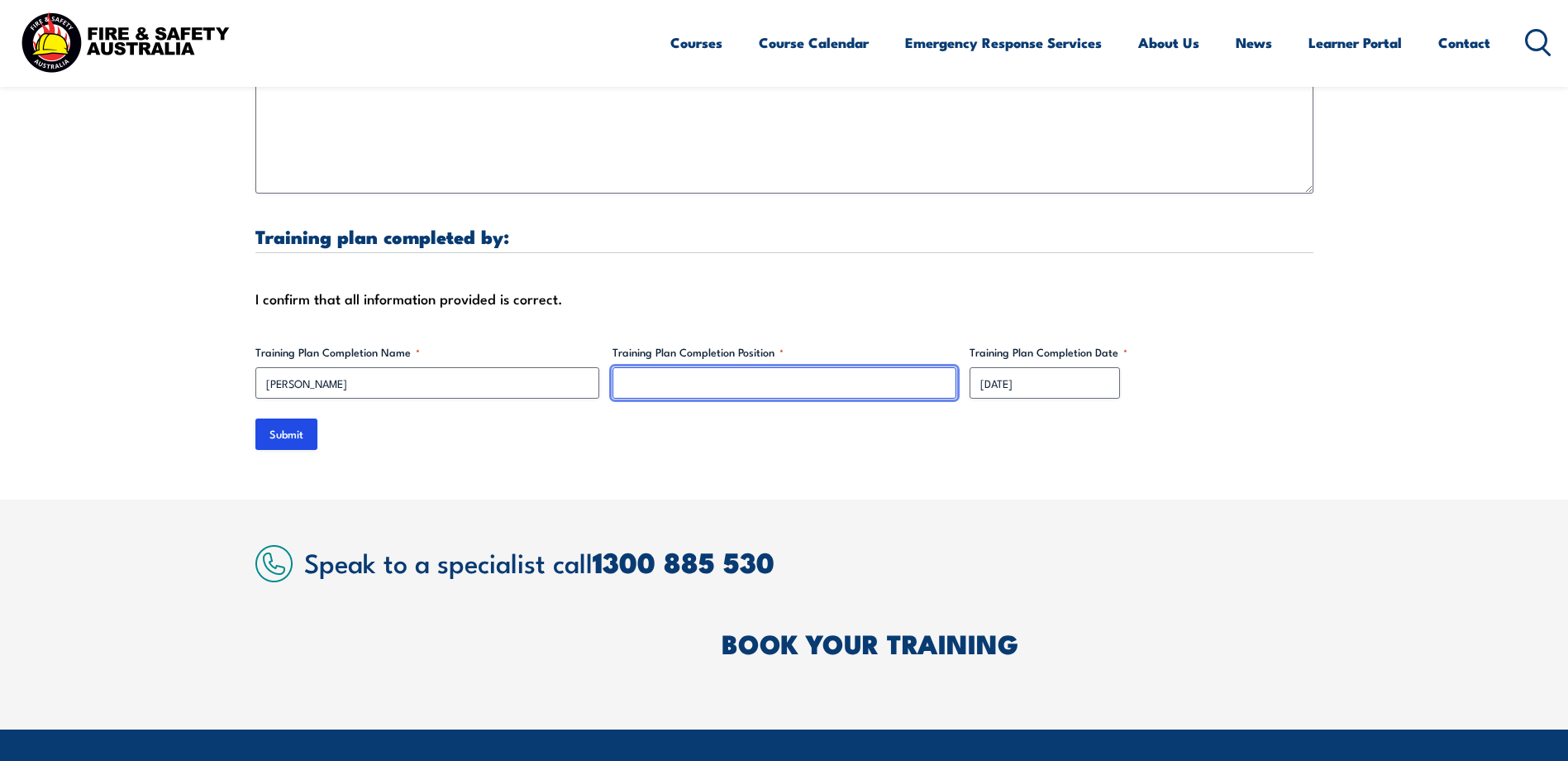
click at [672, 383] on input "Training Plan Completion Position *" at bounding box center [784, 383] width 344 height 31
type input "Manager AFM"
click at [525, 301] on div "I confirm that all information provided is correct." at bounding box center [784, 298] width 1058 height 25
click at [400, 301] on div "I confirm that all information provided is correct." at bounding box center [784, 298] width 1058 height 25
click at [294, 435] on input "Submit" at bounding box center [286, 433] width 62 height 31
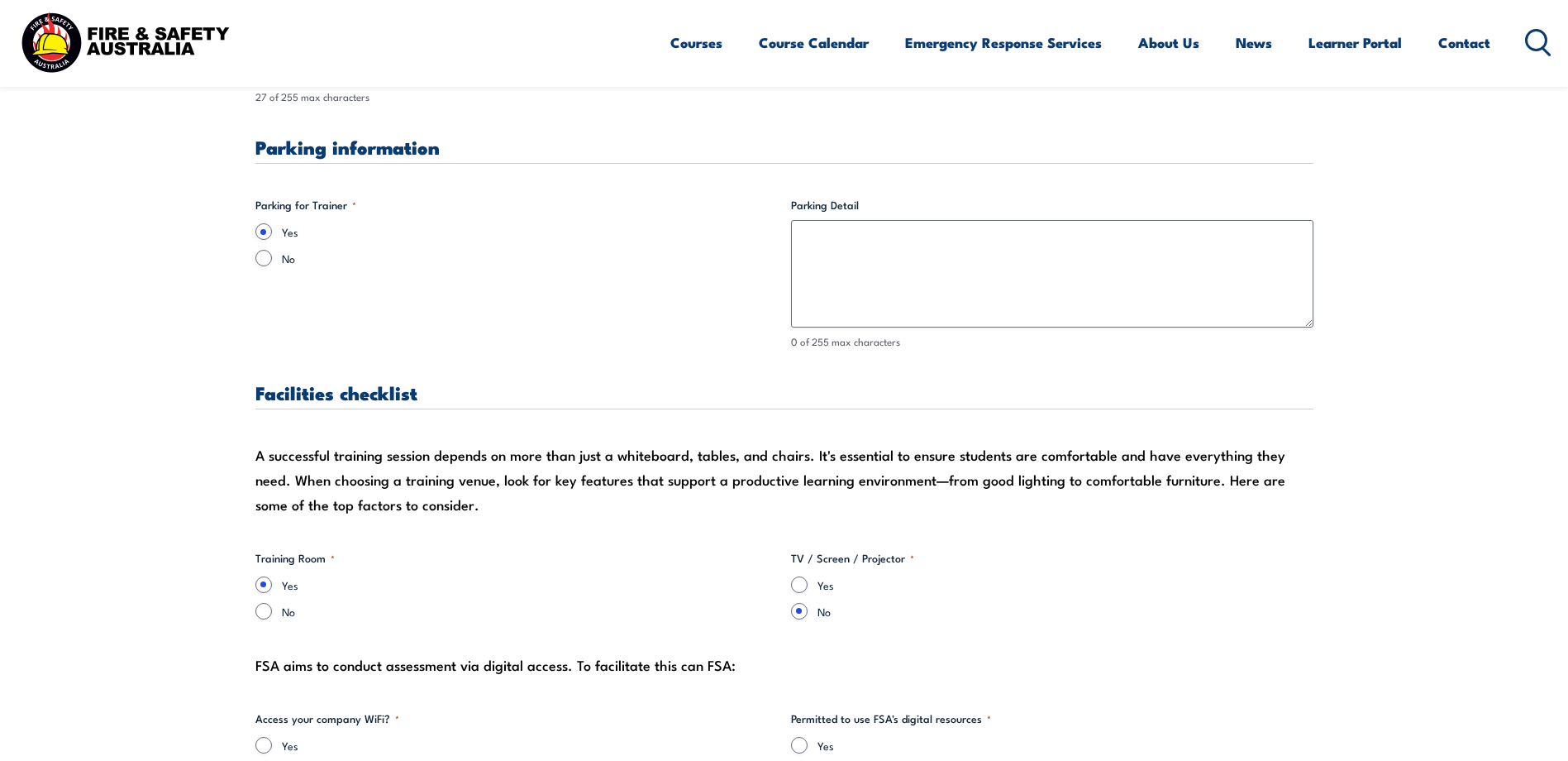
scroll to position [1547, 0]
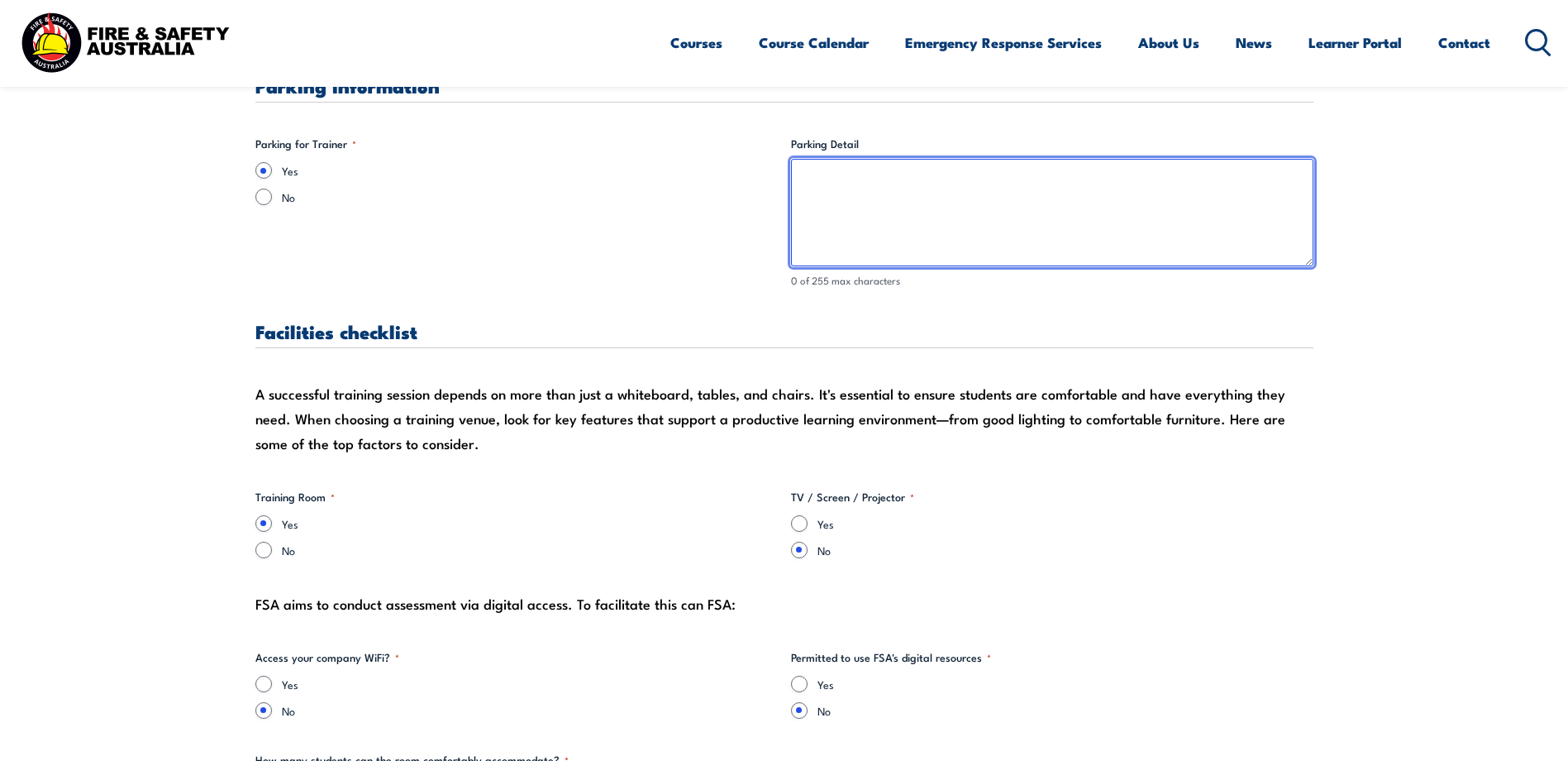
click at [848, 179] on textarea "Parking Detail" at bounding box center [1052, 212] width 522 height 108
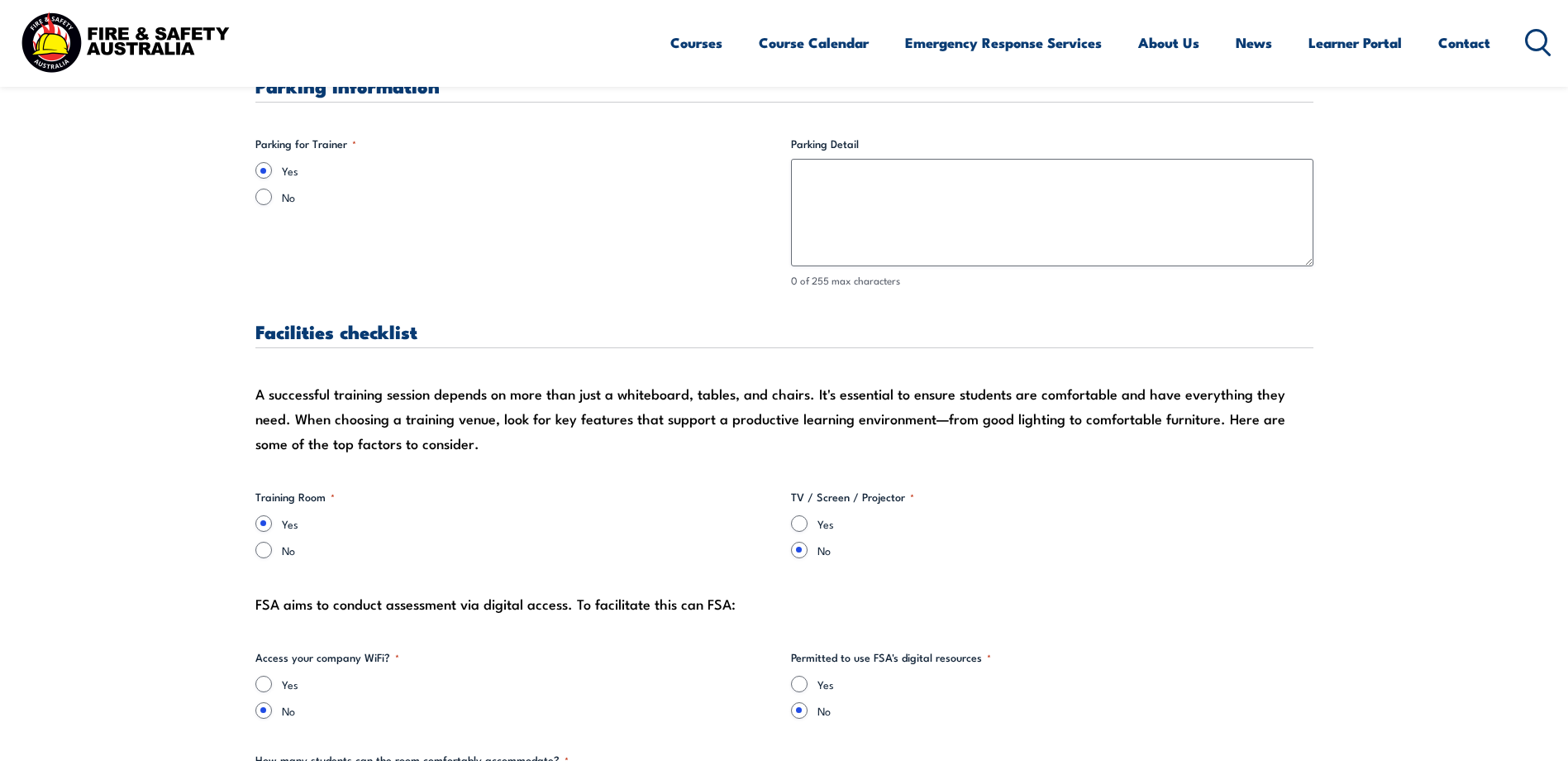
click at [607, 227] on fieldset "Parking for Trainer * Yes No" at bounding box center [516, 212] width 522 height 153
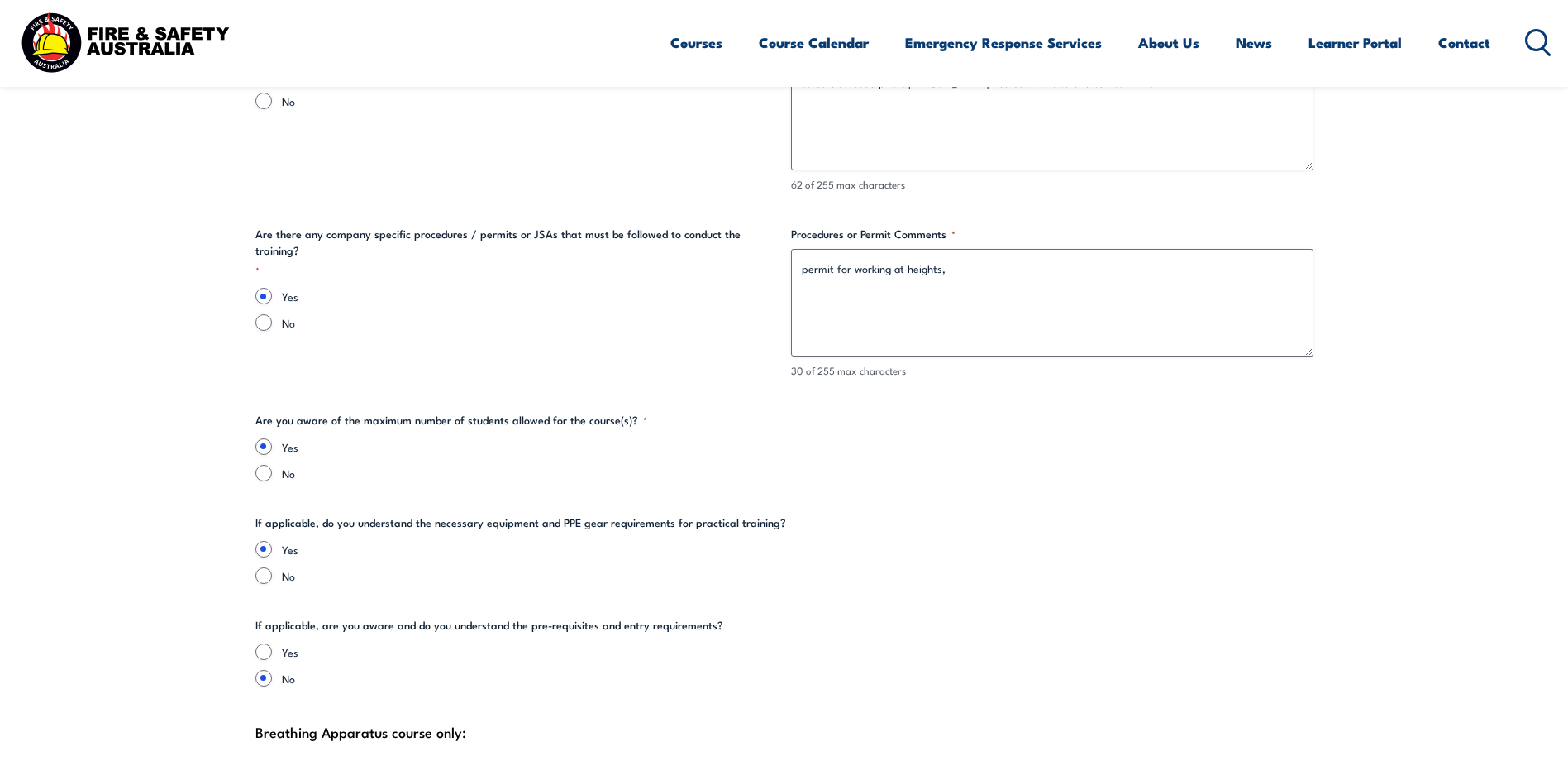
scroll to position [3752, 0]
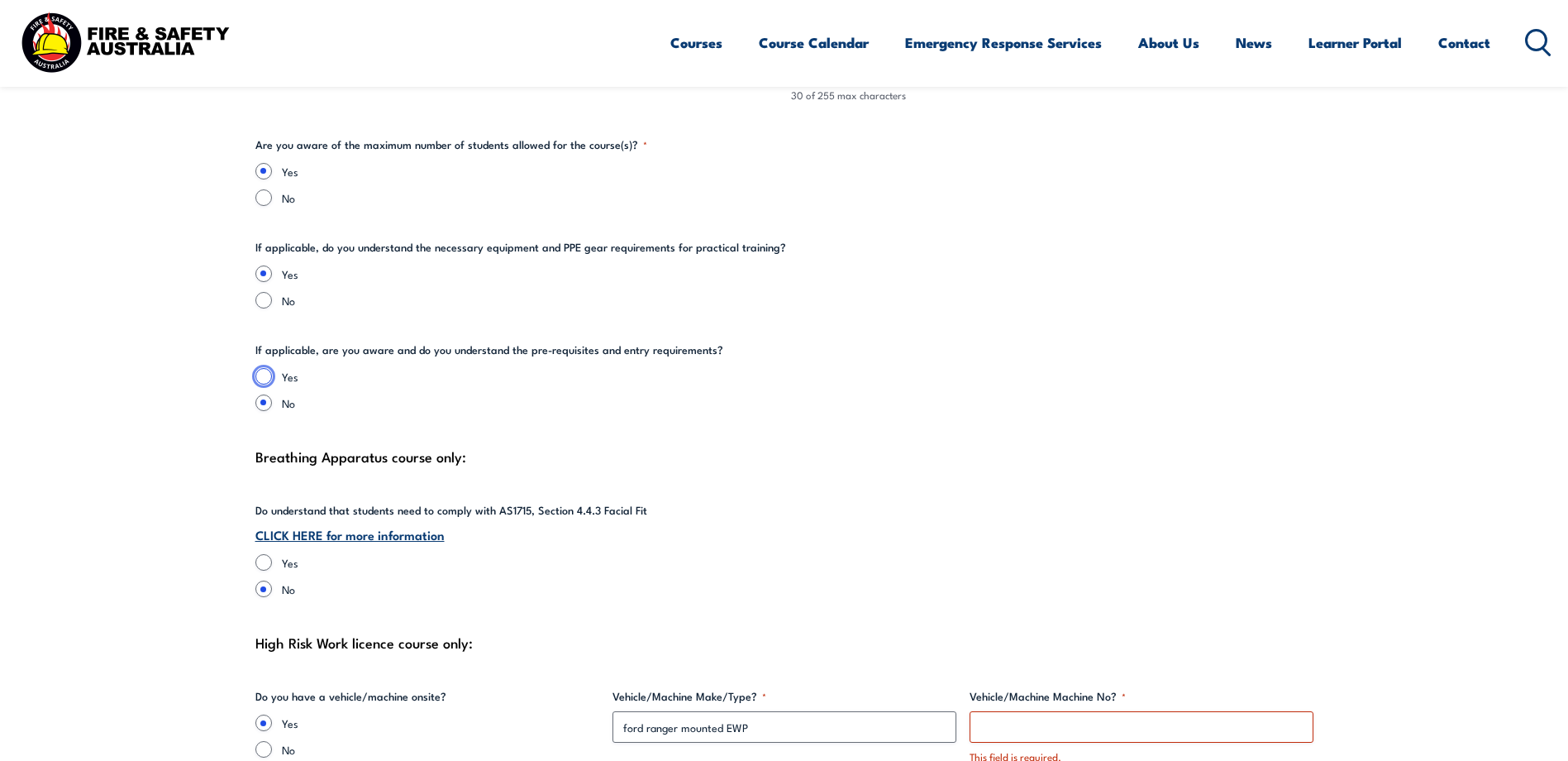
click at [263, 375] on input "Yes" at bounding box center [264, 377] width 17 height 17
radio input "true"
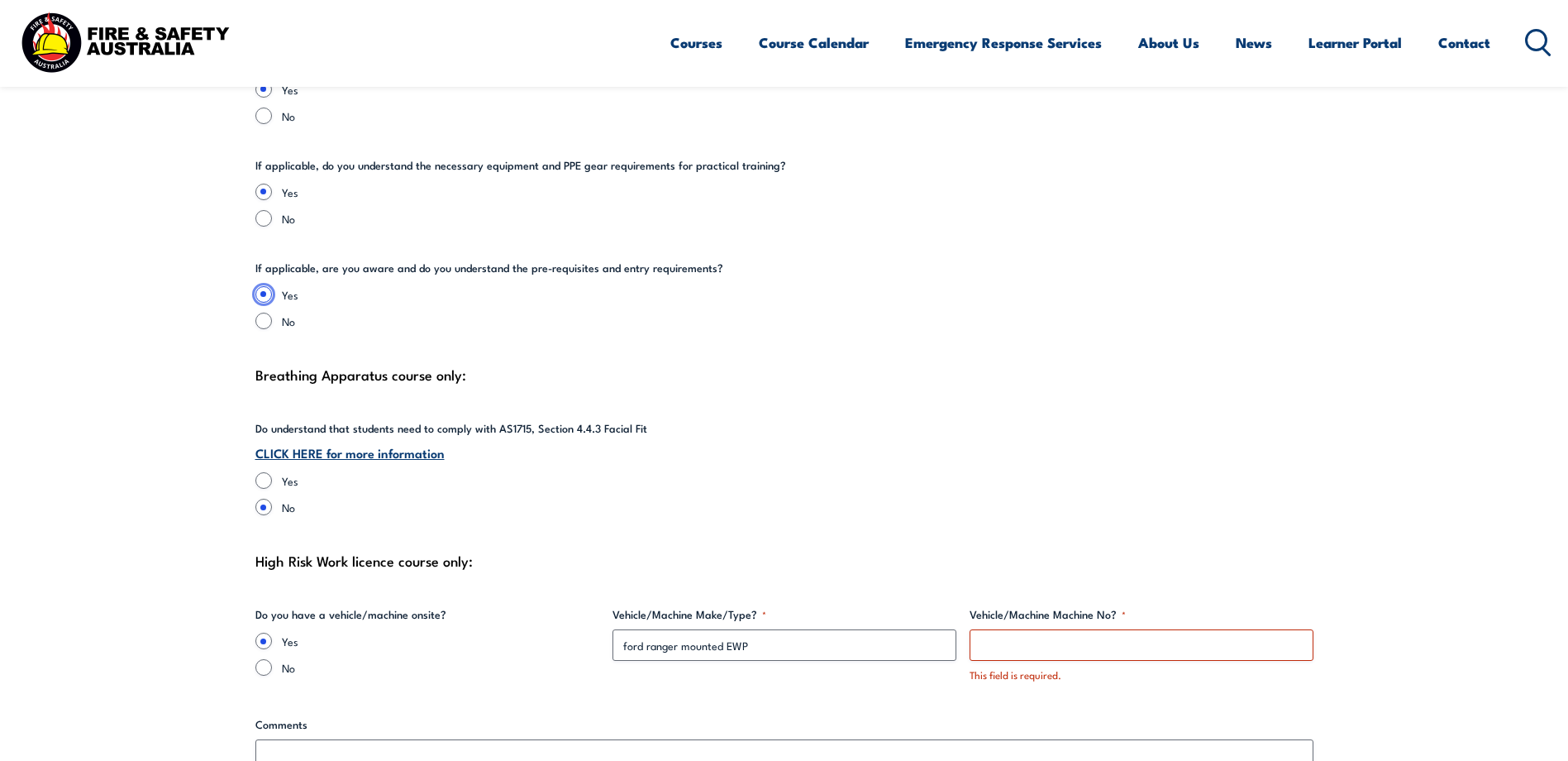
scroll to position [3890, 0]
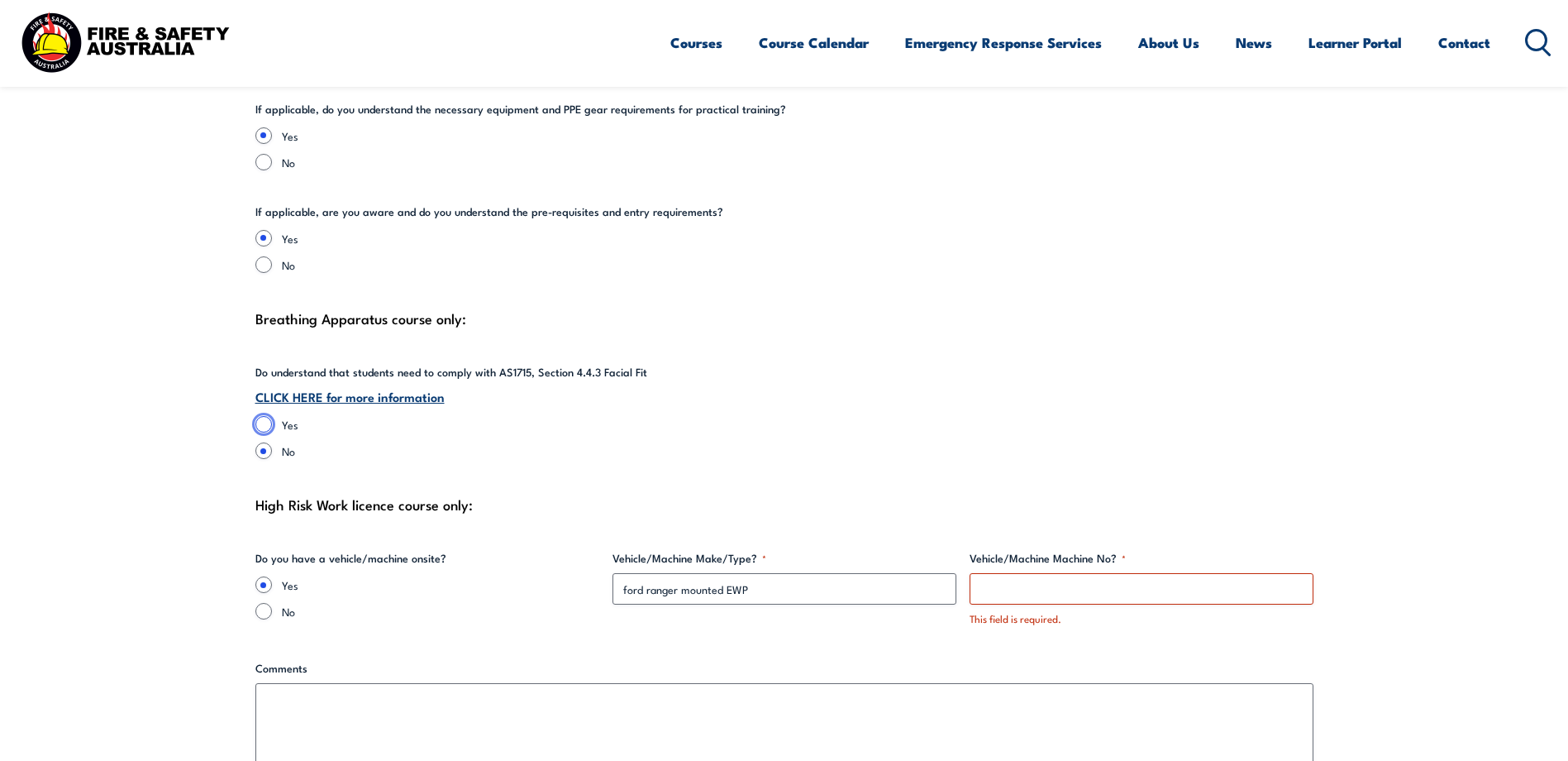
click at [262, 422] on input "Yes" at bounding box center [264, 424] width 17 height 17
radio input "true"
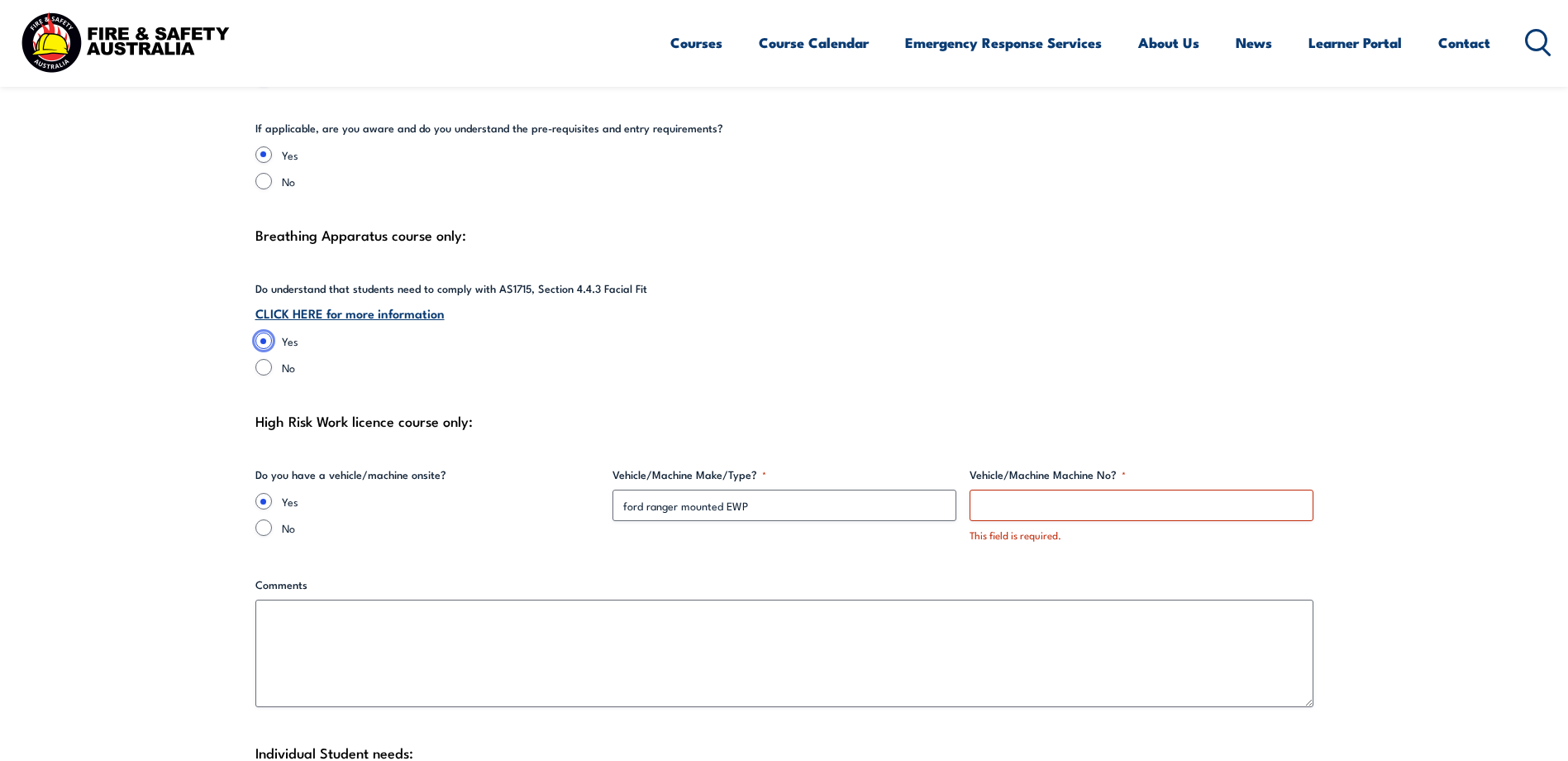
scroll to position [4028, 0]
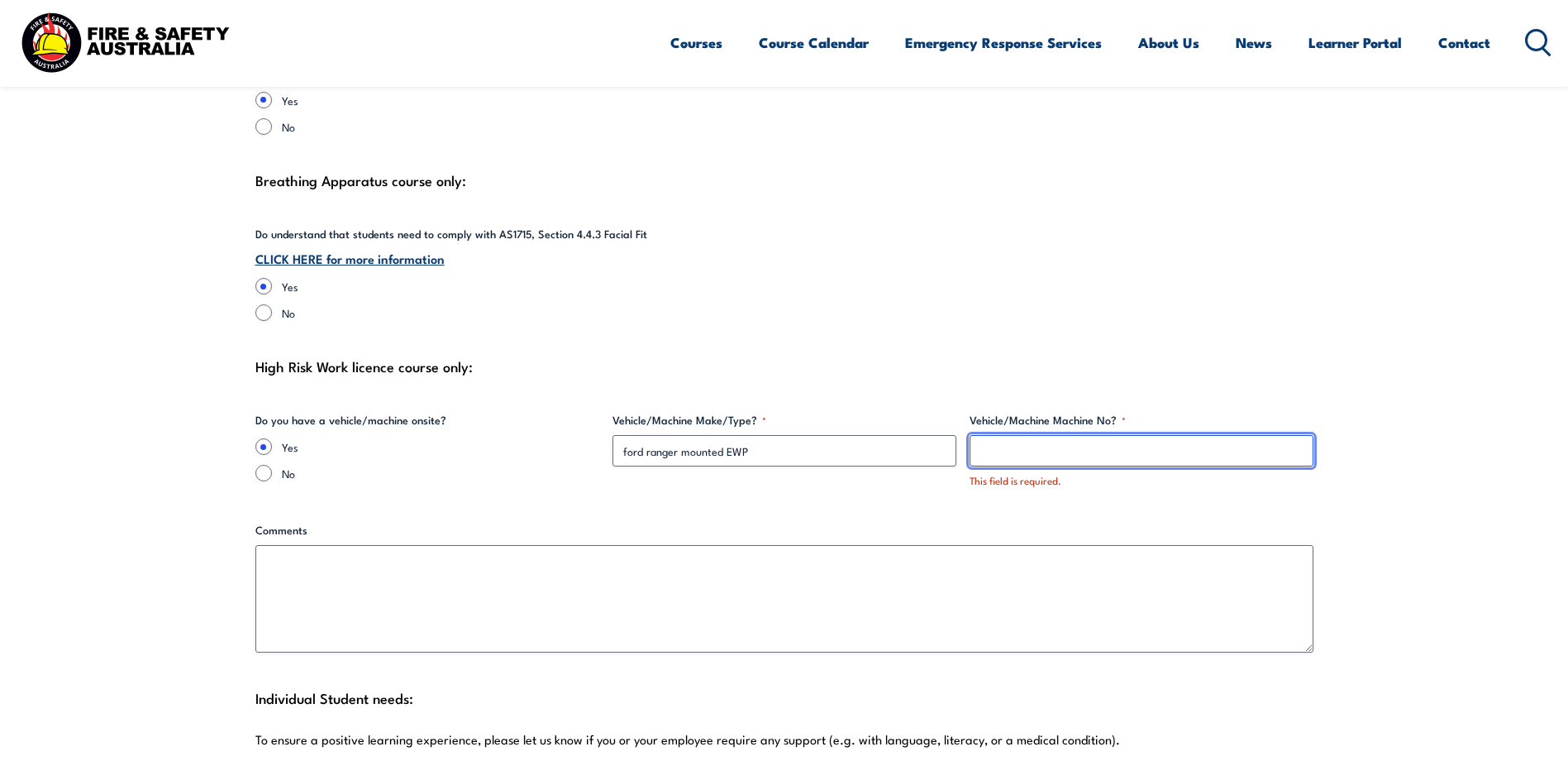
click at [1010, 448] on input "Vehicle/Machine Machine No? *" at bounding box center [1142, 450] width 344 height 31
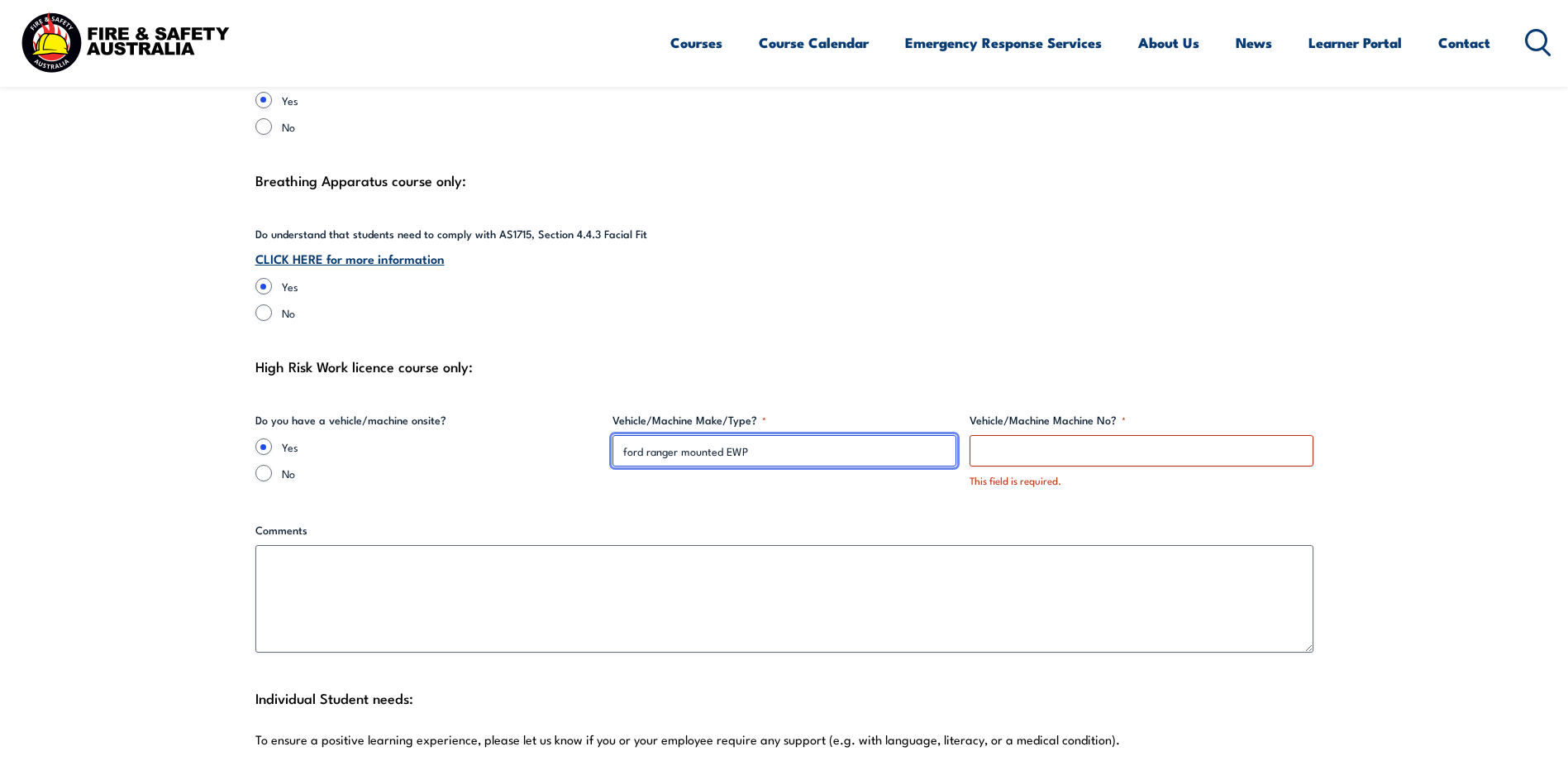
drag, startPoint x: 779, startPoint y: 450, endPoint x: 619, endPoint y: 446, distance: 160.0
click at [614, 444] on input "ford ranger mounted EWP" at bounding box center [784, 450] width 344 height 31
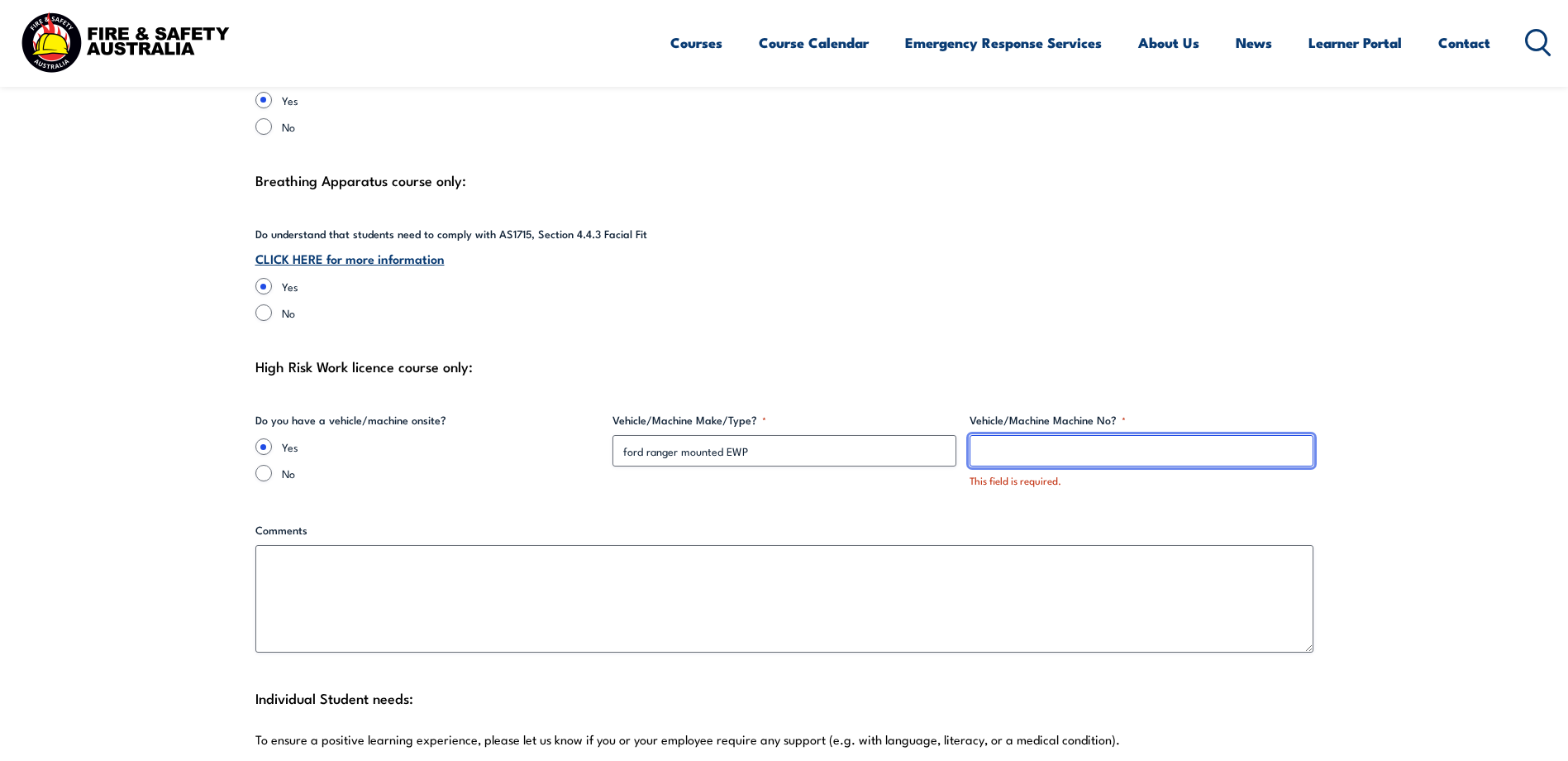
click at [1033, 441] on input "Vehicle/Machine Machine No? *" at bounding box center [1142, 450] width 344 height 31
paste input "ford ranger mounted EWP"
type input "ford ranger mounted EWP"
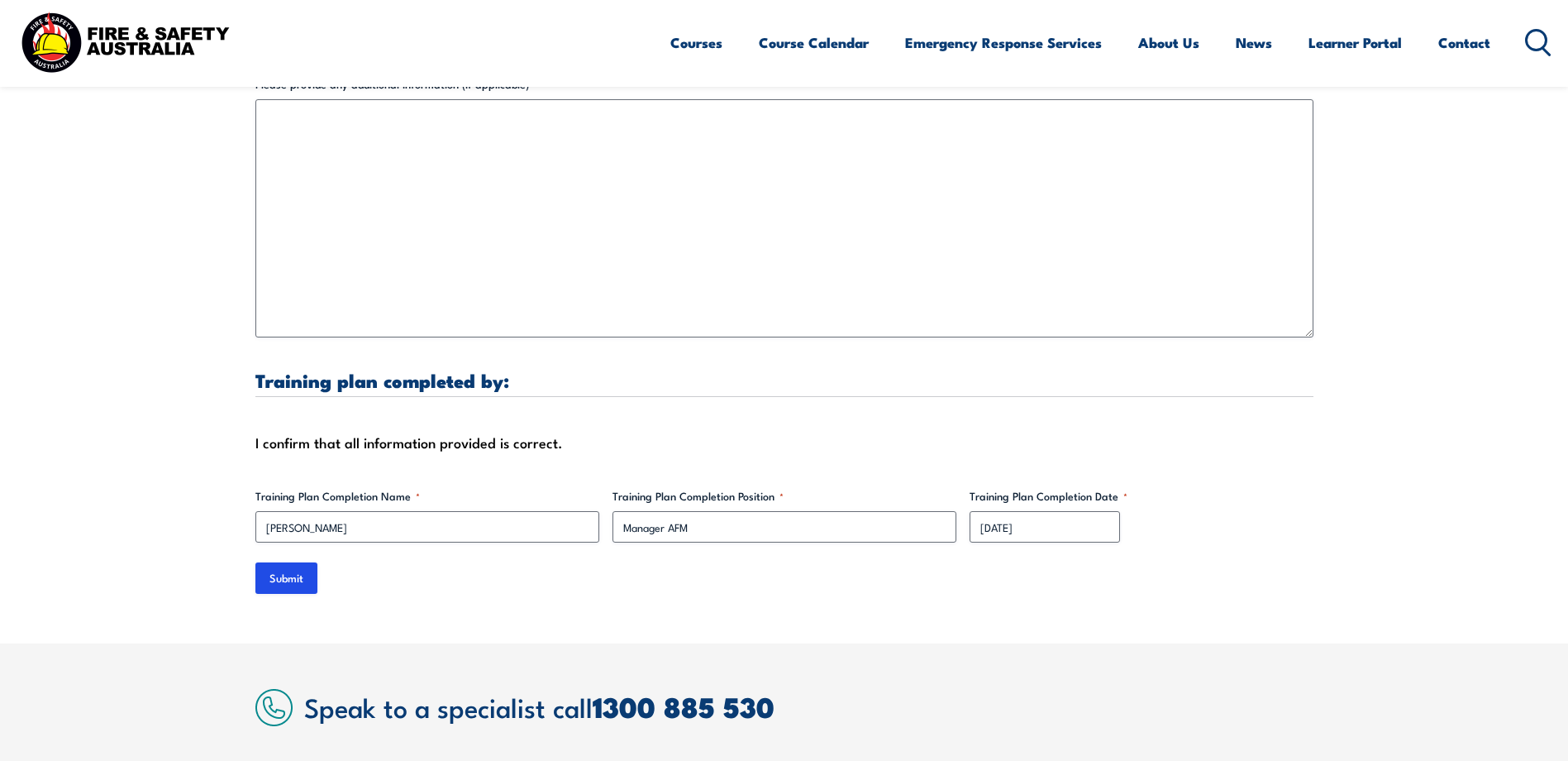
scroll to position [5268, 0]
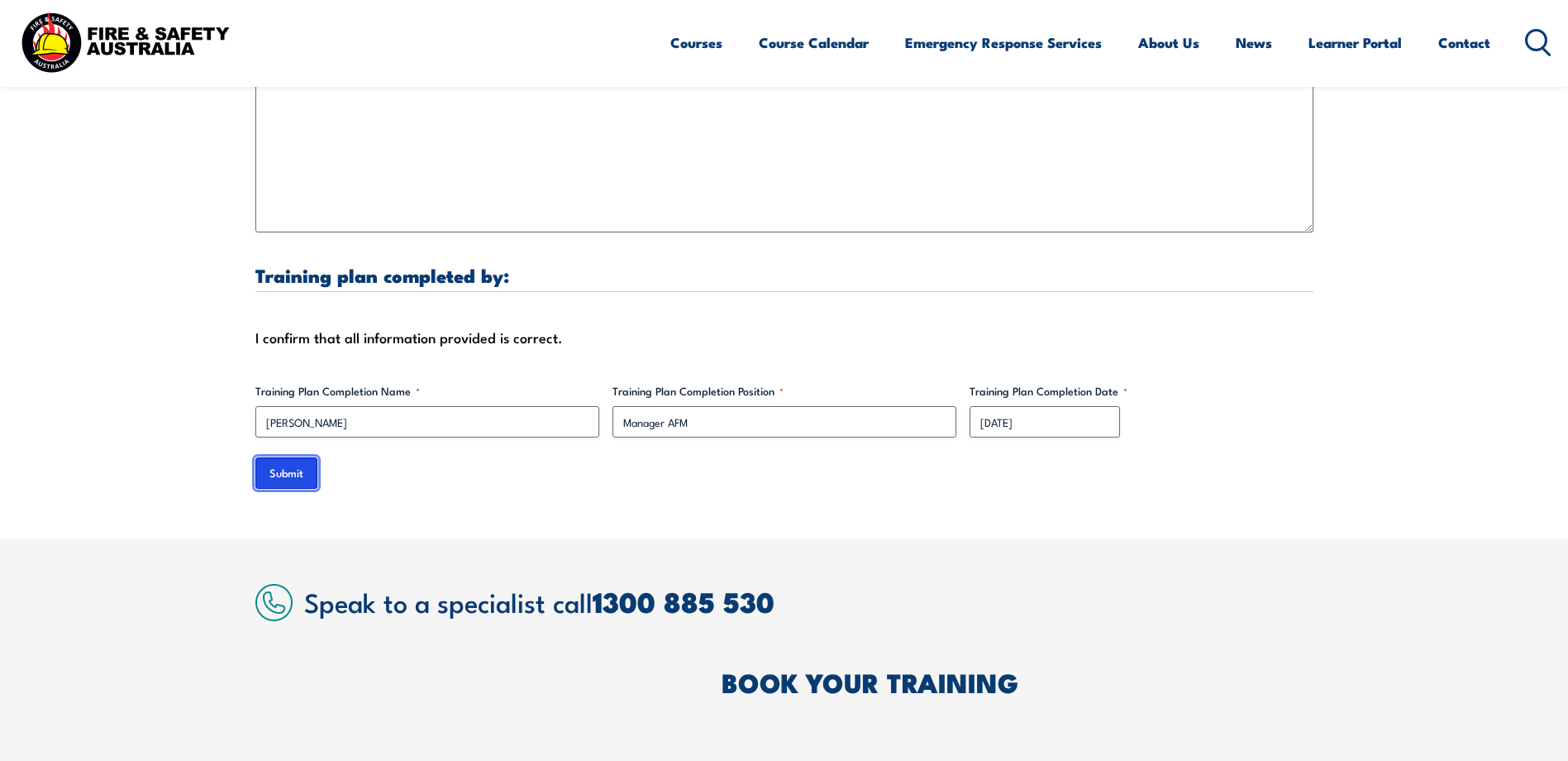
click at [288, 471] on input "Submit" at bounding box center [286, 472] width 62 height 31
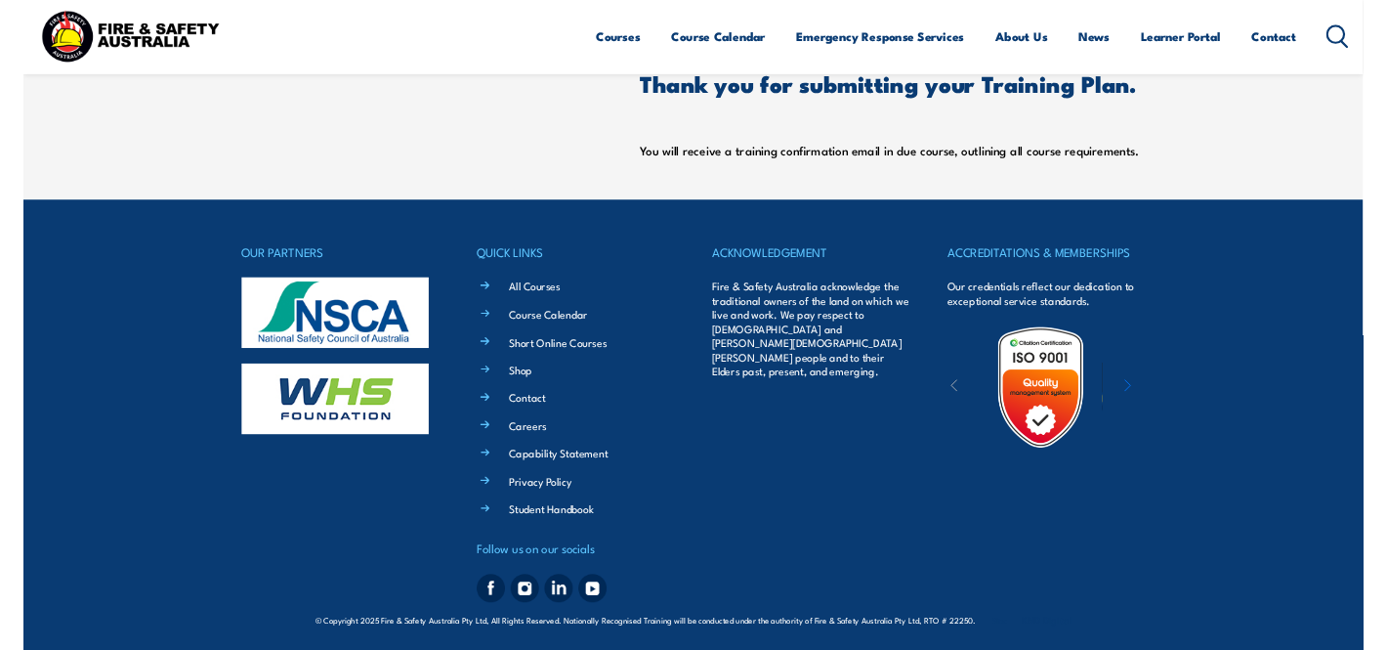
scroll to position [0, 0]
